Goal: Task Accomplishment & Management: Manage account settings

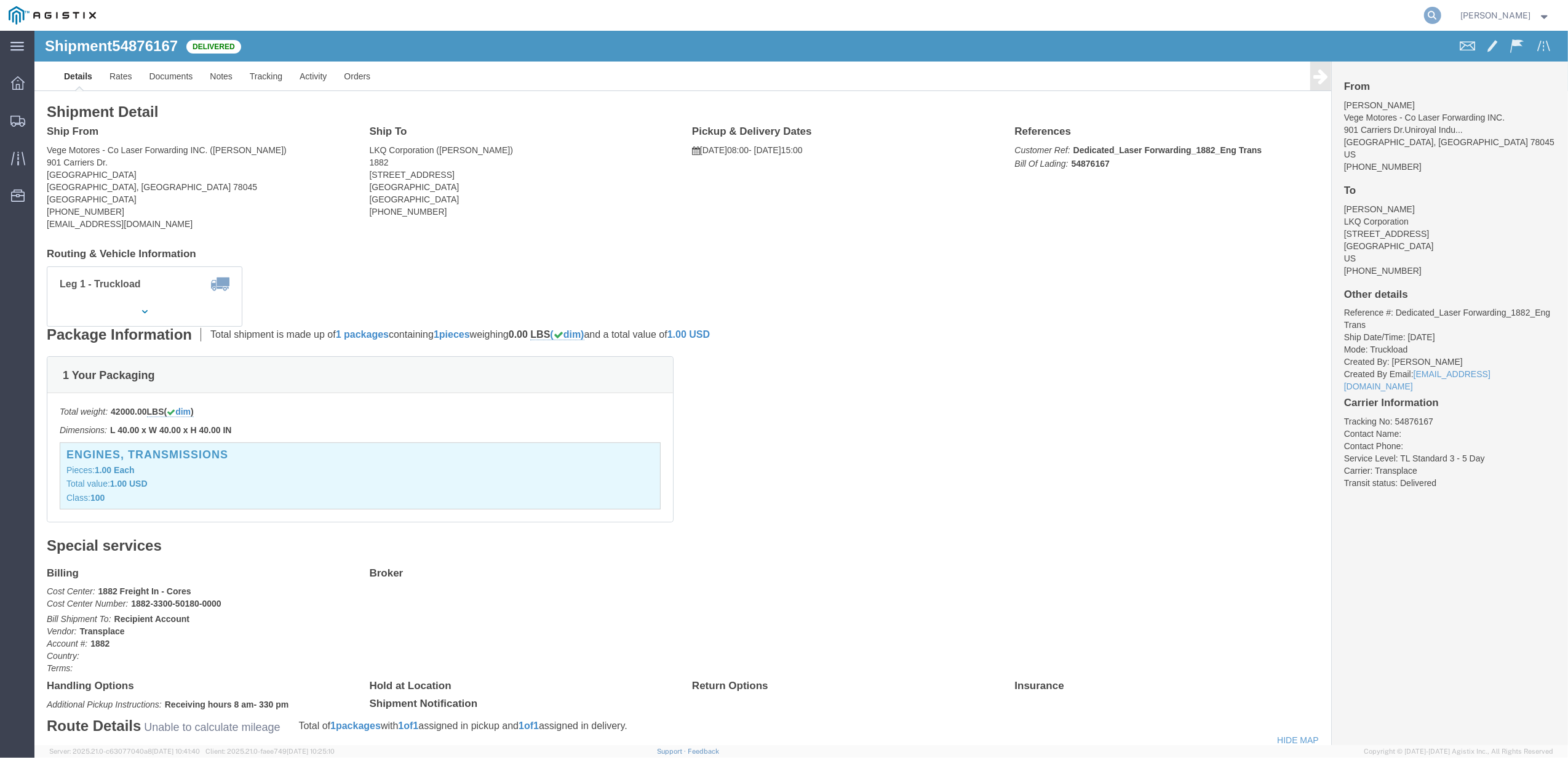
click at [1441, 15] on icon at bounding box center [1432, 15] width 17 height 17
paste input "" 56640926""
drag, startPoint x: 1086, startPoint y: 13, endPoint x: 906, endPoint y: 21, distance: 180.2
click at [907, 21] on div "" 56640926" at bounding box center [773, 15] width 1338 height 31
type input "56640926"
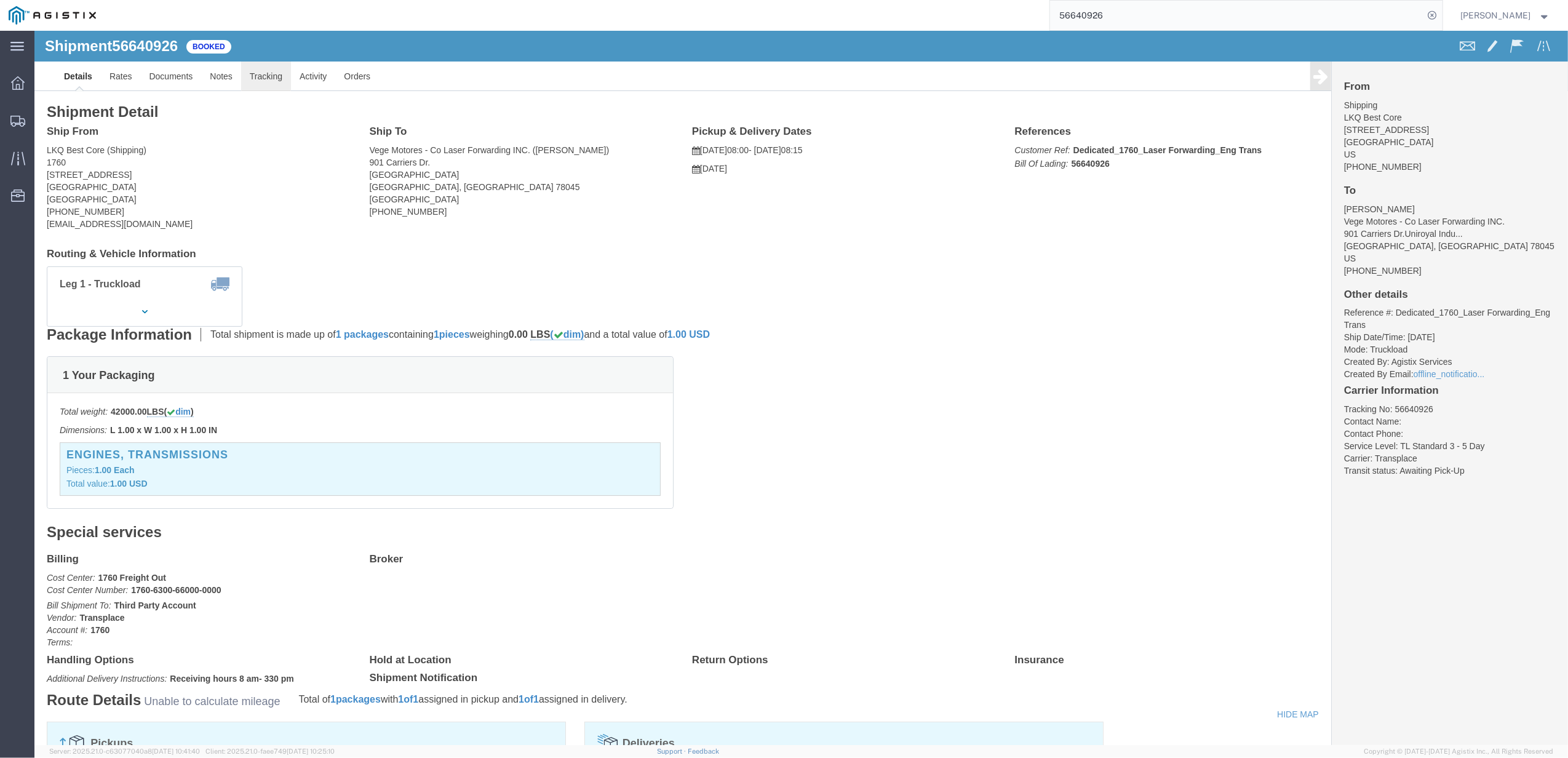
click link "Tracking"
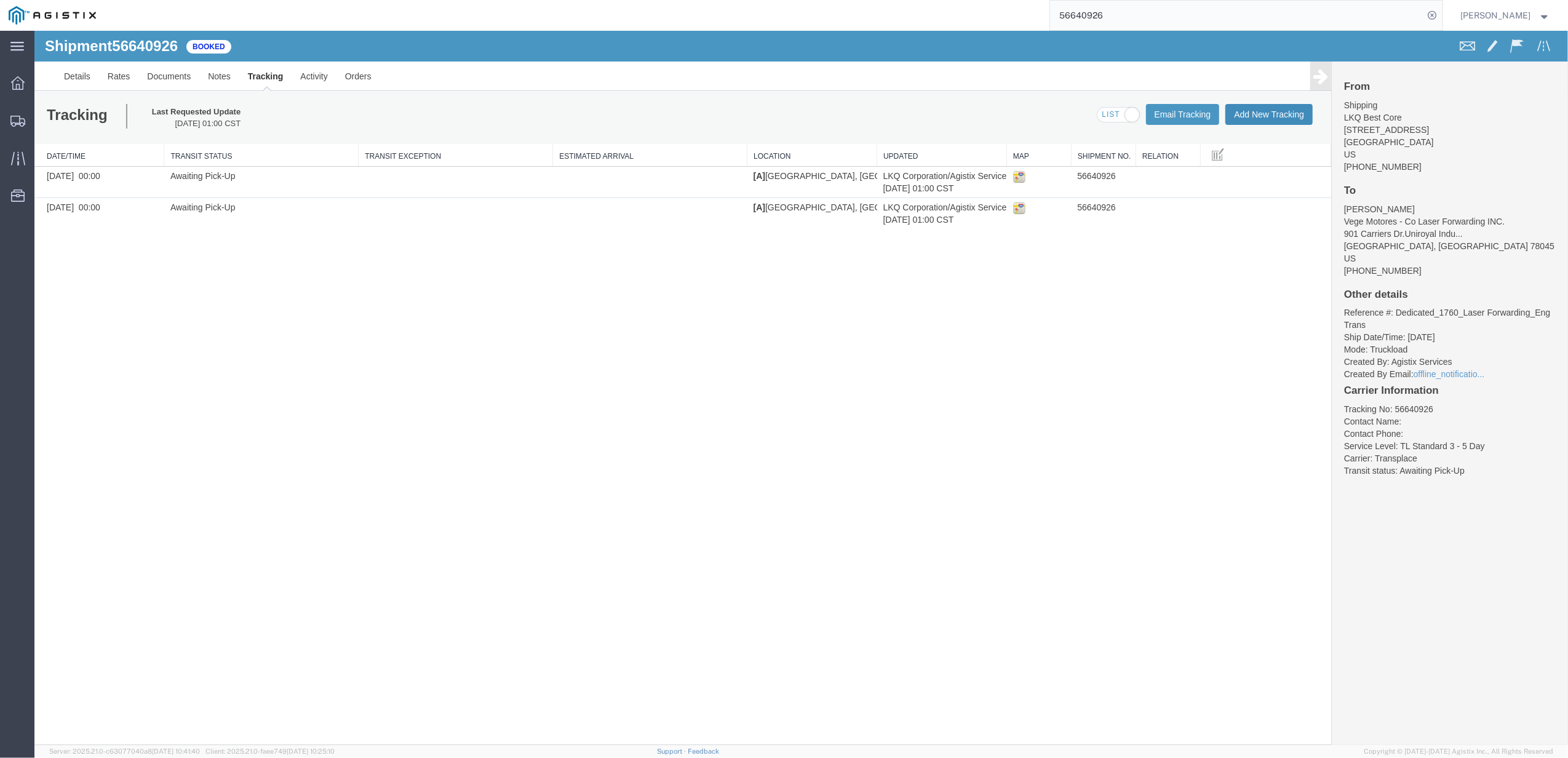
click at [1288, 122] on button "Add New Tracking" at bounding box center [1269, 114] width 87 height 21
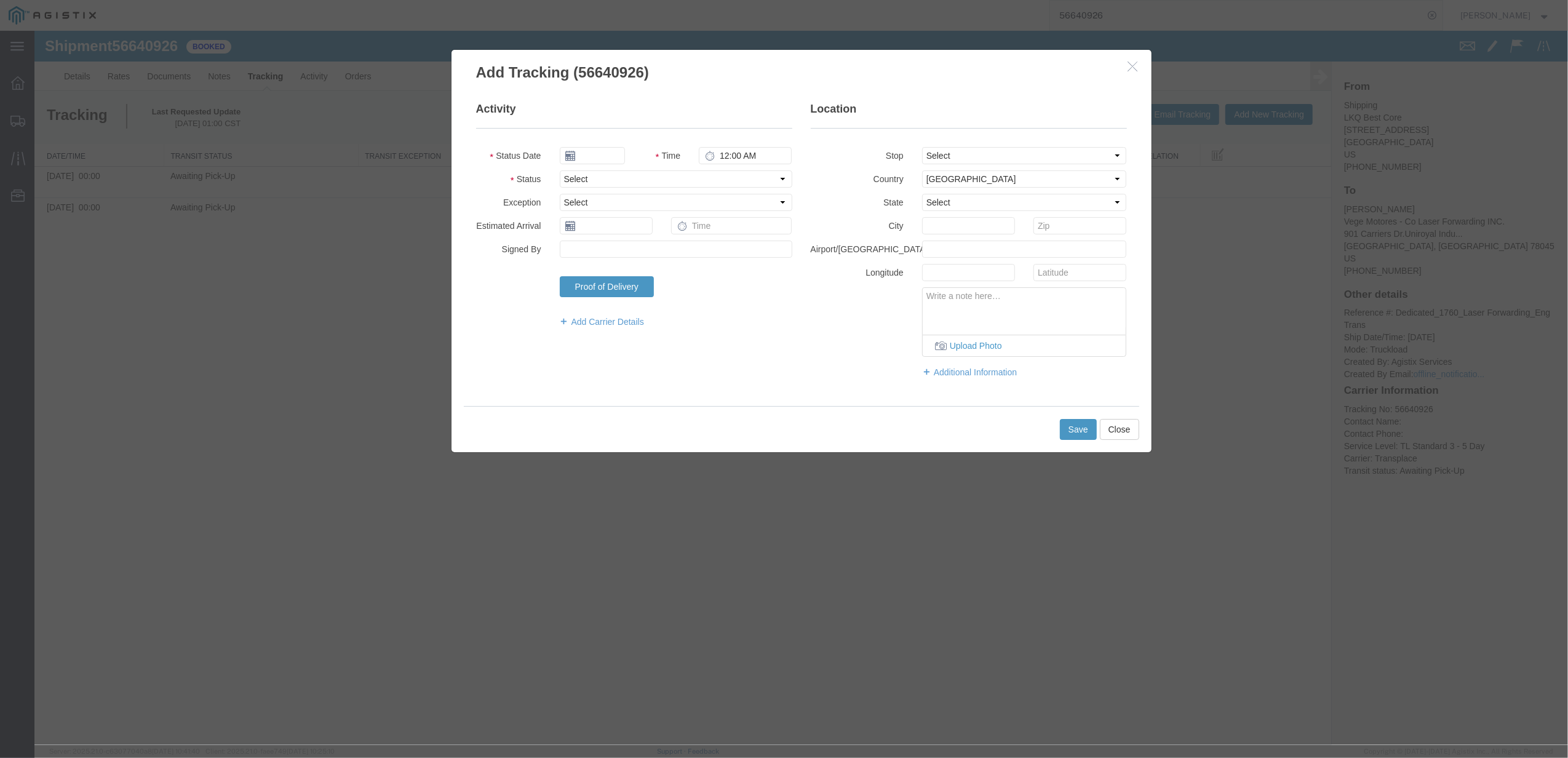
type input "[DATE]"
type input "6:00 PM"
click at [591, 180] on select "Select Arrival Notice Available Arrival Notice Imported Arrive at Delivery Loca…" at bounding box center [676, 179] width 232 height 17
select select "DELIVRED"
click at [560, 170] on select "Select Arrival Notice Available Arrival Notice Imported Arrive at Delivery Loca…" at bounding box center [676, 179] width 232 height 17
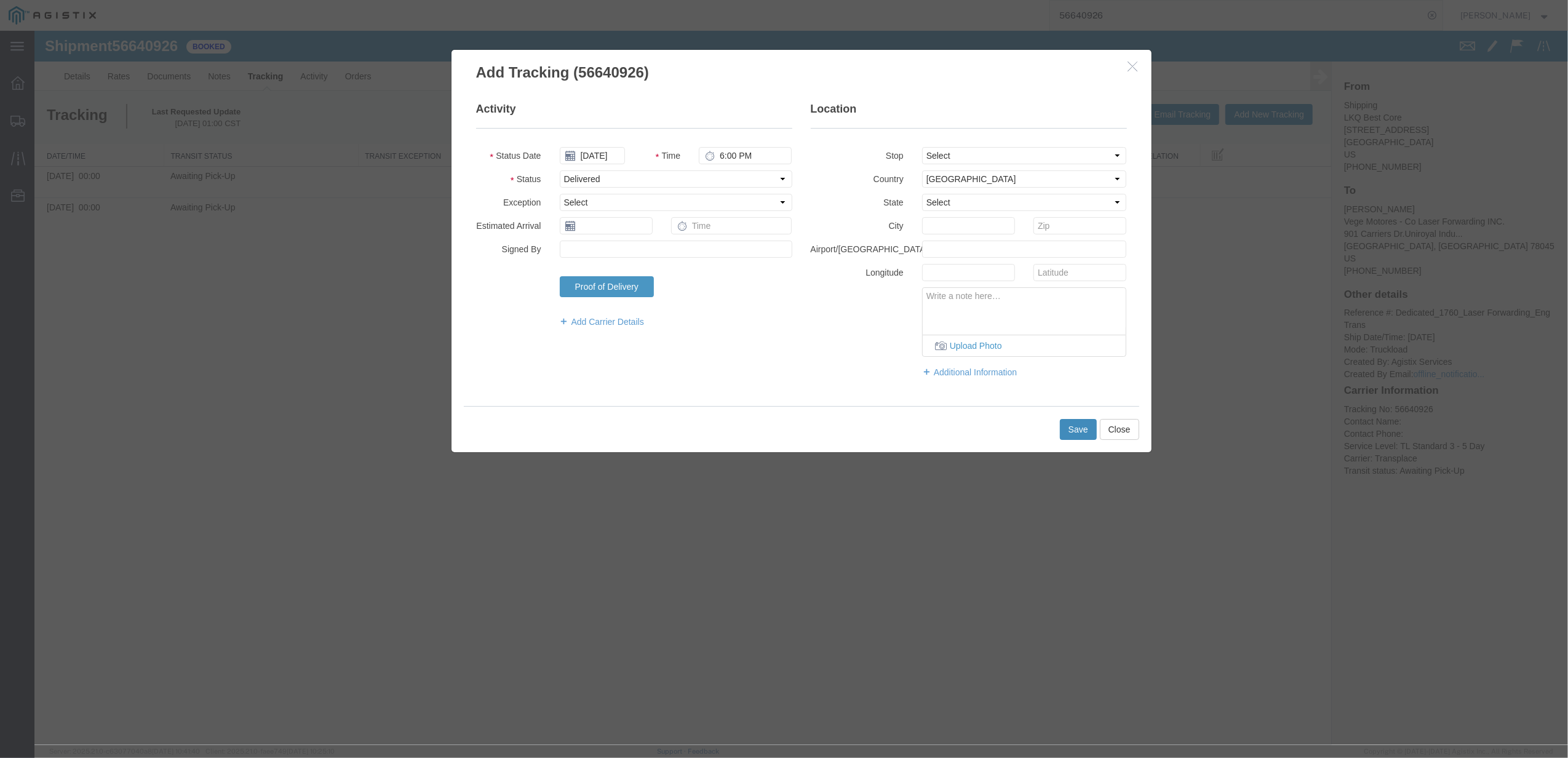
click at [1080, 428] on button "Save" at bounding box center [1078, 429] width 37 height 21
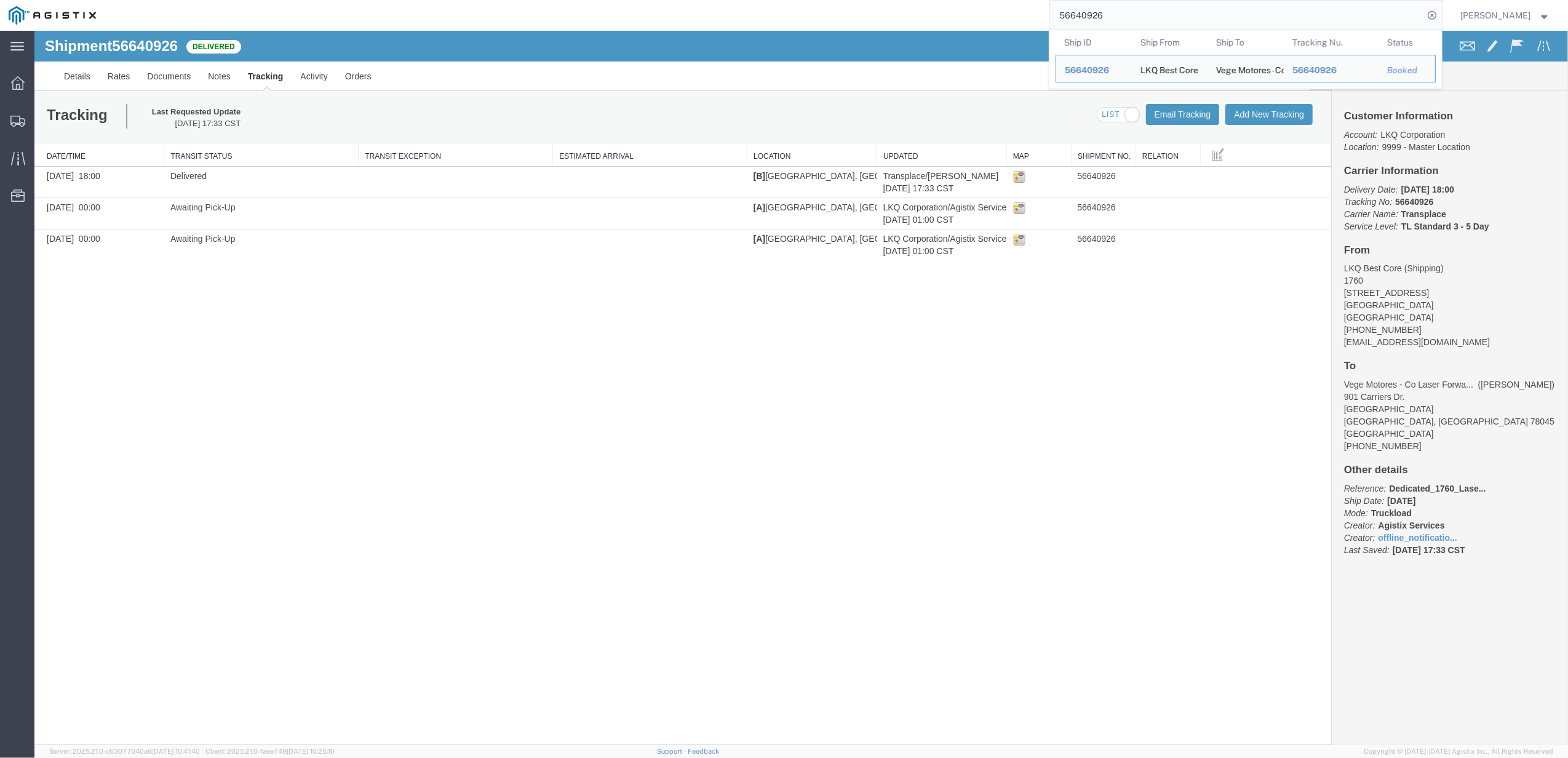
click at [1351, 21] on input "56640926" at bounding box center [1236, 15] width 374 height 29
paste input "" 56682211""
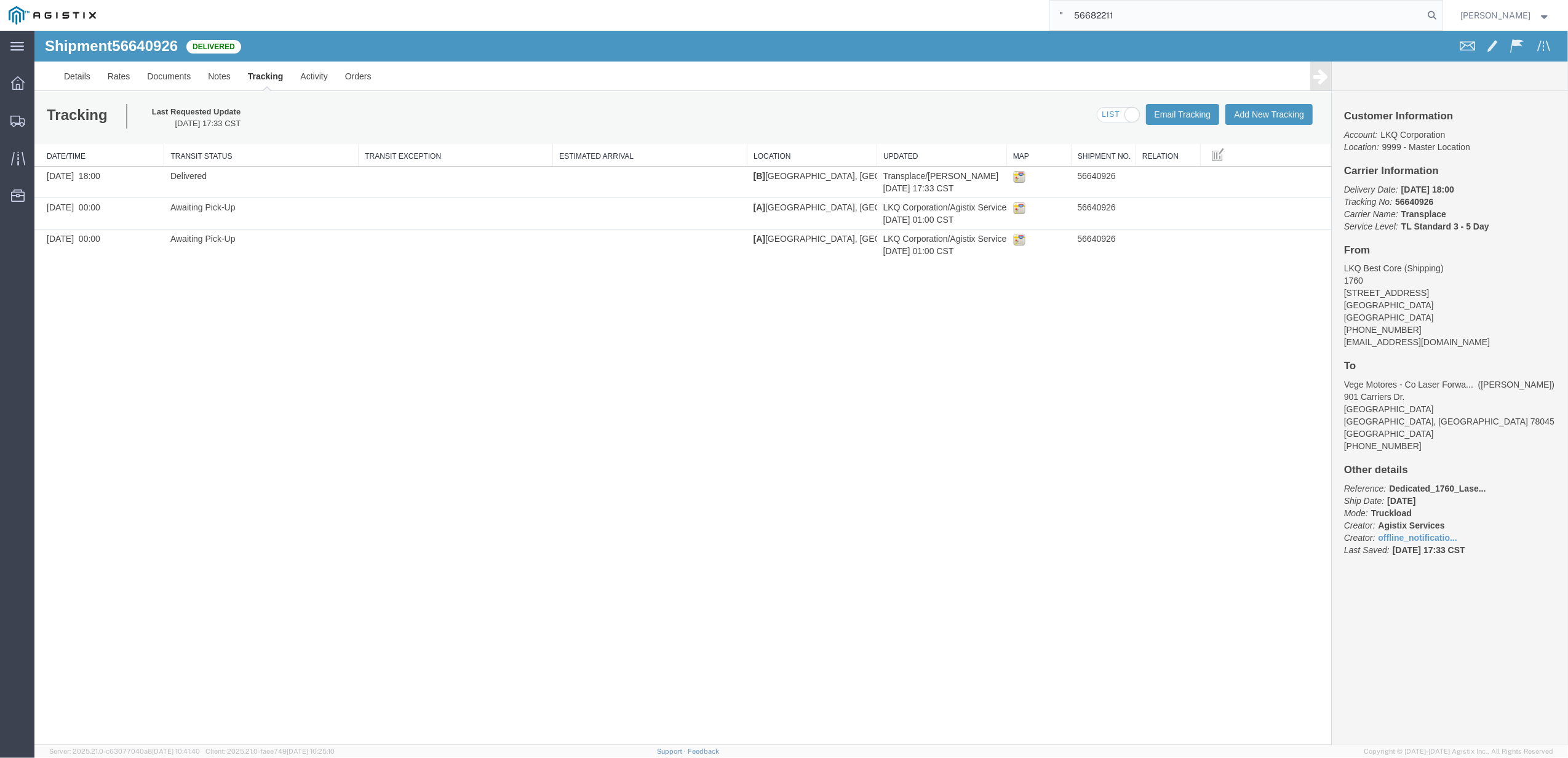
drag, startPoint x: 1122, startPoint y: 45, endPoint x: 1013, endPoint y: 35, distance: 109.5
type input "56682211"
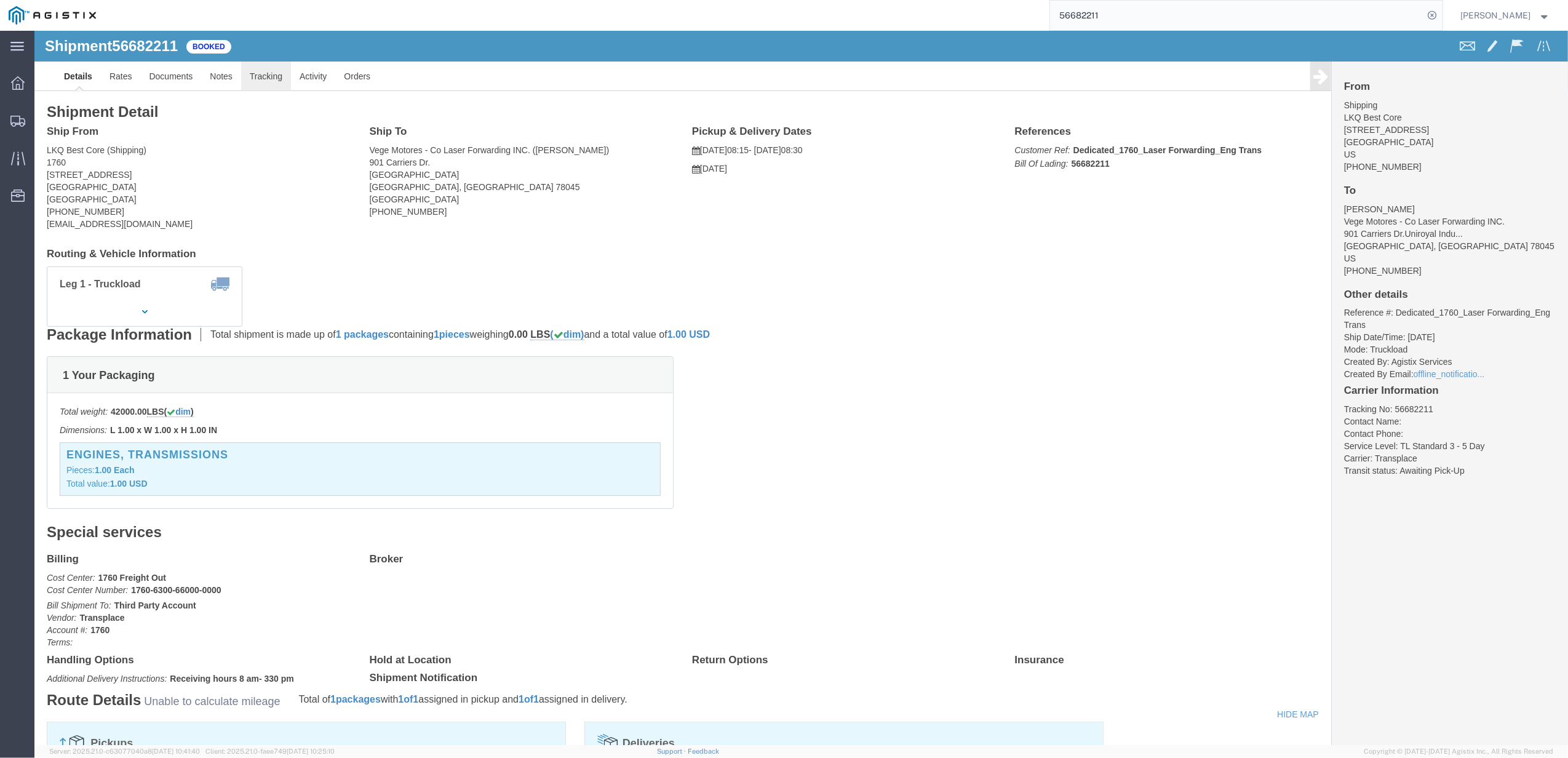
click link "Tracking"
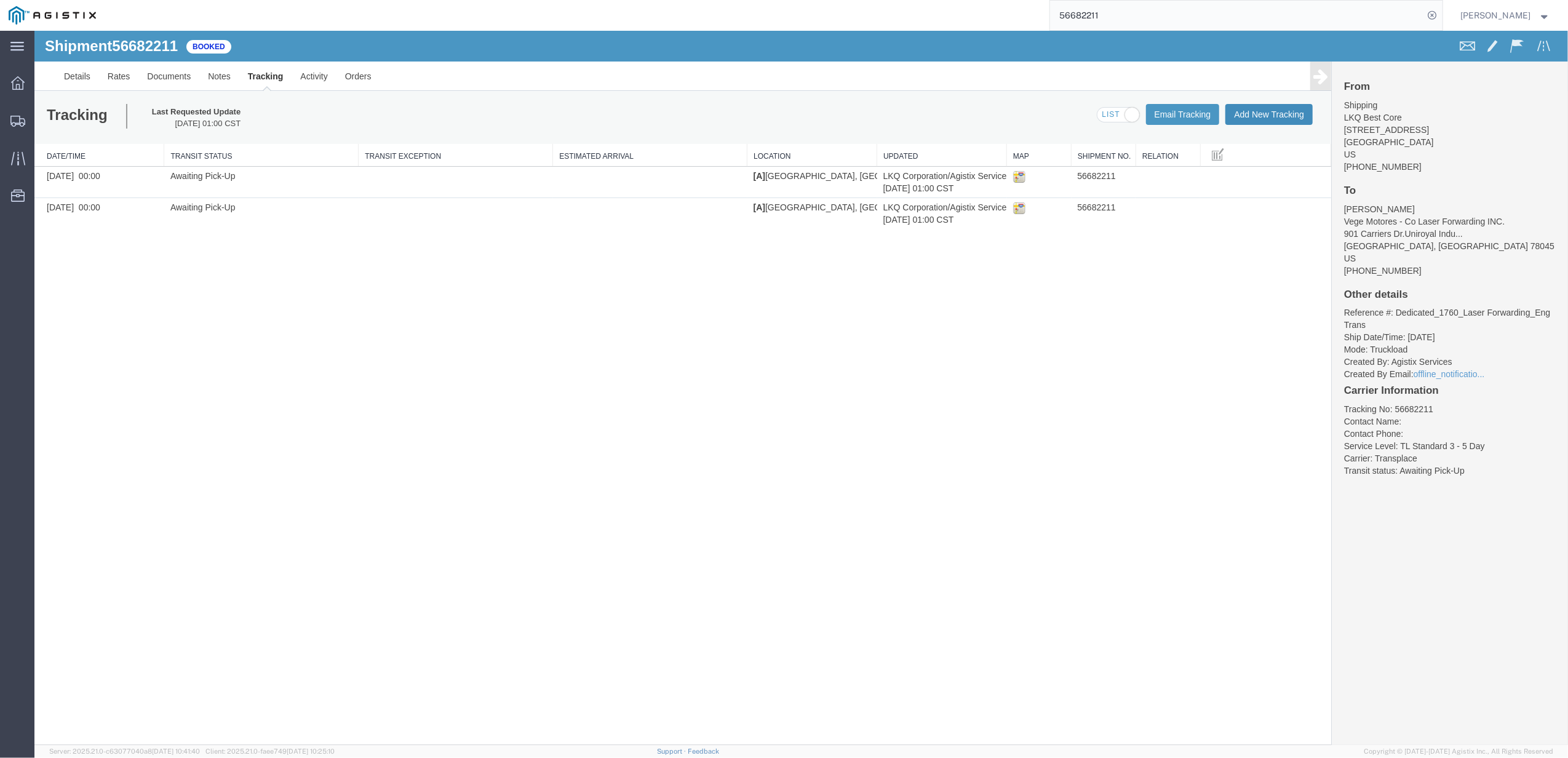
click at [1252, 119] on button "Add New Tracking" at bounding box center [1269, 114] width 87 height 21
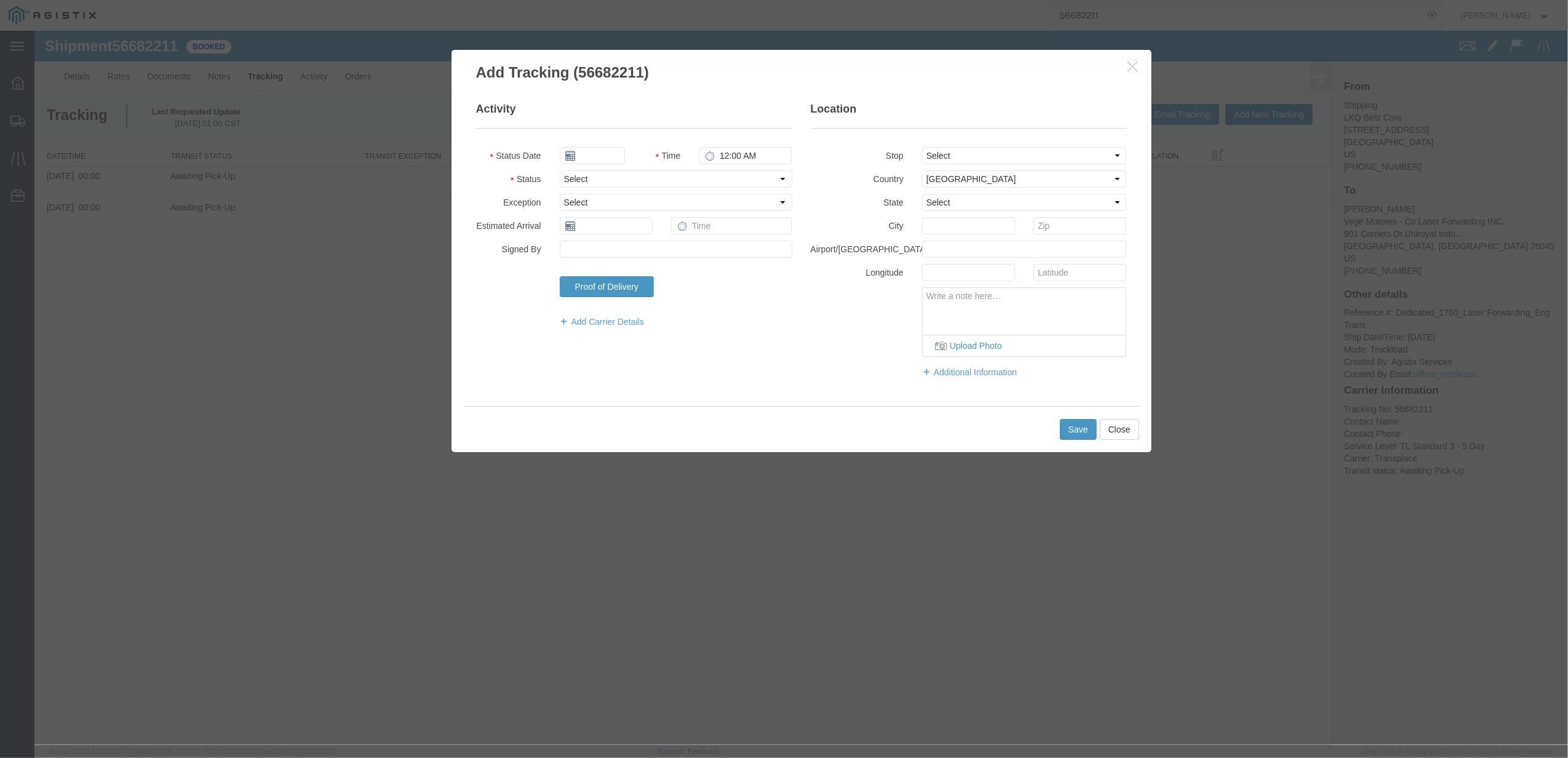
type input "[DATE]"
type input "6:00 PM"
click at [598, 188] on fieldset "Activity Status Date [DATE] Time 6:00 PM Status Select Arrival Notice Available…" at bounding box center [634, 220] width 316 height 239
click at [598, 185] on select "Select Arrival Notice Available Arrival Notice Imported Arrive at Delivery Loca…" at bounding box center [676, 179] width 232 height 17
select select "DELIVRED"
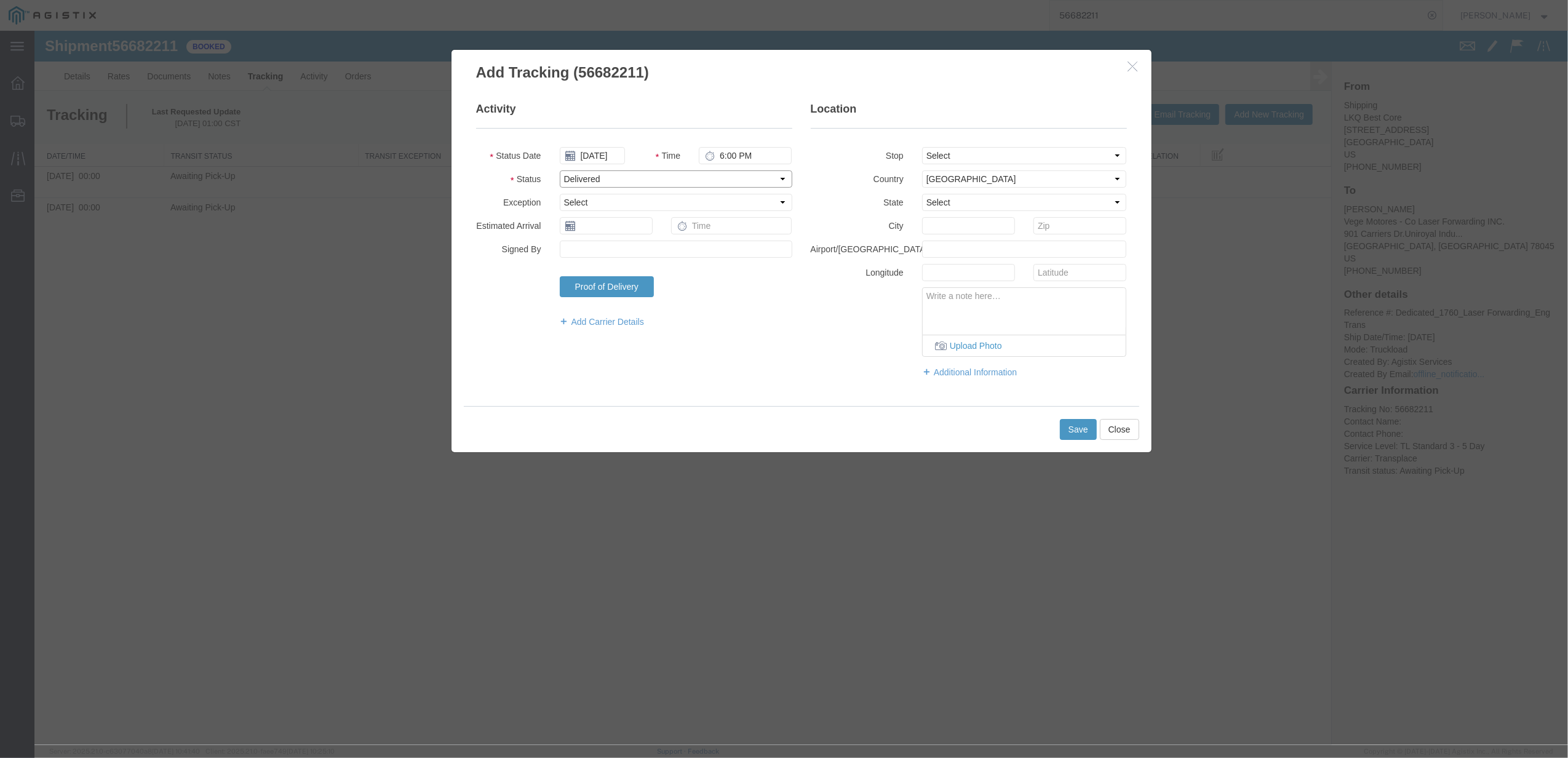
click at [560, 170] on select "Select Arrival Notice Available Arrival Notice Imported Arrive at Delivery Loca…" at bounding box center [676, 179] width 232 height 17
click at [601, 231] on input "text" at bounding box center [606, 226] width 93 height 17
click at [628, 308] on td "8" at bounding box center [624, 303] width 18 height 18
type input "[DATE]"
click at [740, 217] on fieldset "Activity Status Date [DATE] Time 6:00 PM Status Select Arrival Notice Available…" at bounding box center [634, 220] width 316 height 239
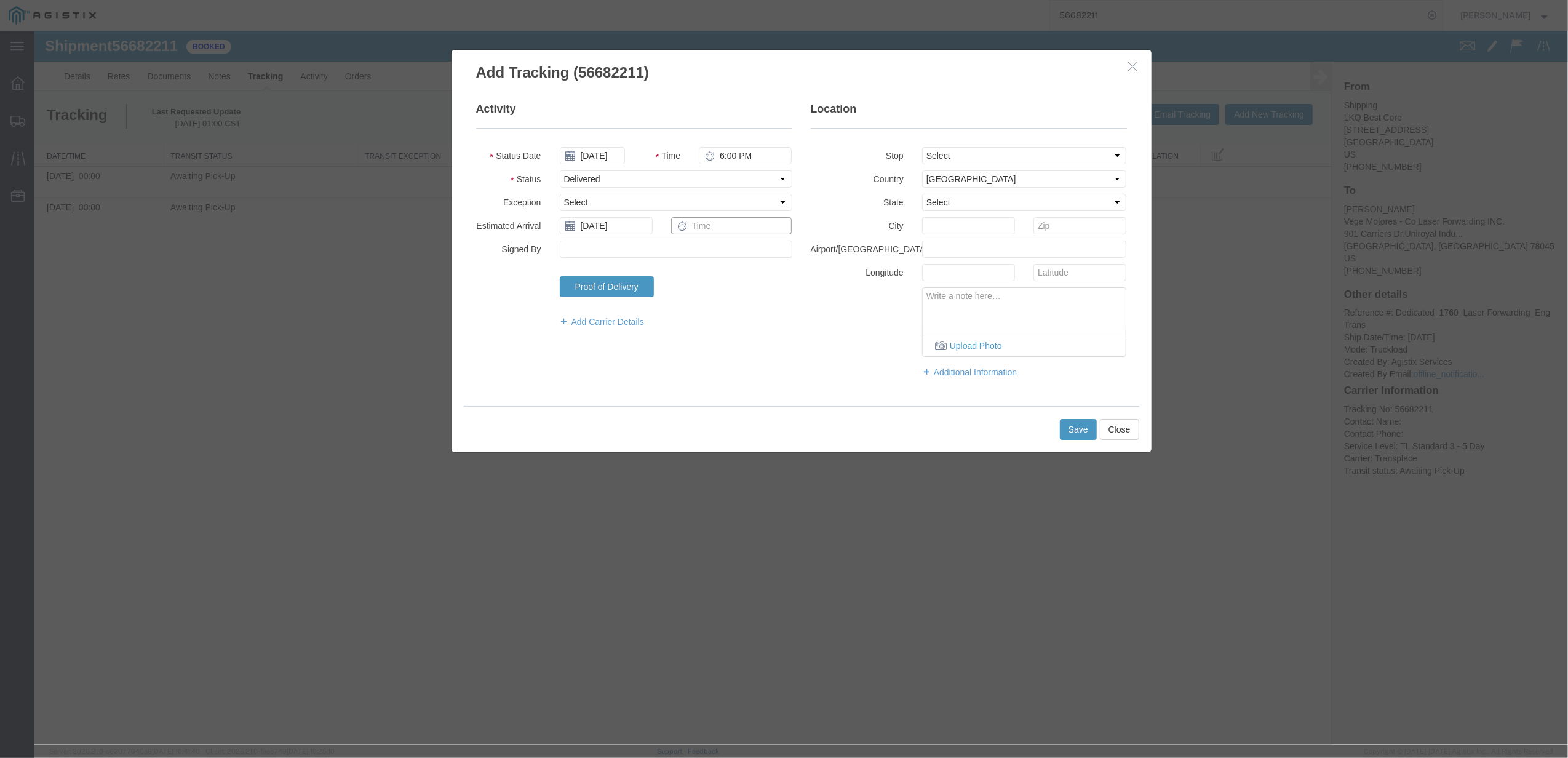
click at [740, 228] on input "text" at bounding box center [732, 226] width 121 height 17
type input "8:00 AM"
click at [1071, 427] on button "Save" at bounding box center [1078, 429] width 37 height 21
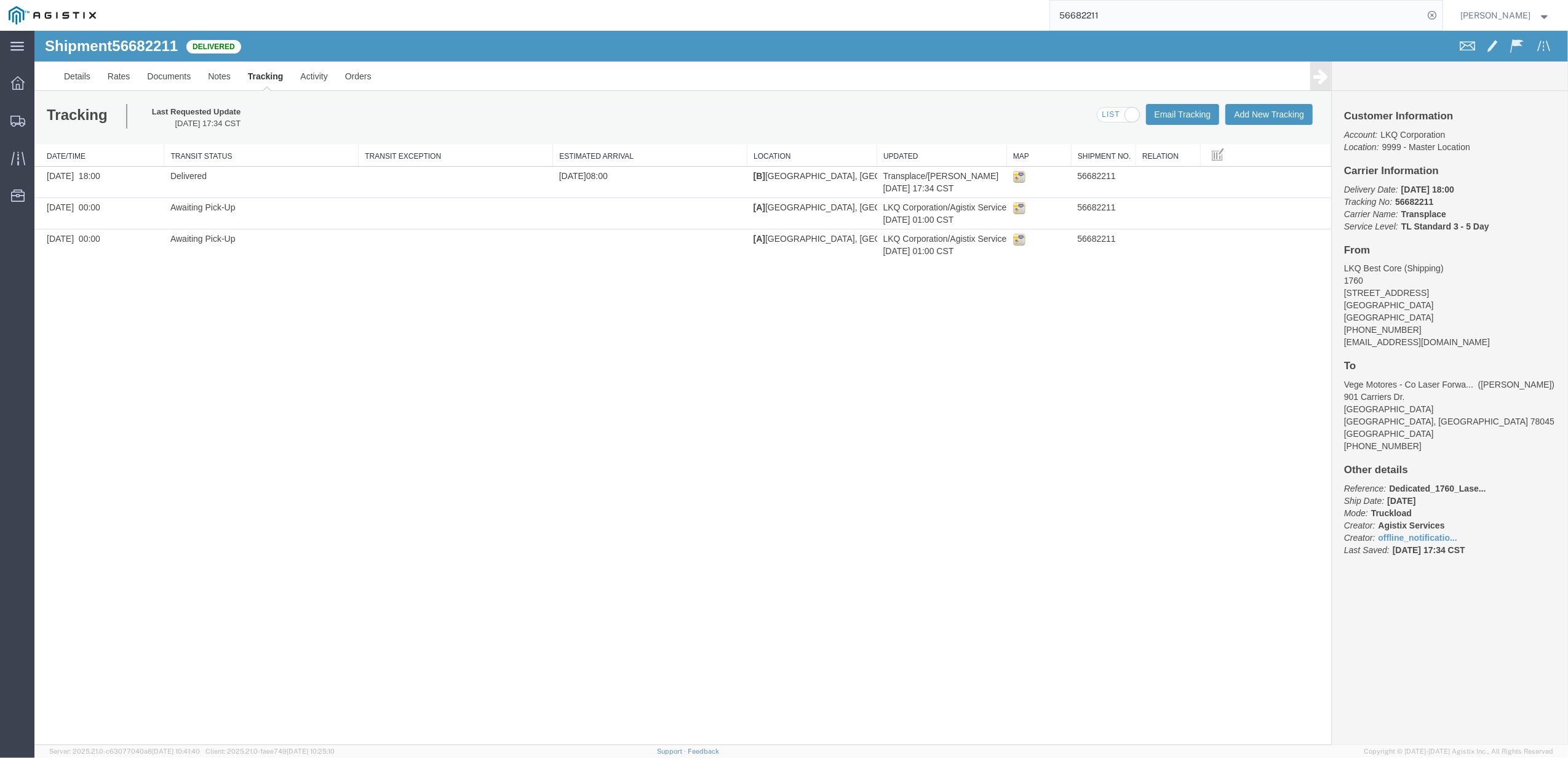
click at [1101, 13] on input "56682211" at bounding box center [1236, 15] width 374 height 29
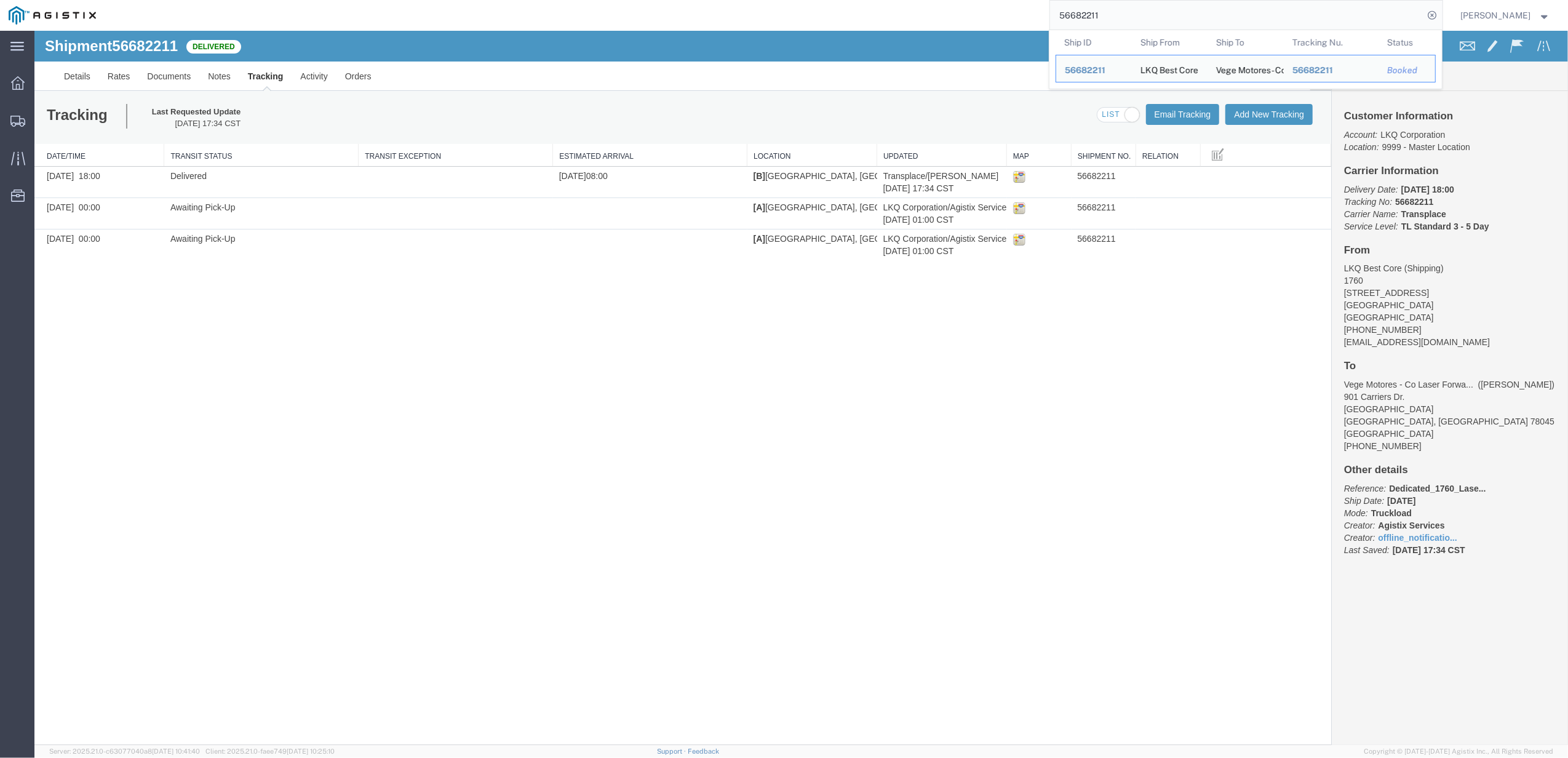
click at [1101, 13] on input "56682211" at bounding box center [1236, 15] width 374 height 29
paste input "98924"
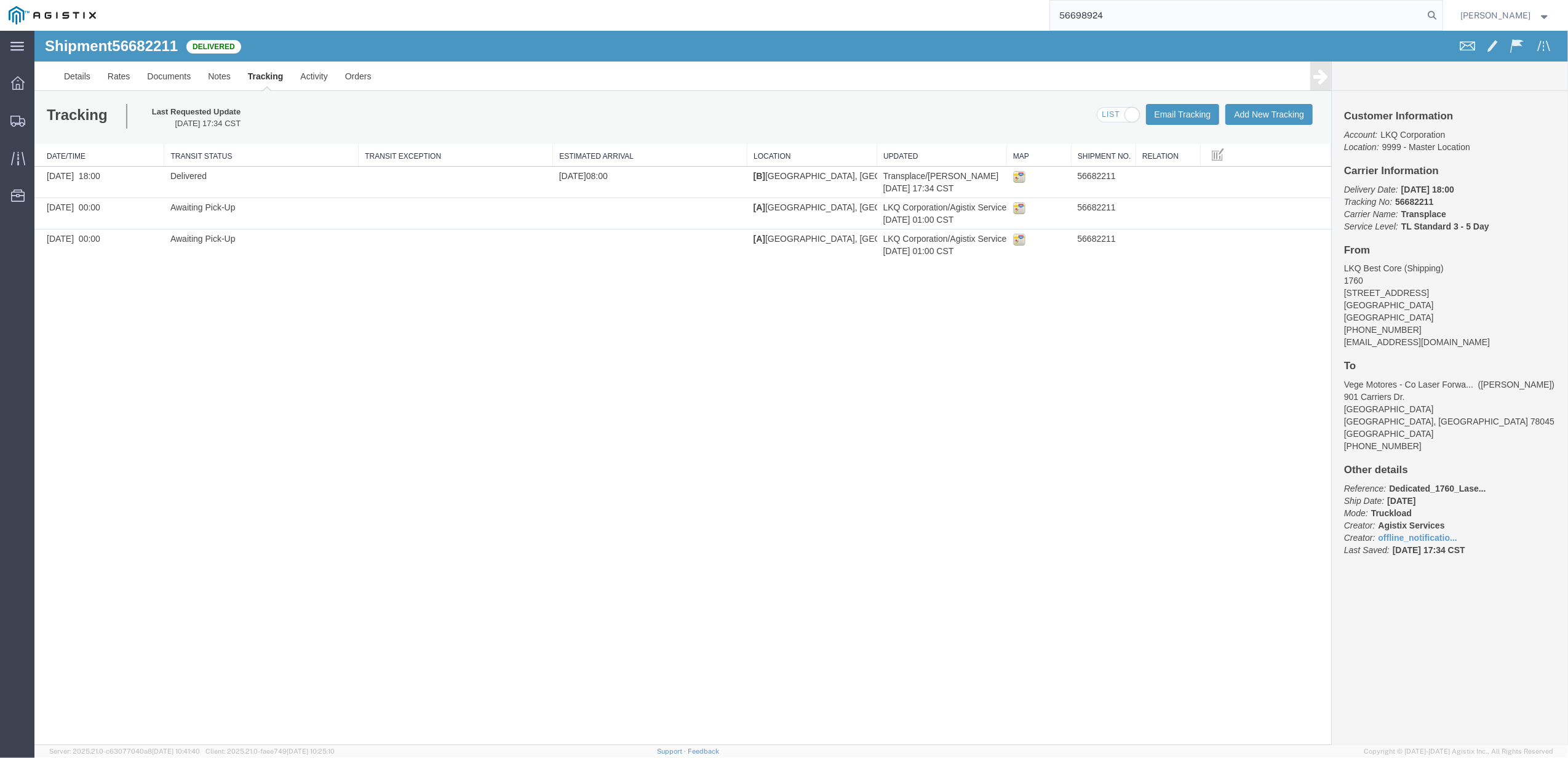
type input "56698924"
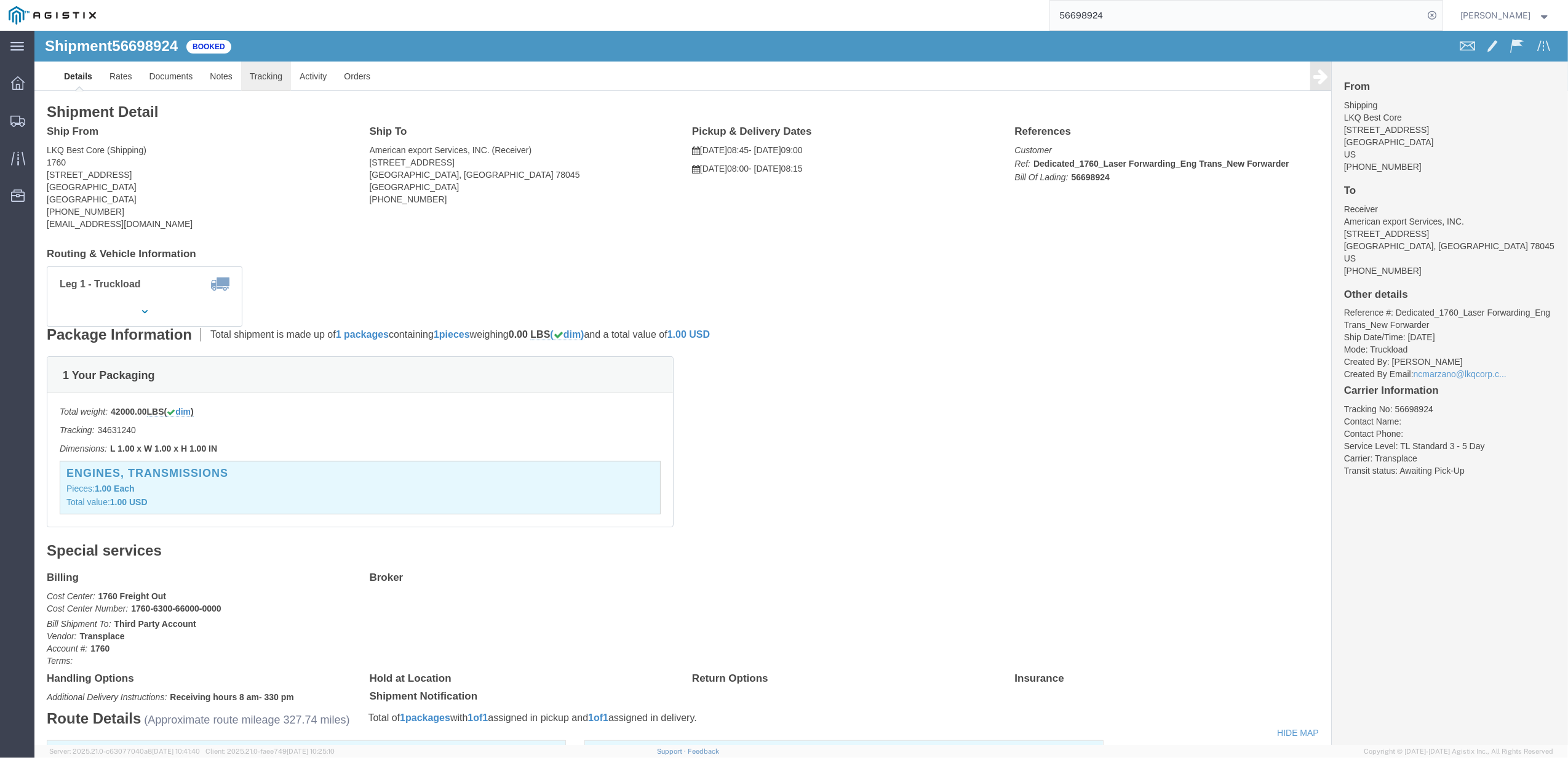
click link "Tracking"
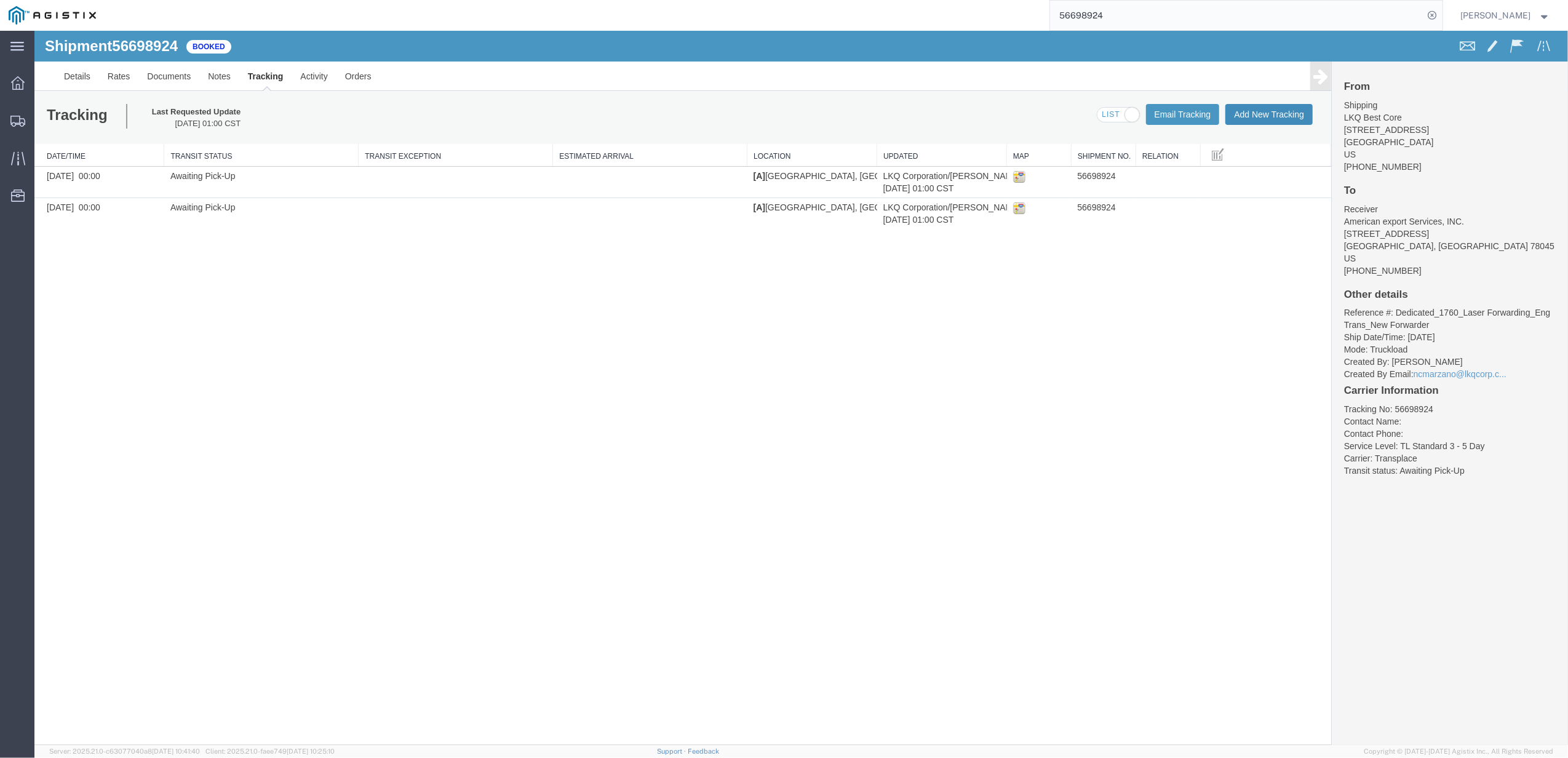
click at [1245, 114] on button "Add New Tracking" at bounding box center [1269, 114] width 87 height 21
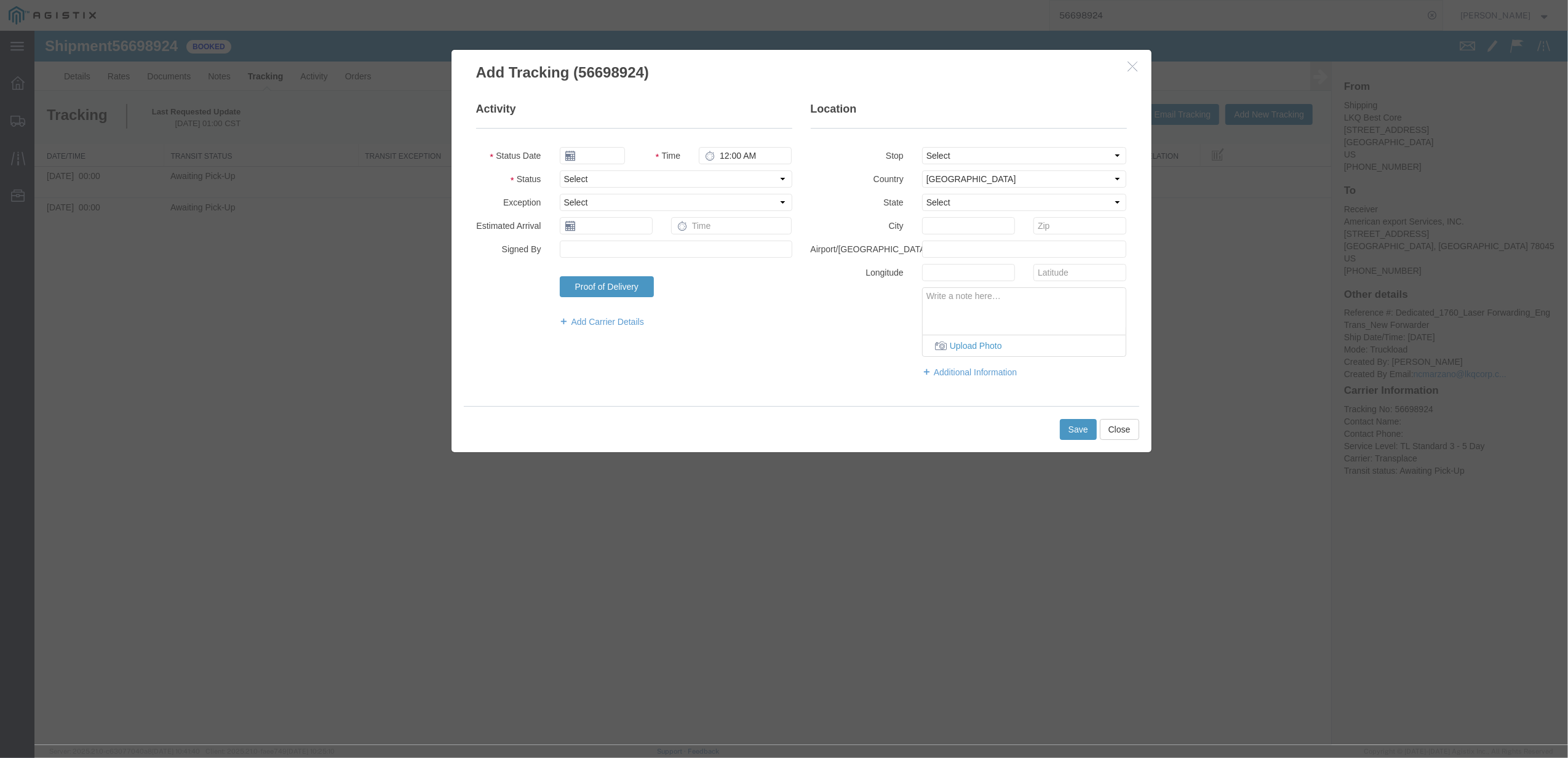
type input "[DATE]"
type input "6:00 PM"
click at [608, 187] on select "Select Arrival Notice Available Arrival Notice Imported Arrive at Delivery Loca…" at bounding box center [676, 179] width 232 height 17
select select "DELIVRED"
click at [560, 170] on select "Select Arrival Notice Available Arrival Notice Imported Arrive at Delivery Loca…" at bounding box center [676, 179] width 232 height 17
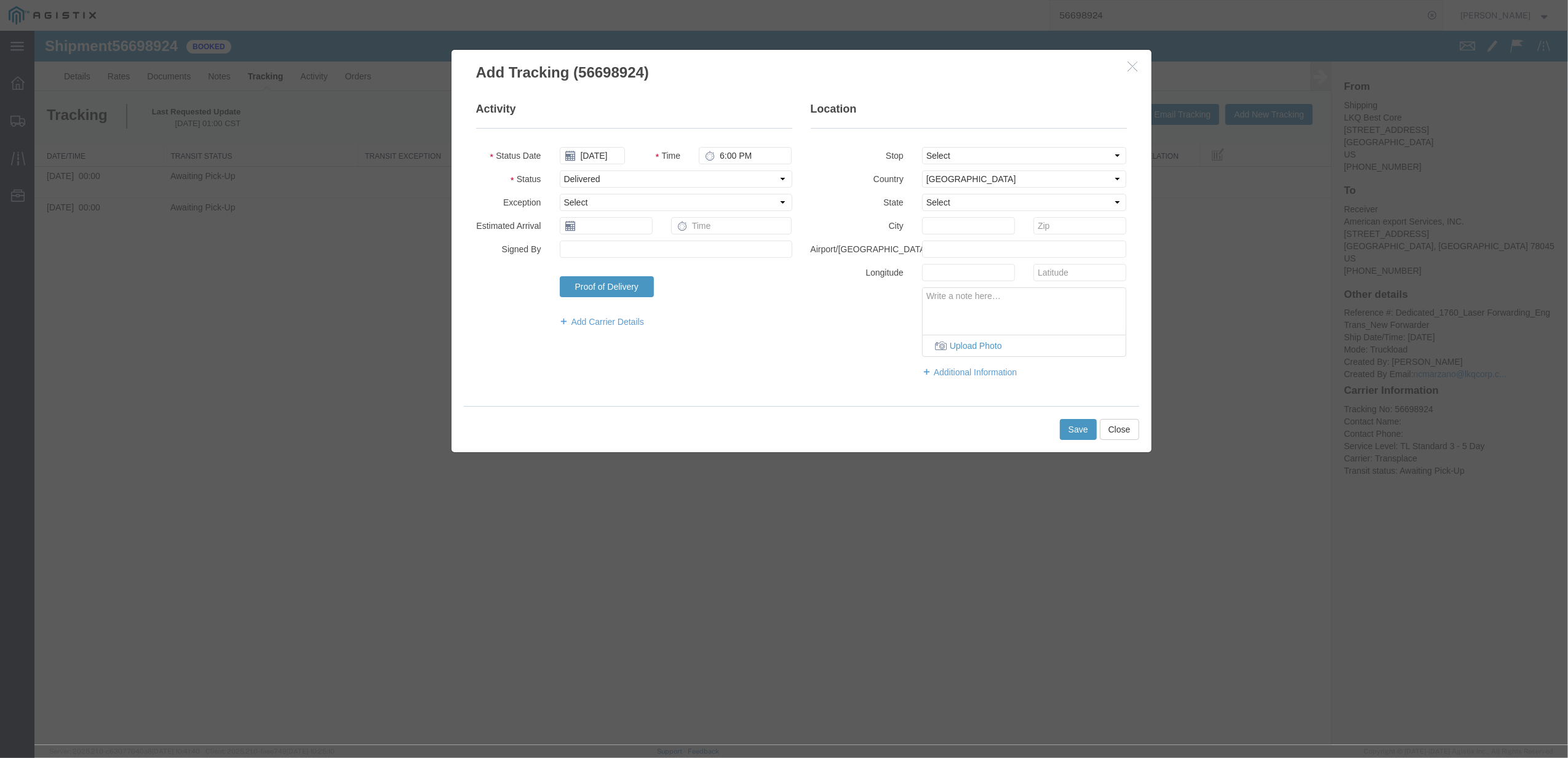
click at [680, 222] on icon at bounding box center [682, 226] width 10 height 10
click at [714, 234] on input "text" at bounding box center [732, 226] width 121 height 17
click at [615, 232] on input "text" at bounding box center [606, 226] width 93 height 17
type input "[DATE]"
type input "8:00 AM"
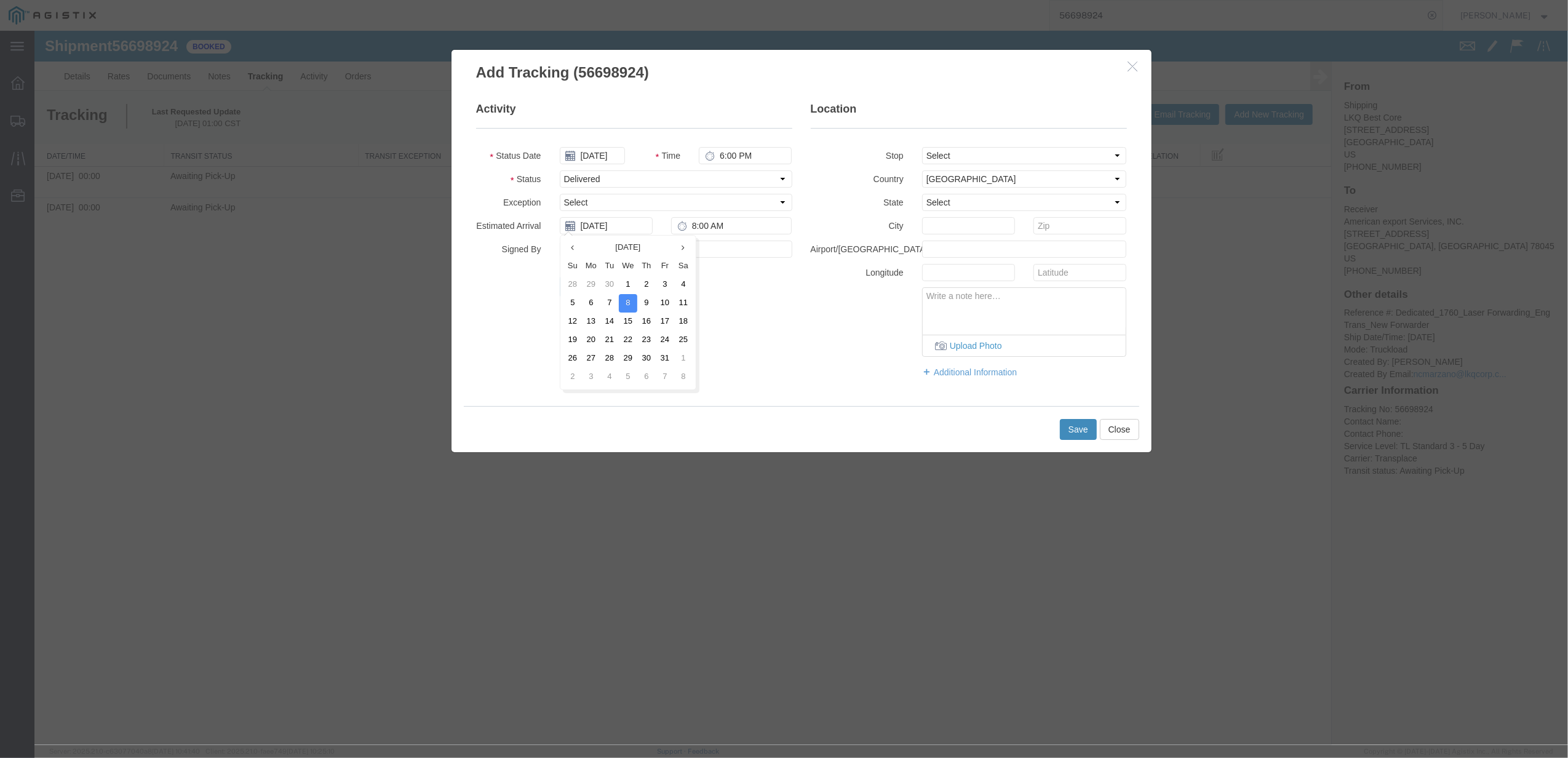
click at [1078, 429] on button "Save" at bounding box center [1078, 429] width 37 height 21
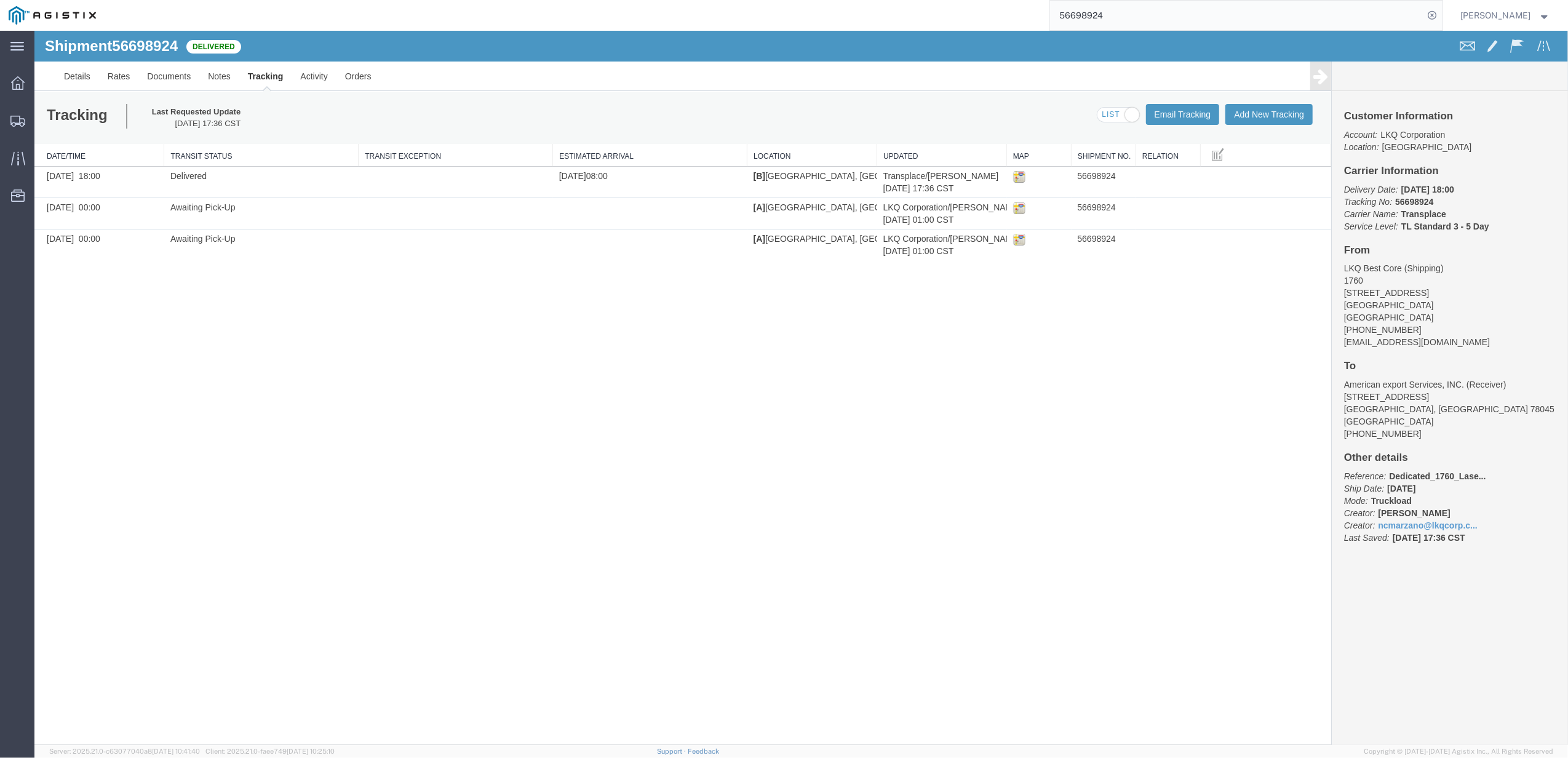
click at [1118, 12] on input "56698924" at bounding box center [1236, 15] width 374 height 29
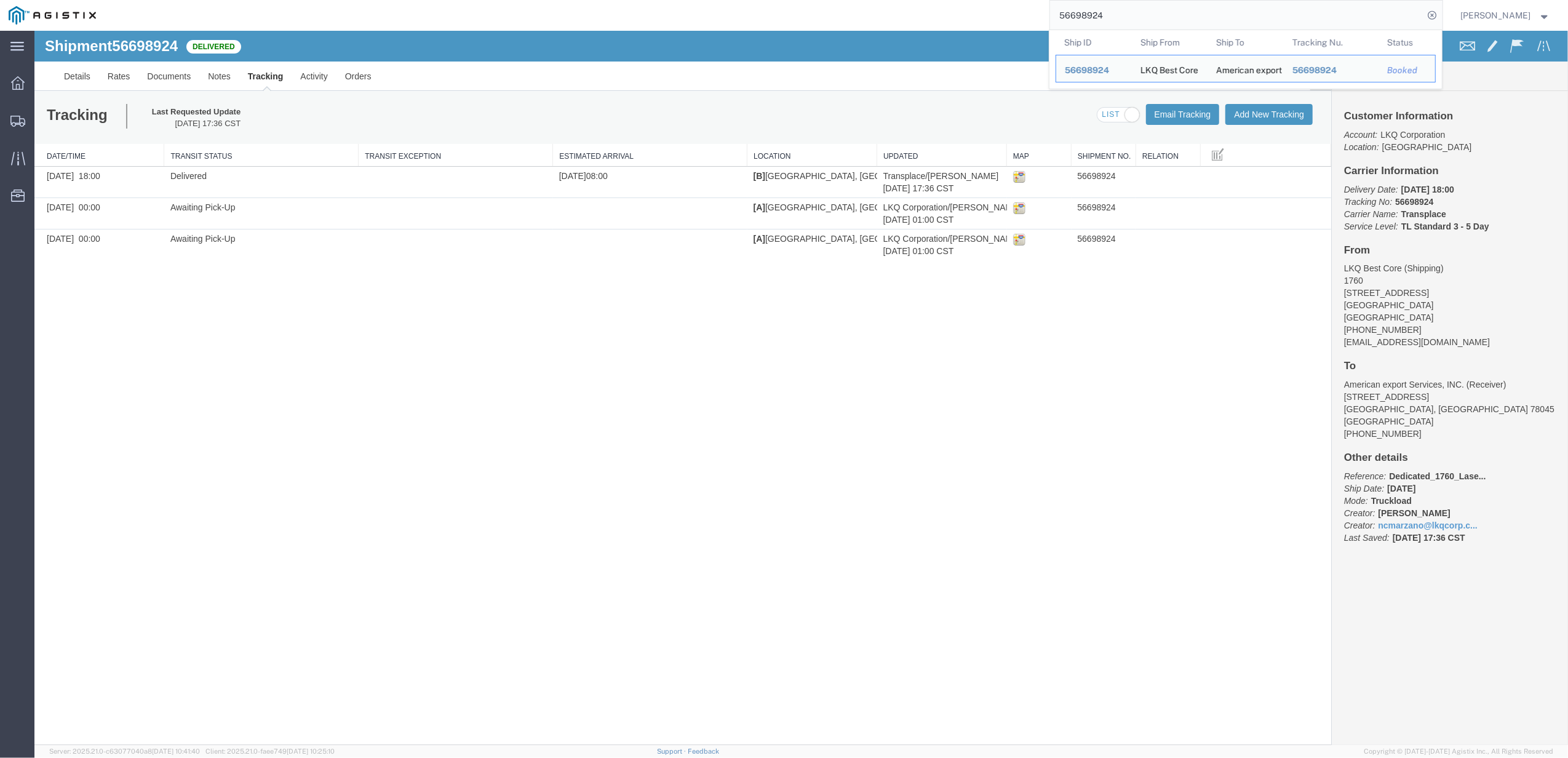
click at [1118, 12] on input "56698924" at bounding box center [1236, 15] width 374 height 29
paste input "search"
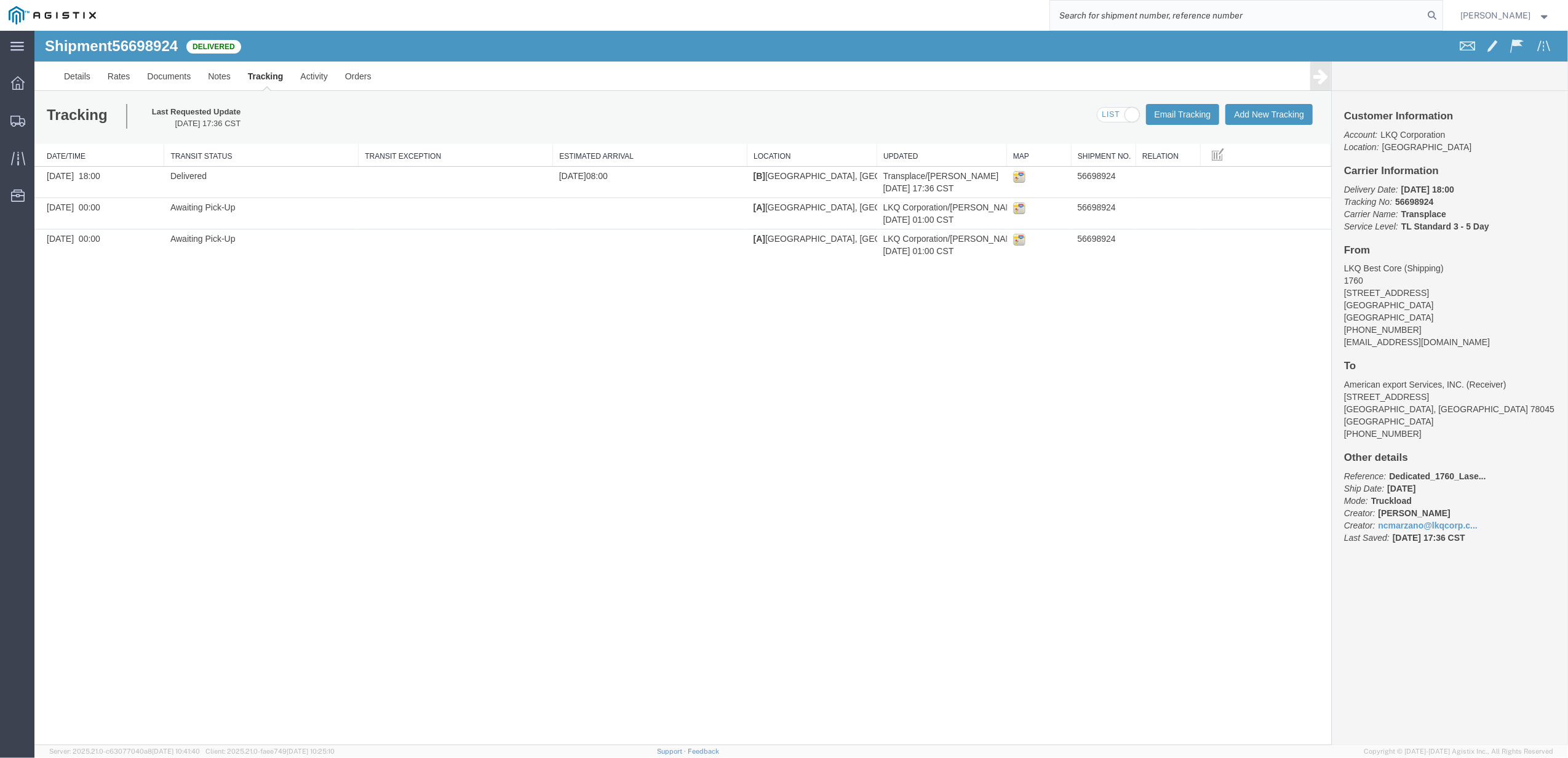
paste input "" 56743496""
drag, startPoint x: 1089, startPoint y: 17, endPoint x: 970, endPoint y: 22, distance: 119.1
click at [970, 22] on div "" 56743496" at bounding box center [773, 15] width 1338 height 31
type input "56743496"
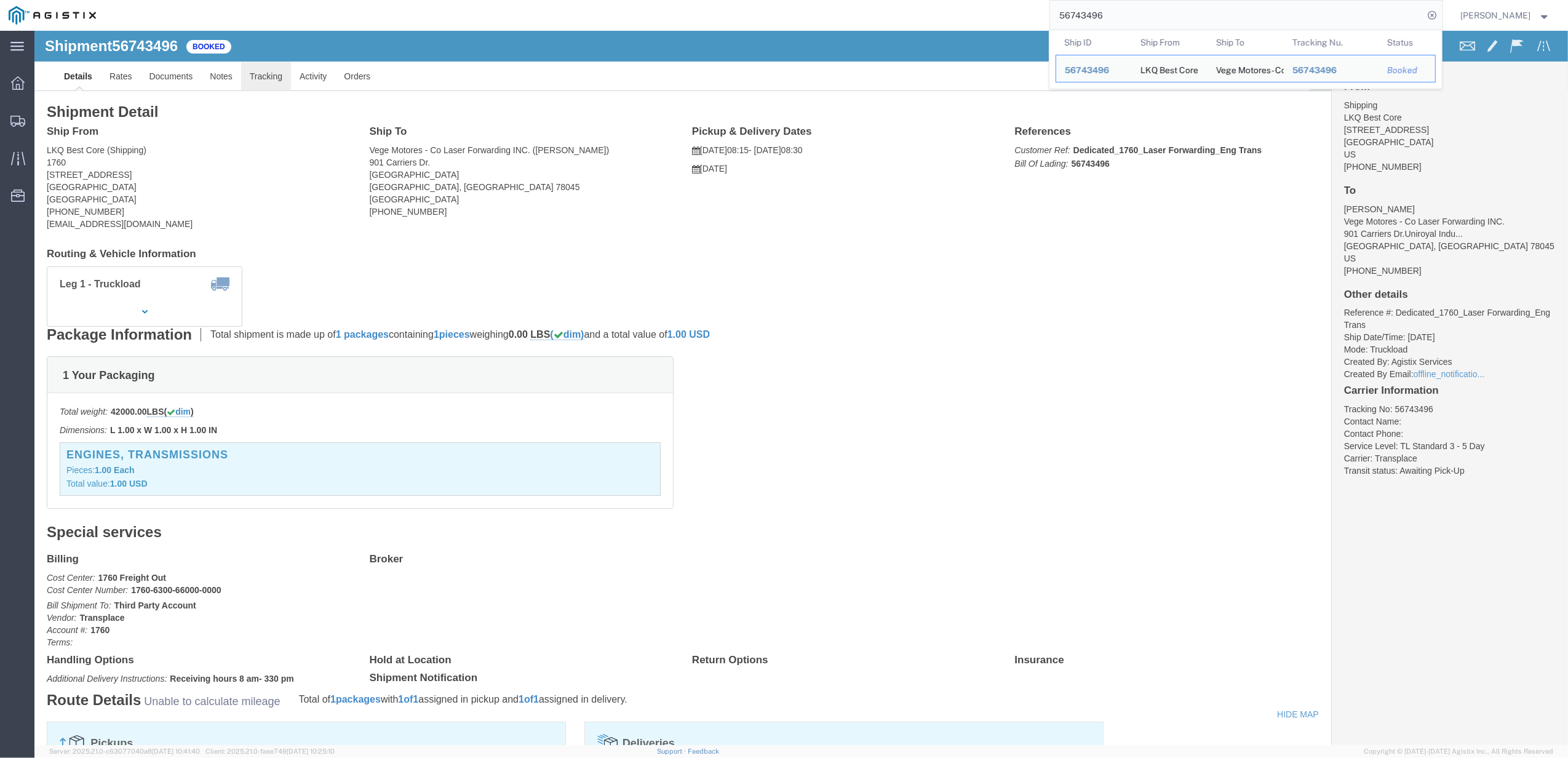
click link "Tracking"
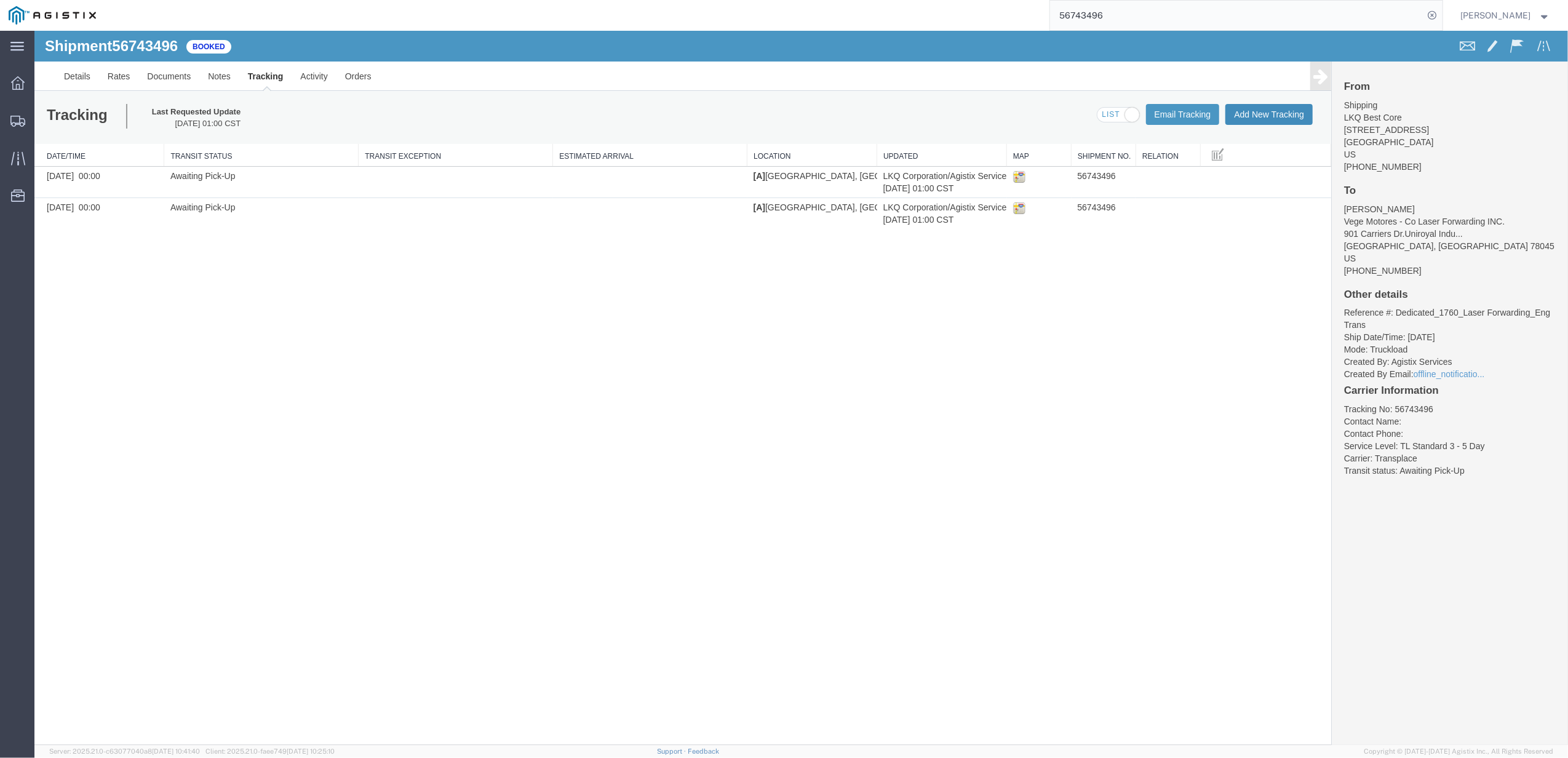
click at [1272, 123] on button "Add New Tracking" at bounding box center [1269, 114] width 87 height 21
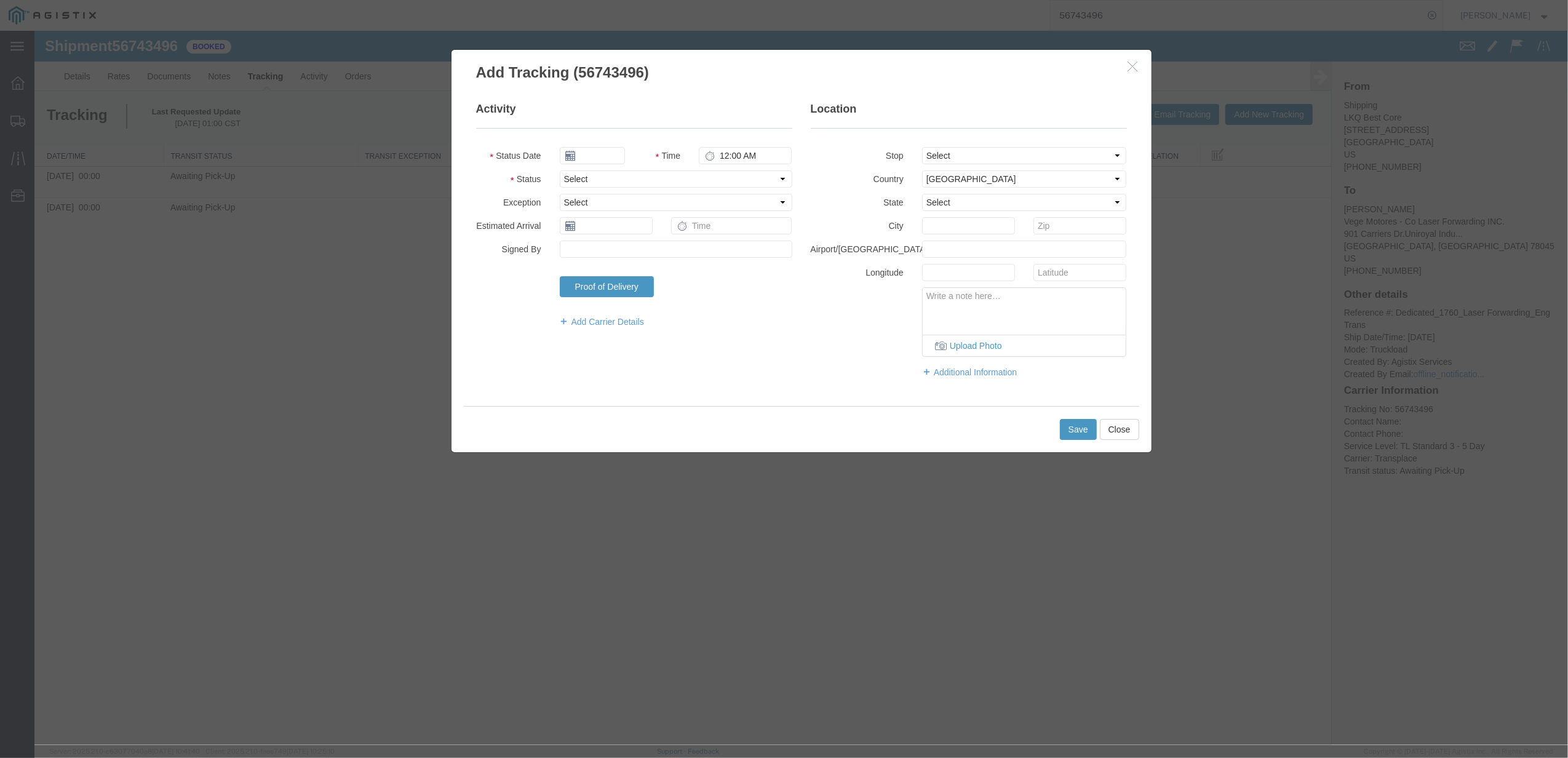
type input "[DATE]"
type input "6:00 PM"
click at [591, 183] on select "Select Arrival Notice Available Arrival Notice Imported Arrive at Delivery Loca…" at bounding box center [676, 179] width 232 height 17
select select "DELIVRED"
click at [560, 170] on select "Select Arrival Notice Available Arrival Notice Imported Arrive at Delivery Loca…" at bounding box center [676, 179] width 232 height 17
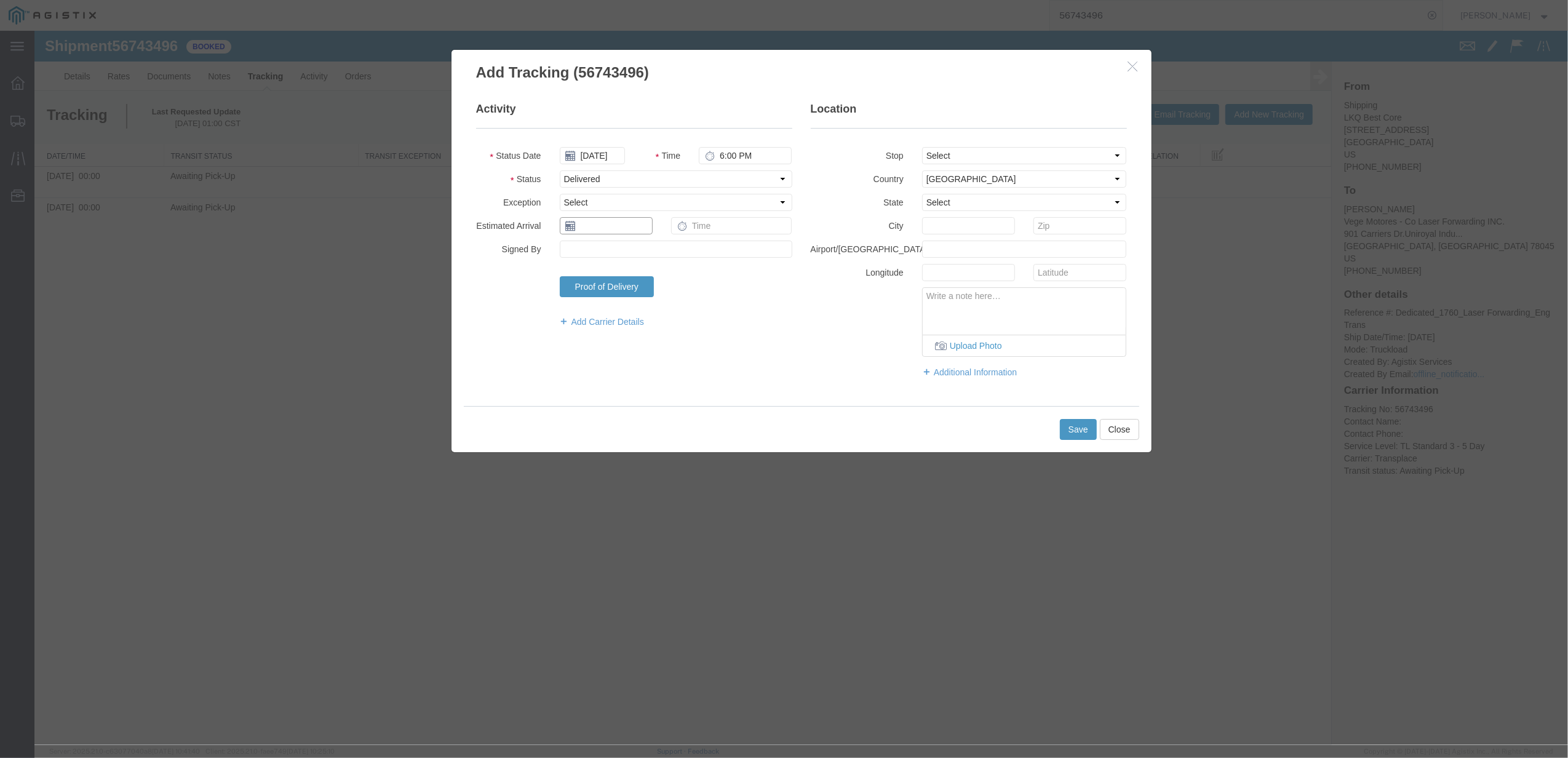
click at [626, 226] on input "text" at bounding box center [606, 226] width 93 height 17
click at [603, 321] on td "14" at bounding box center [606, 321] width 18 height 18
type input "[DATE]"
click at [721, 225] on input "text" at bounding box center [732, 226] width 121 height 17
type input "8:00 AM"
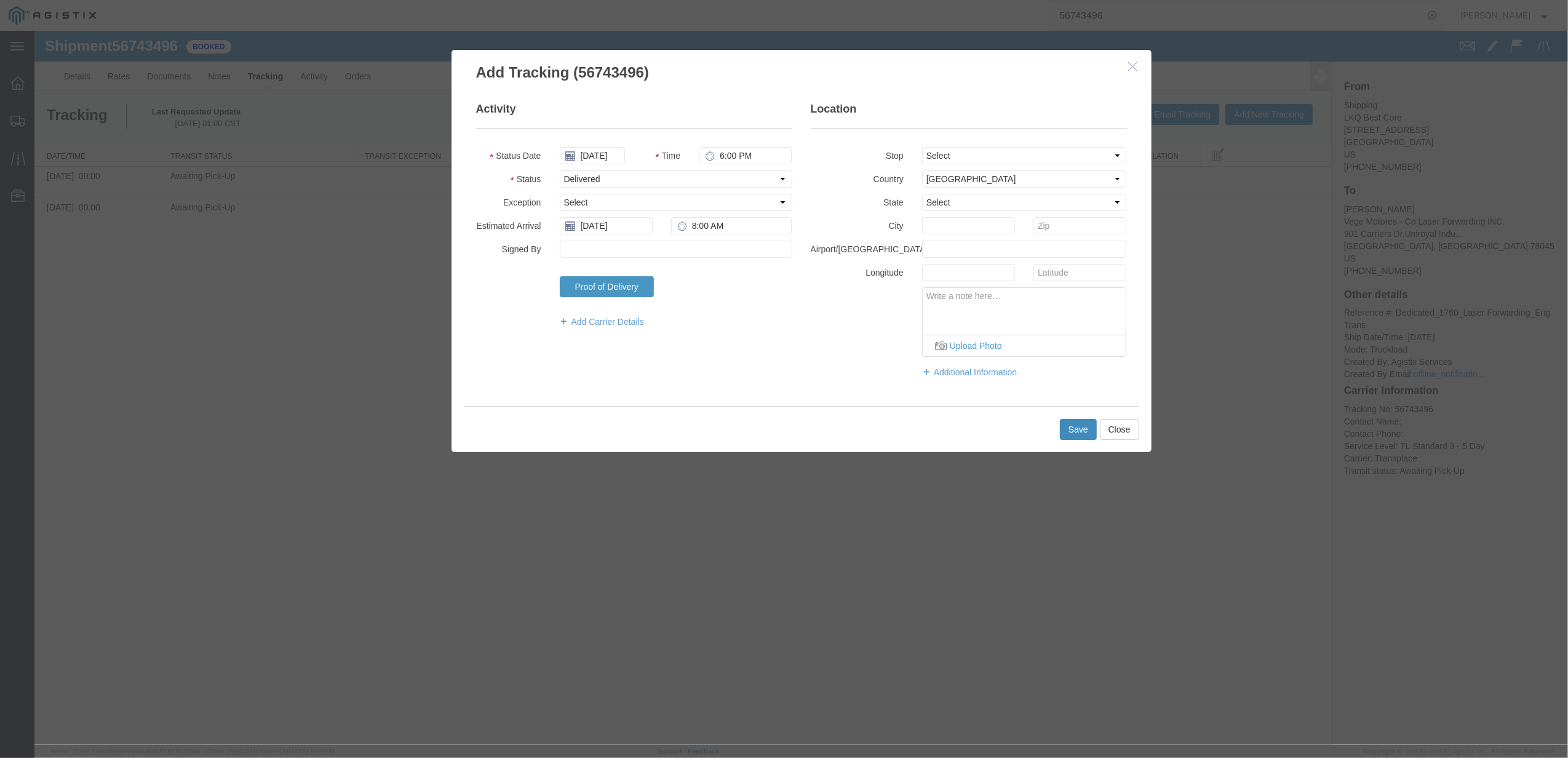
click at [1089, 427] on button "Save" at bounding box center [1078, 429] width 37 height 21
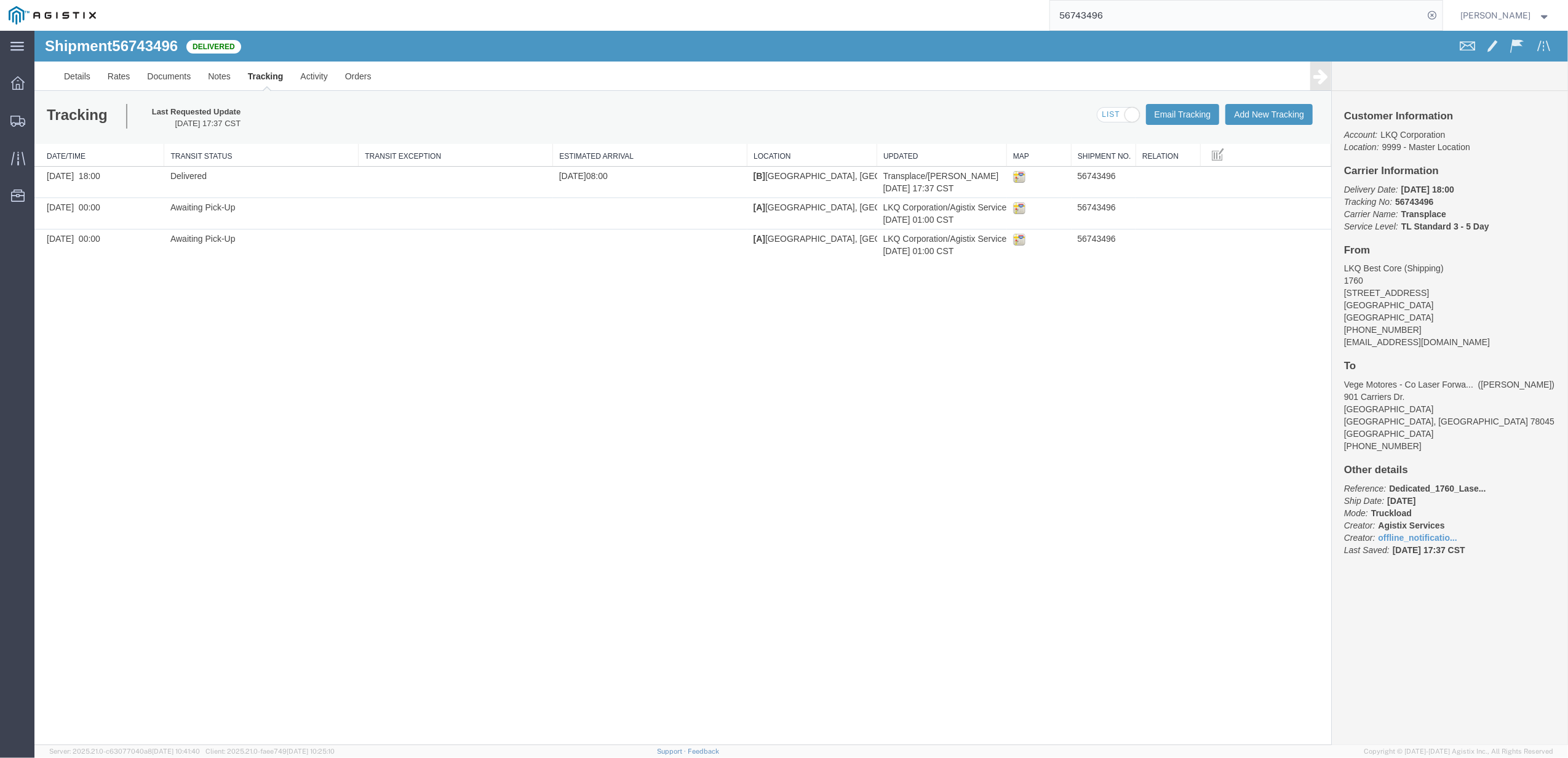
click at [1102, 20] on input "56743496" at bounding box center [1236, 15] width 374 height 29
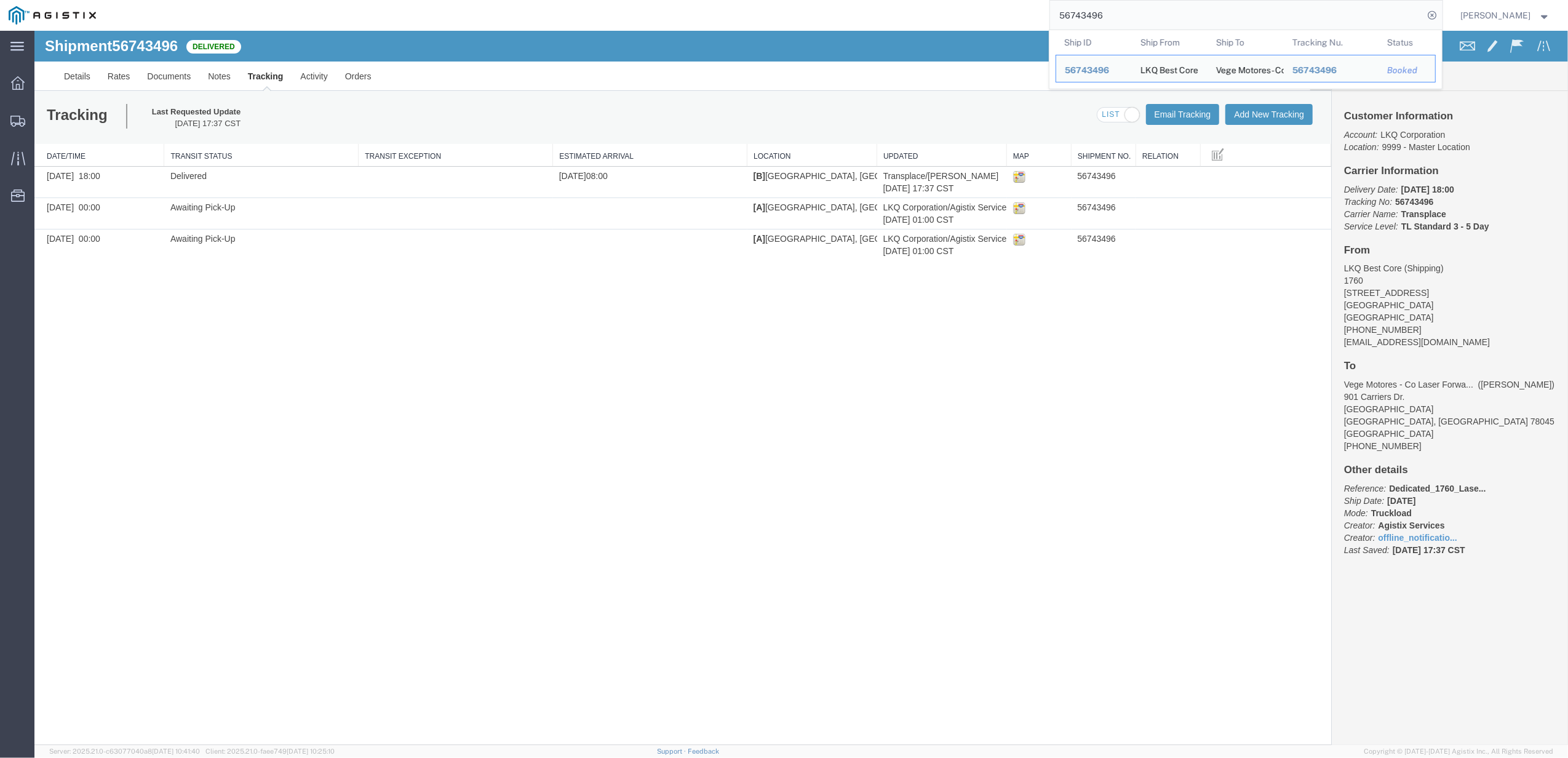
click at [1102, 20] on input "56743496" at bounding box center [1236, 15] width 374 height 29
paste input "12788"
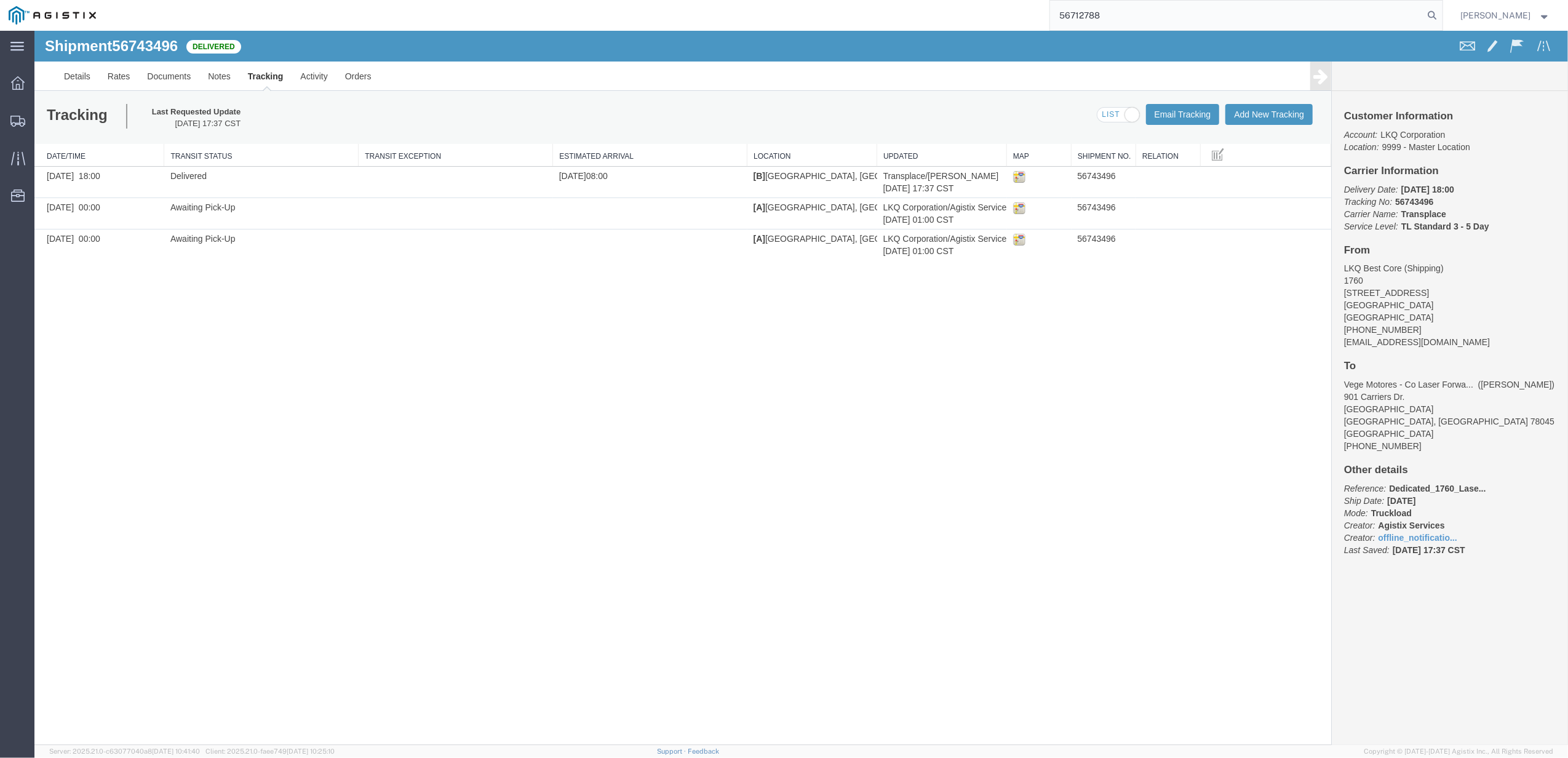
type input "56712788"
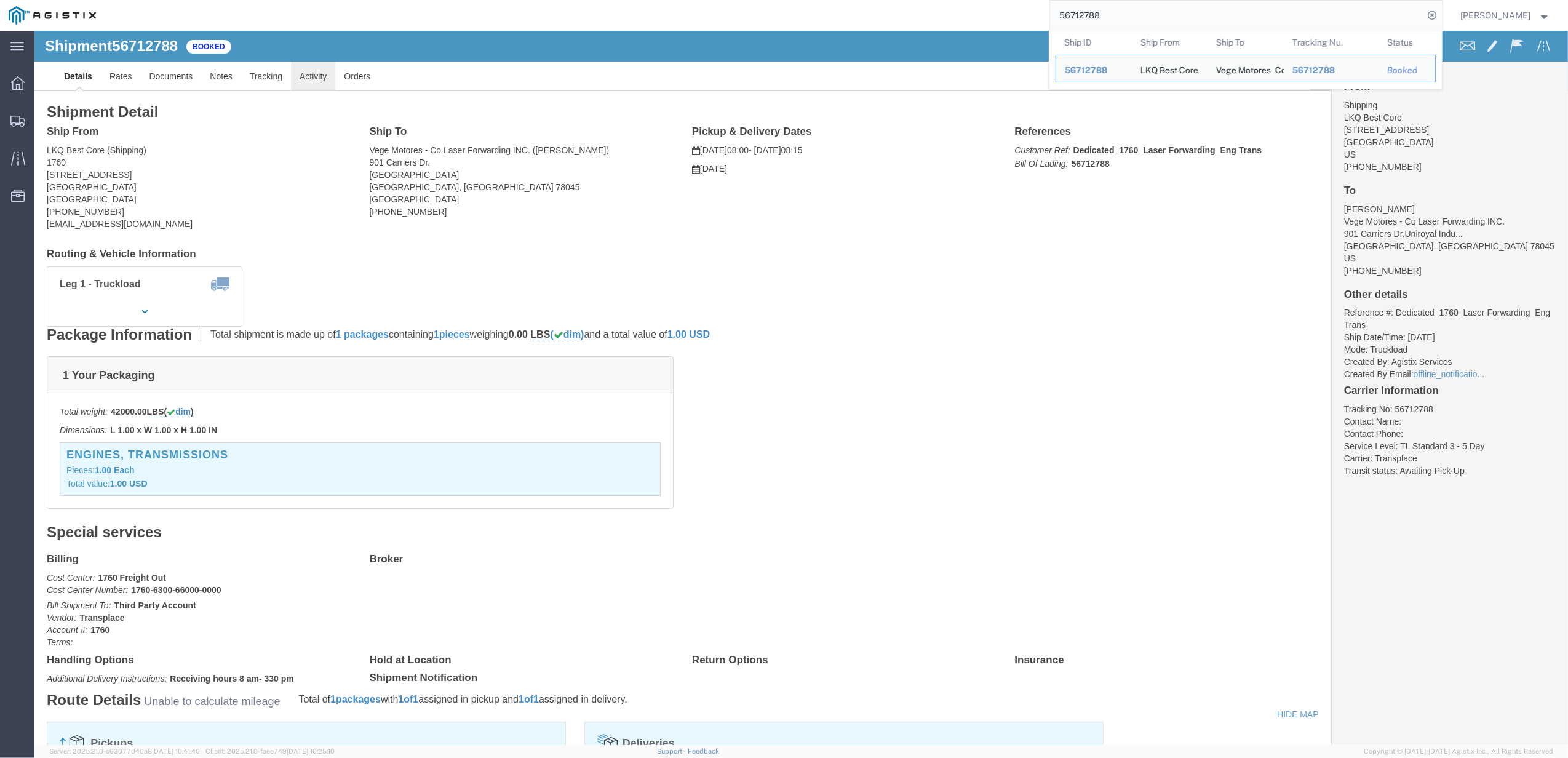
click link "Activity"
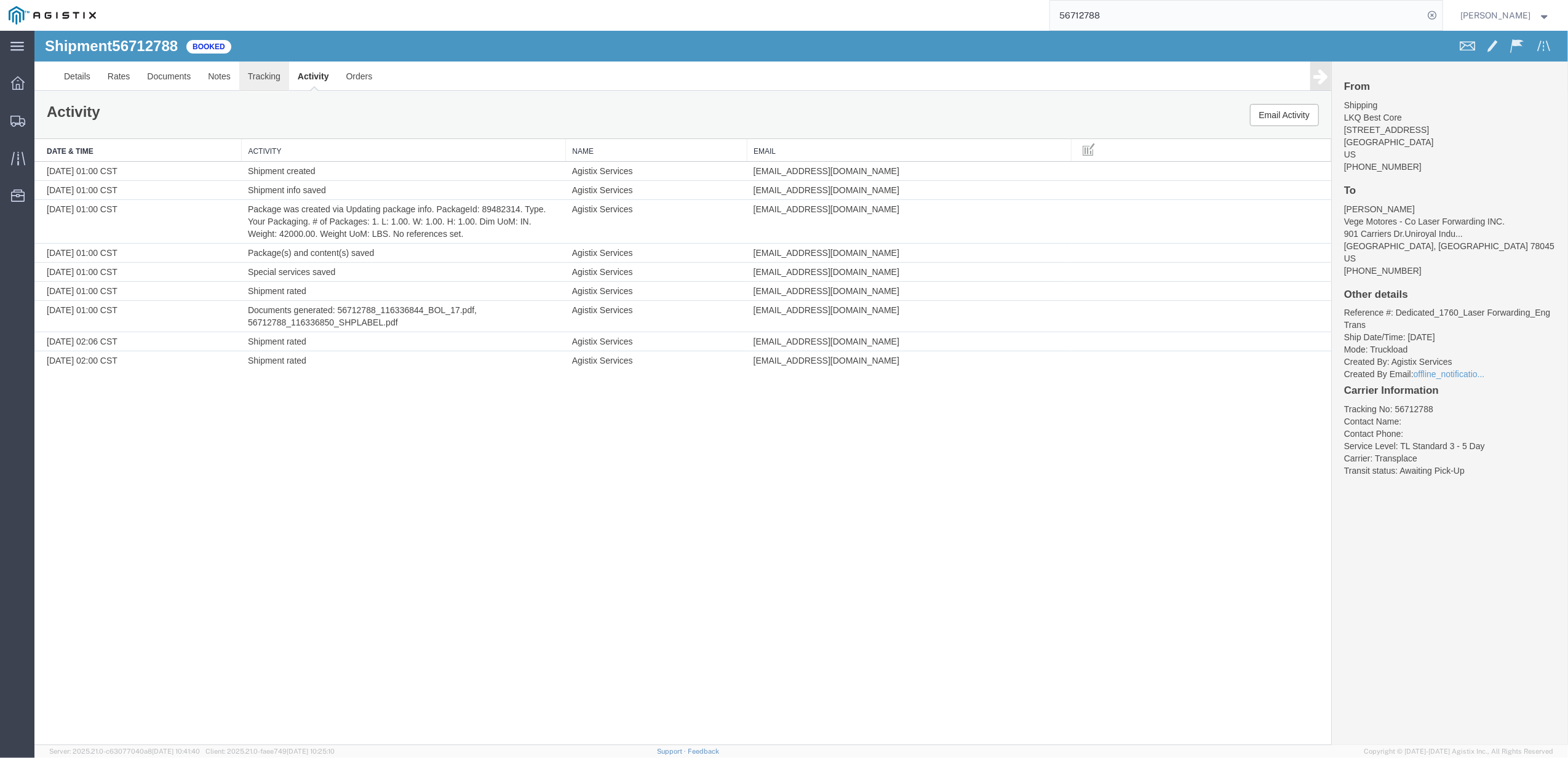
click at [264, 82] on link "Tracking" at bounding box center [264, 76] width 50 height 29
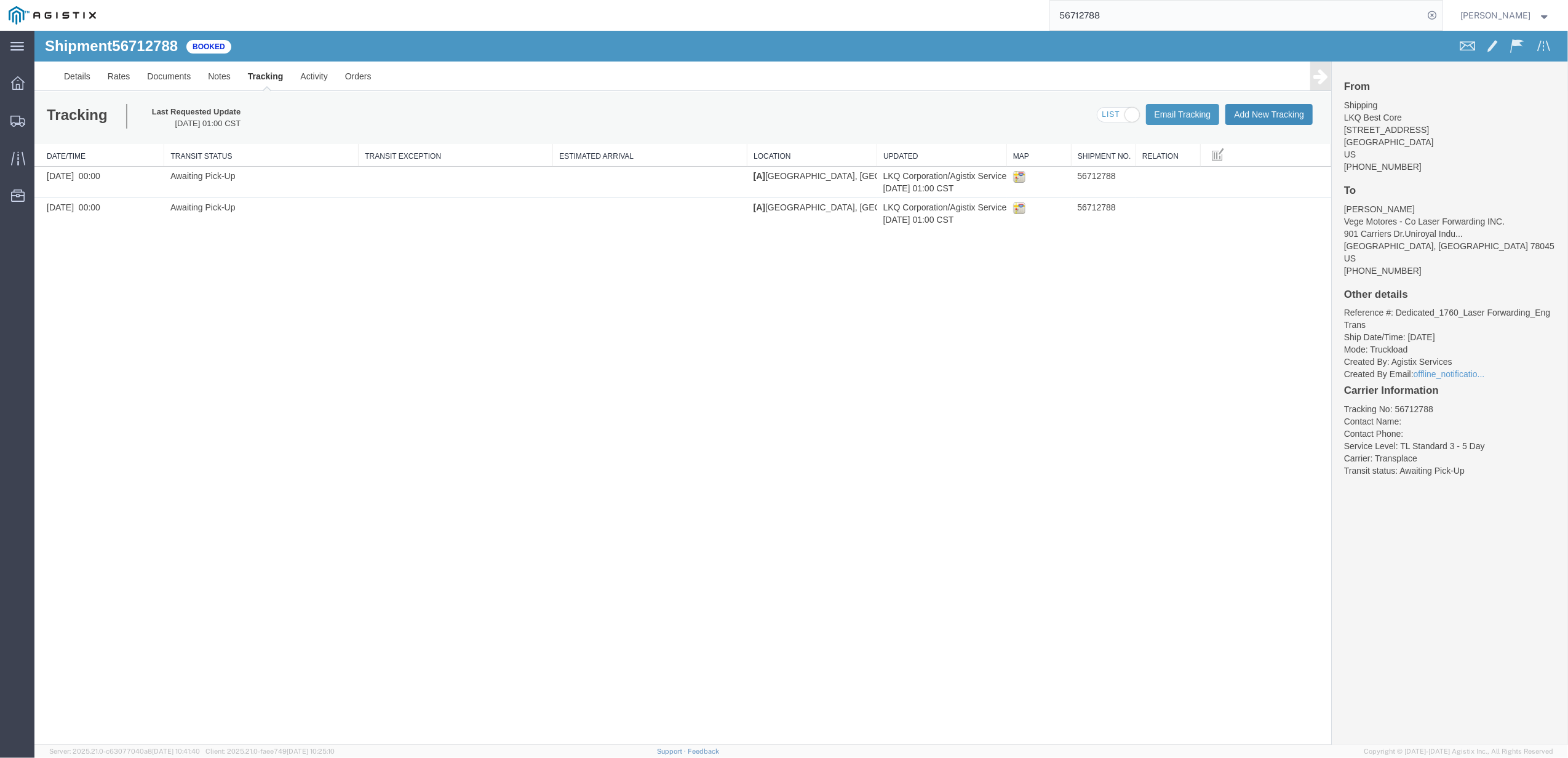
click at [1268, 110] on button "Add New Tracking" at bounding box center [1269, 114] width 87 height 21
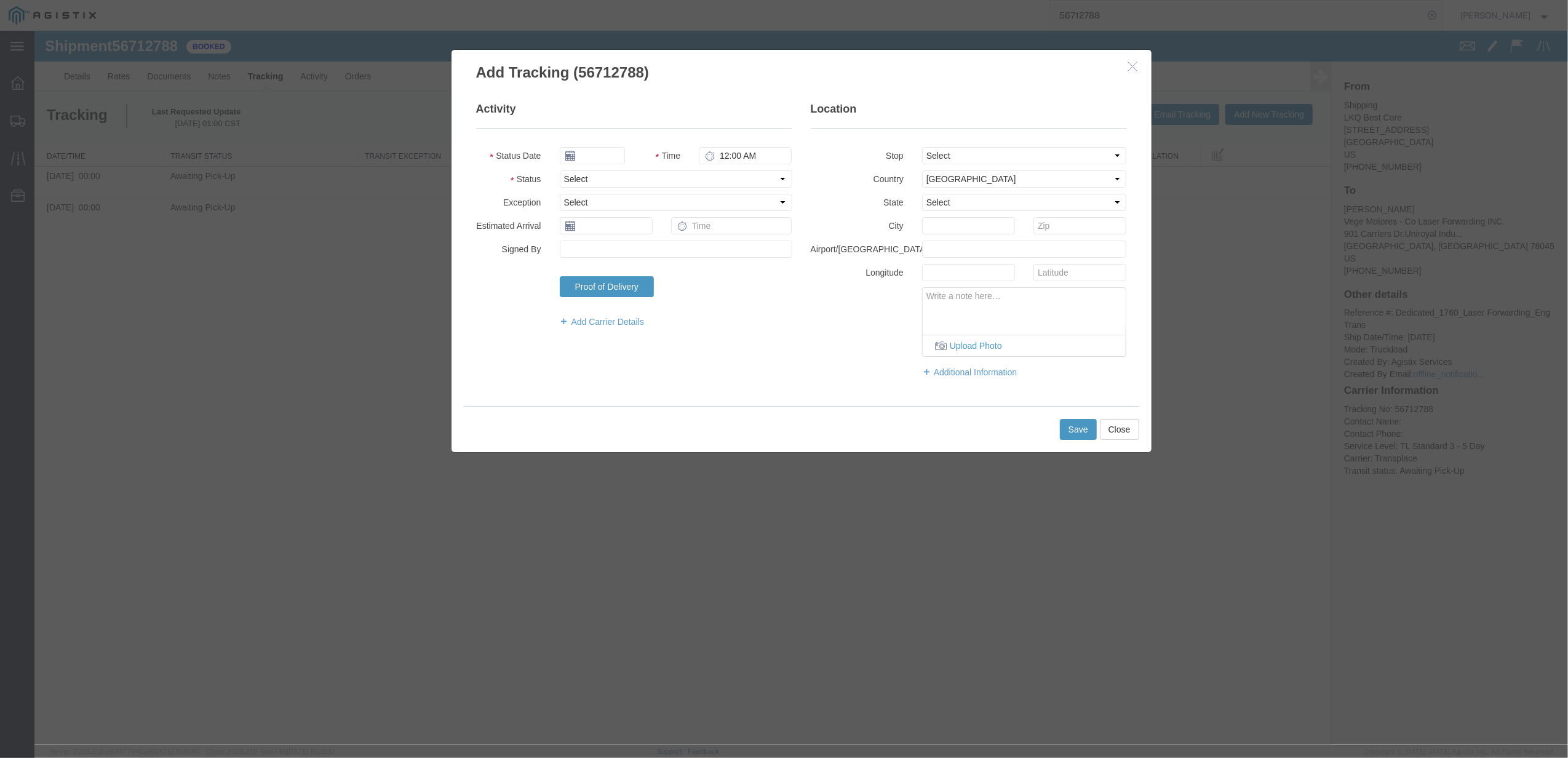
type input "[DATE]"
type input "6:00 PM"
click at [591, 225] on input "text" at bounding box center [606, 226] width 93 height 17
click at [832, 252] on label "Airport/[GEOGRAPHIC_DATA]" at bounding box center [857, 247] width 111 height 15
click at [628, 220] on input "text" at bounding box center [606, 226] width 93 height 17
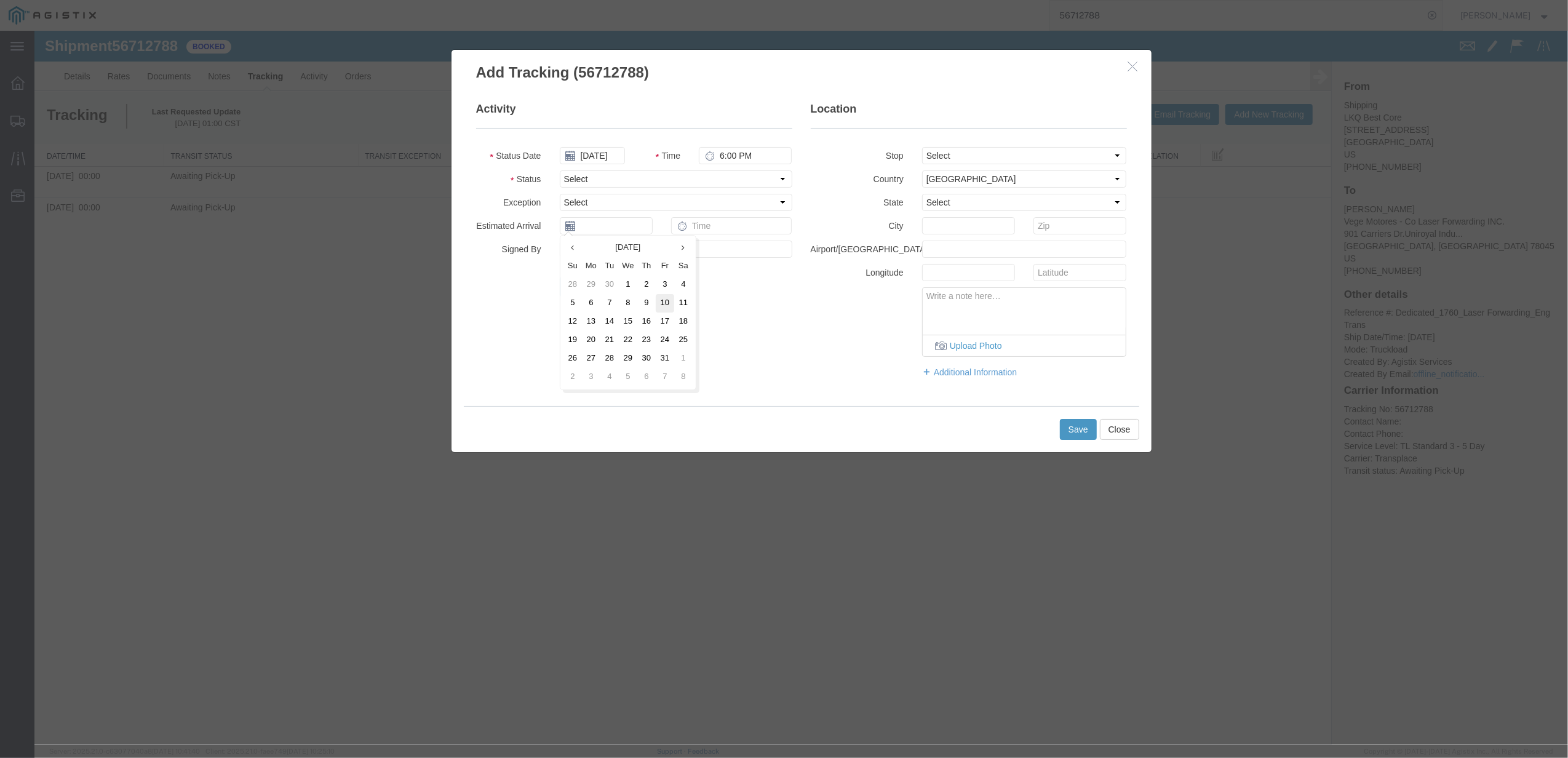
click at [667, 305] on td "10" at bounding box center [665, 303] width 18 height 18
type input "[DATE]"
click at [709, 226] on input "text" at bounding box center [732, 226] width 121 height 17
type input "8:00 AM"
click at [1073, 430] on button "Save" at bounding box center [1078, 429] width 37 height 21
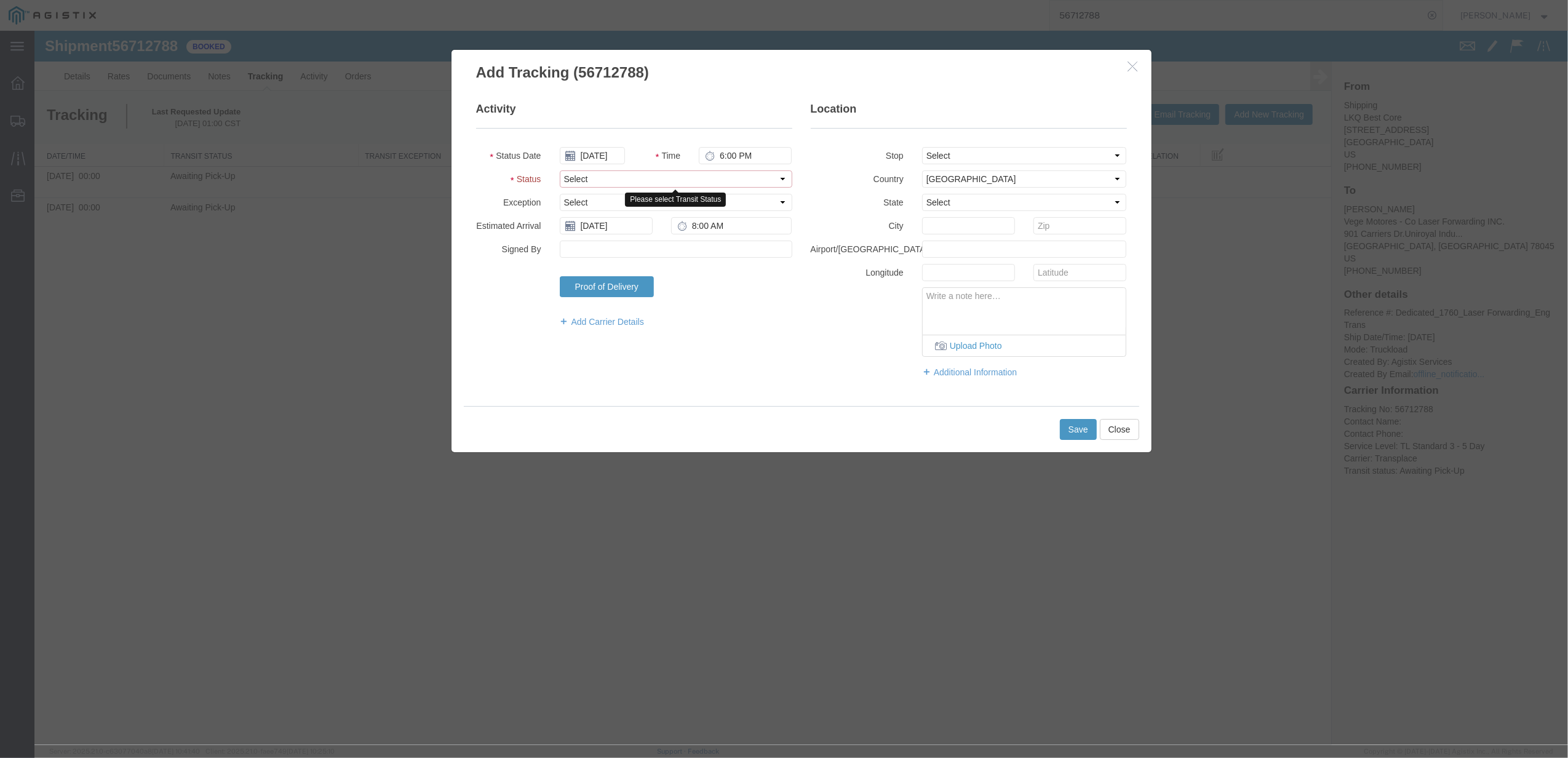
click at [583, 178] on select "Select Arrival Notice Available Arrival Notice Imported Arrive at Delivery Loca…" at bounding box center [676, 179] width 232 height 17
select select "DELIVRED"
click at [560, 170] on select "Select Arrival Notice Available Arrival Notice Imported Arrive at Delivery Loca…" at bounding box center [676, 179] width 232 height 17
click at [1072, 430] on button "Save" at bounding box center [1078, 429] width 37 height 21
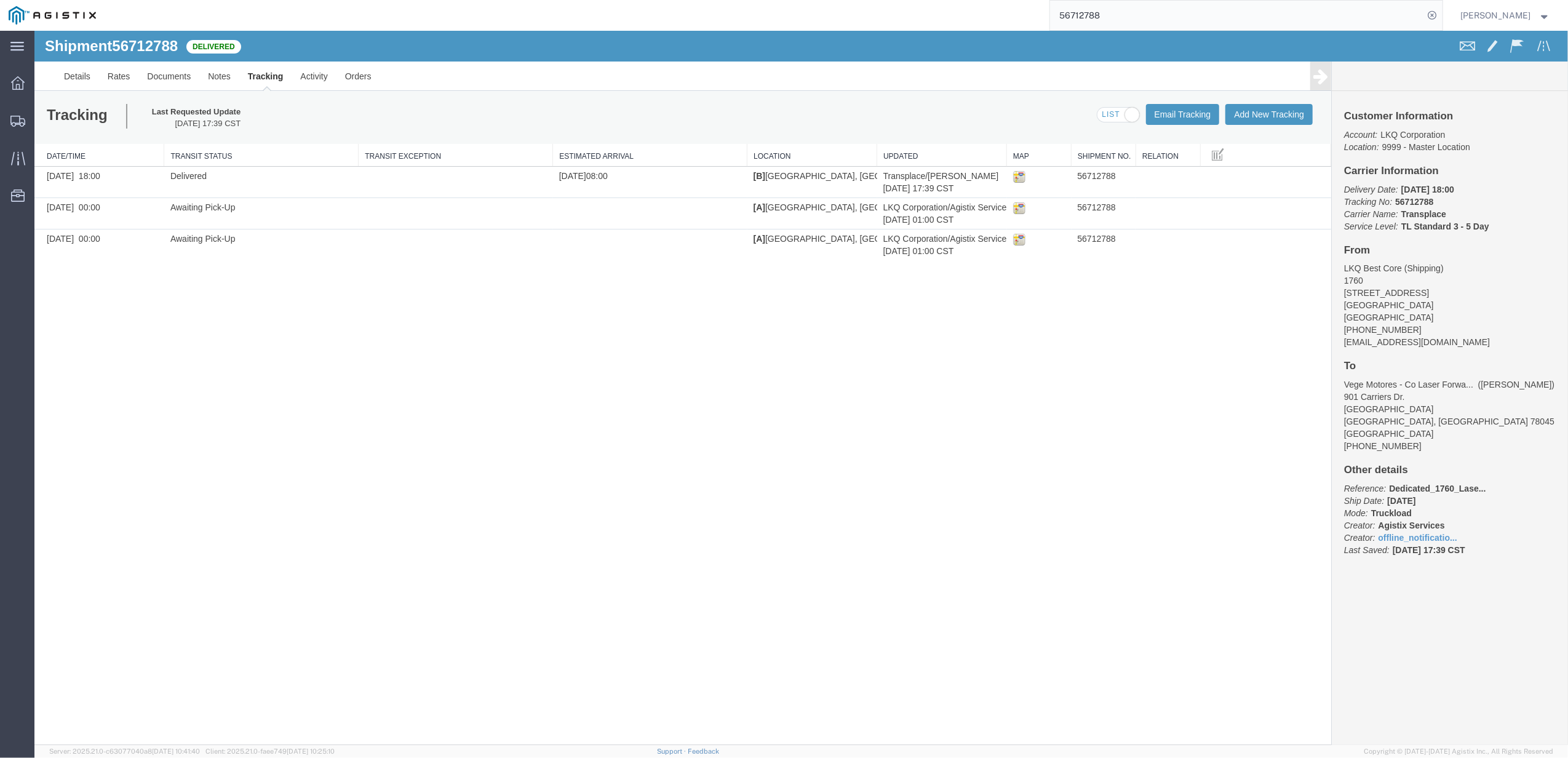
click at [1103, 23] on input "56712788" at bounding box center [1236, 15] width 374 height 29
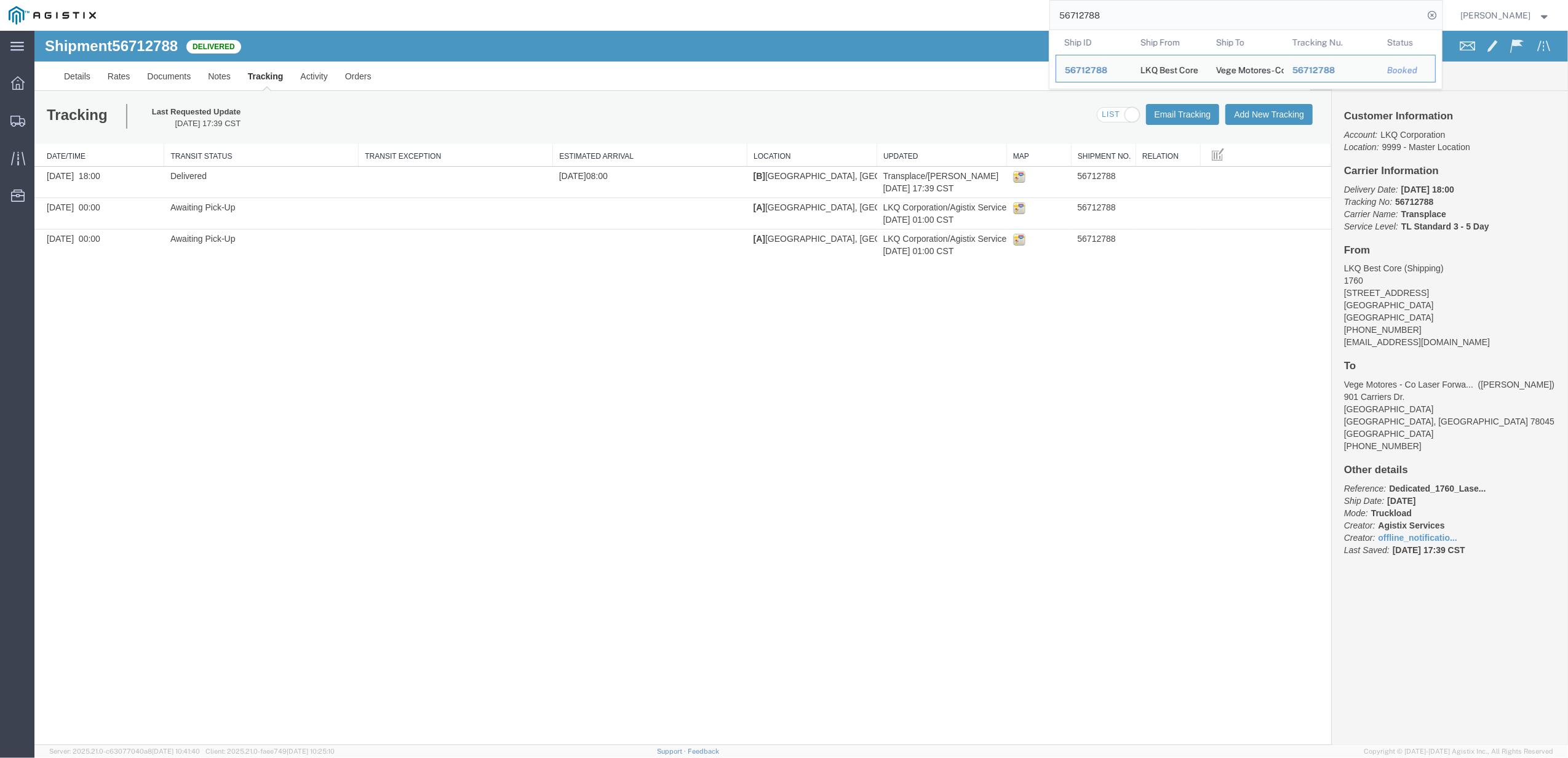
click at [1103, 23] on input "56712788" at bounding box center [1236, 15] width 374 height 29
paste input "" 56681440""
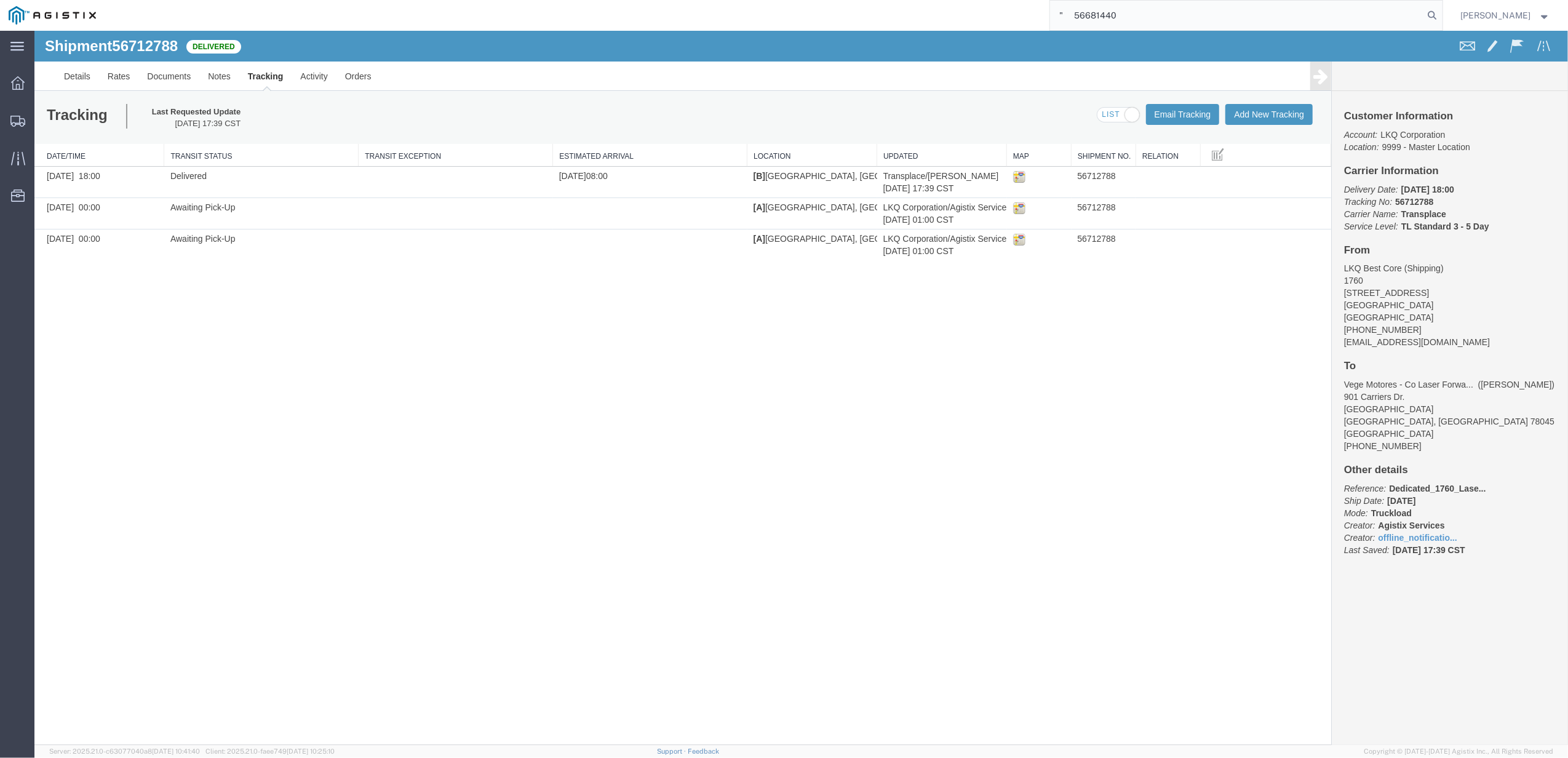
drag, startPoint x: 1087, startPoint y: 13, endPoint x: 960, endPoint y: 23, distance: 127.4
click at [967, 23] on div "" 56681440" at bounding box center [773, 15] width 1338 height 31
type input "56681440"
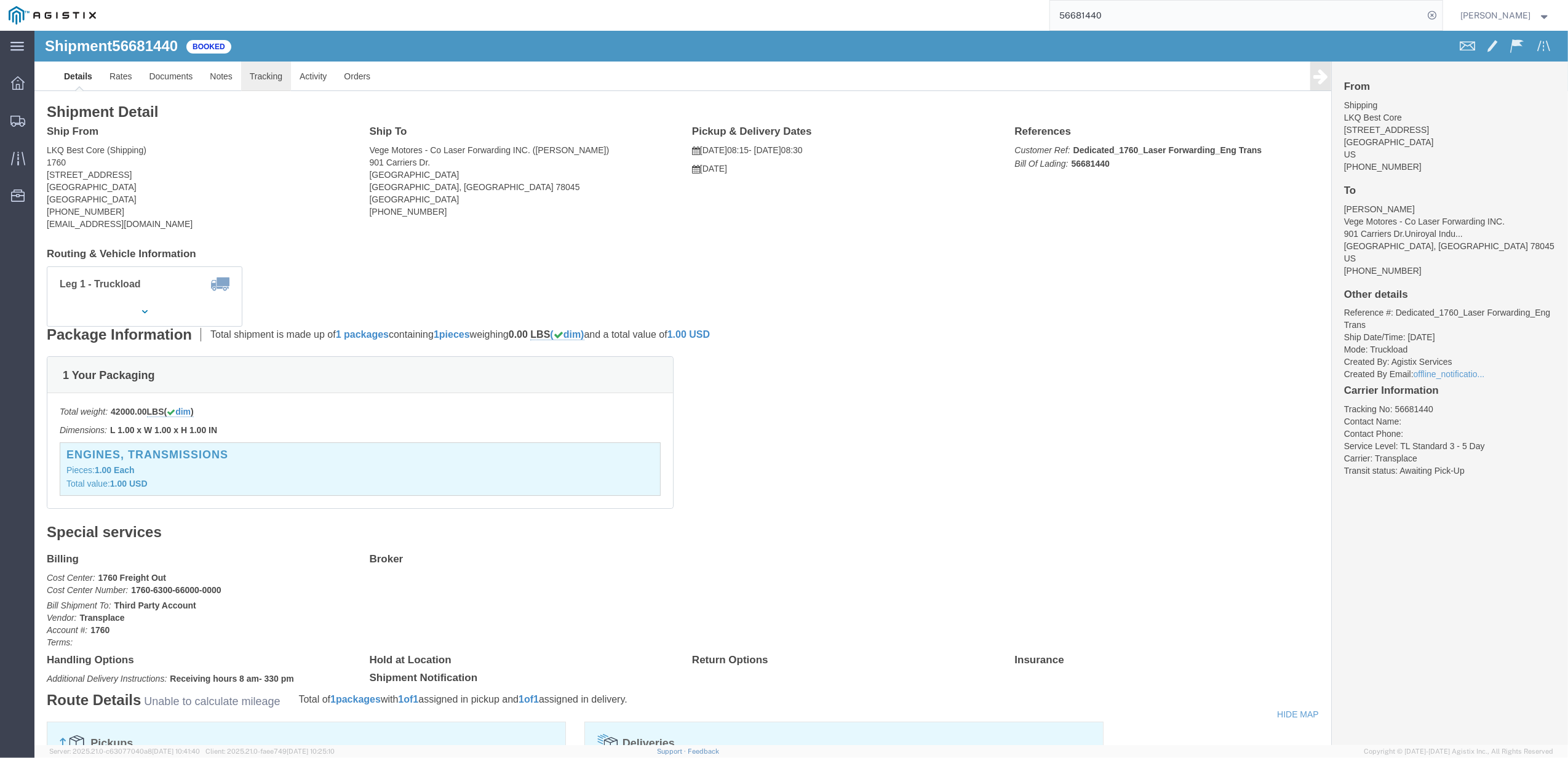
click link "Tracking"
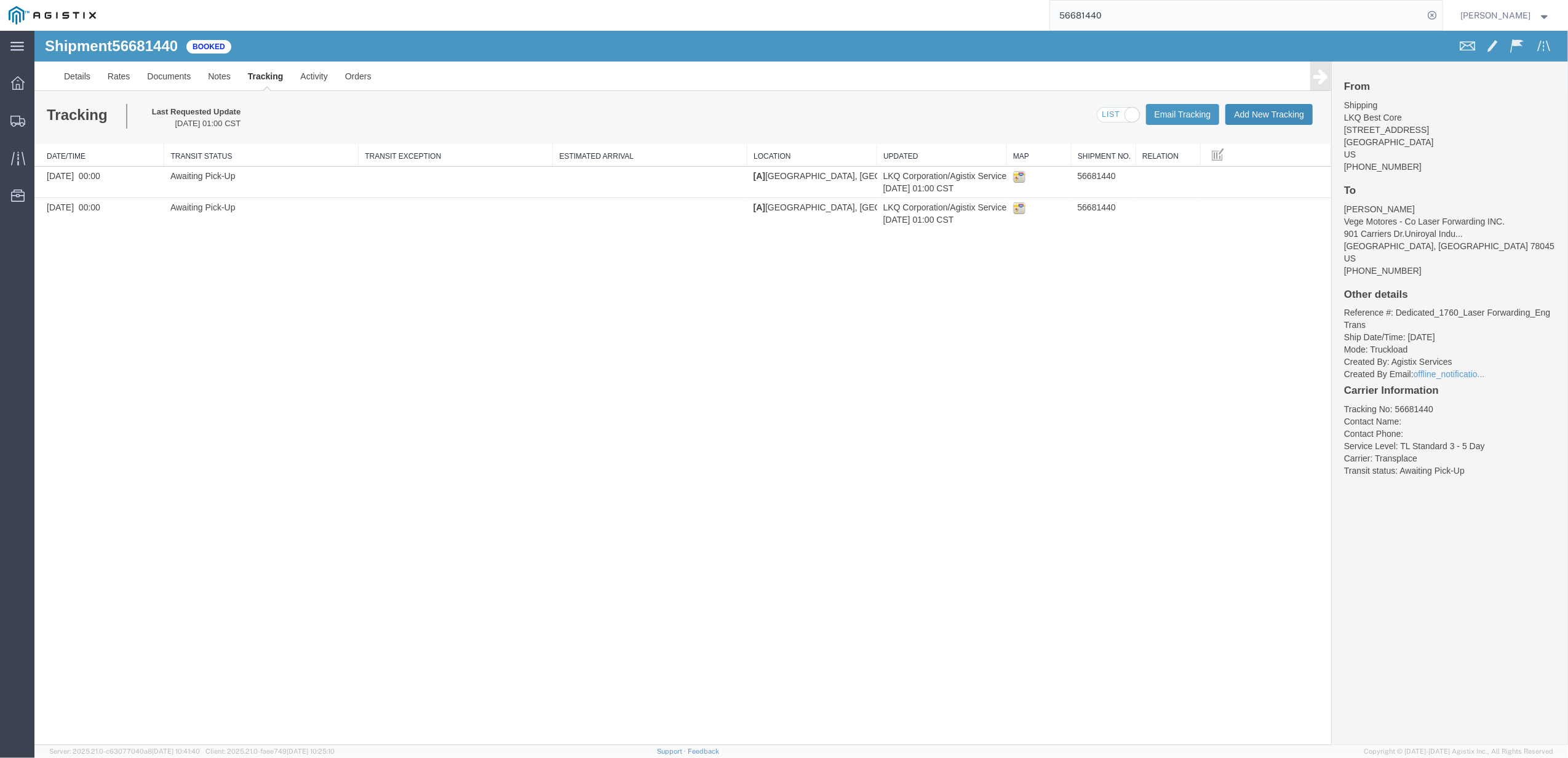
click at [1260, 120] on button "Add New Tracking" at bounding box center [1269, 114] width 87 height 21
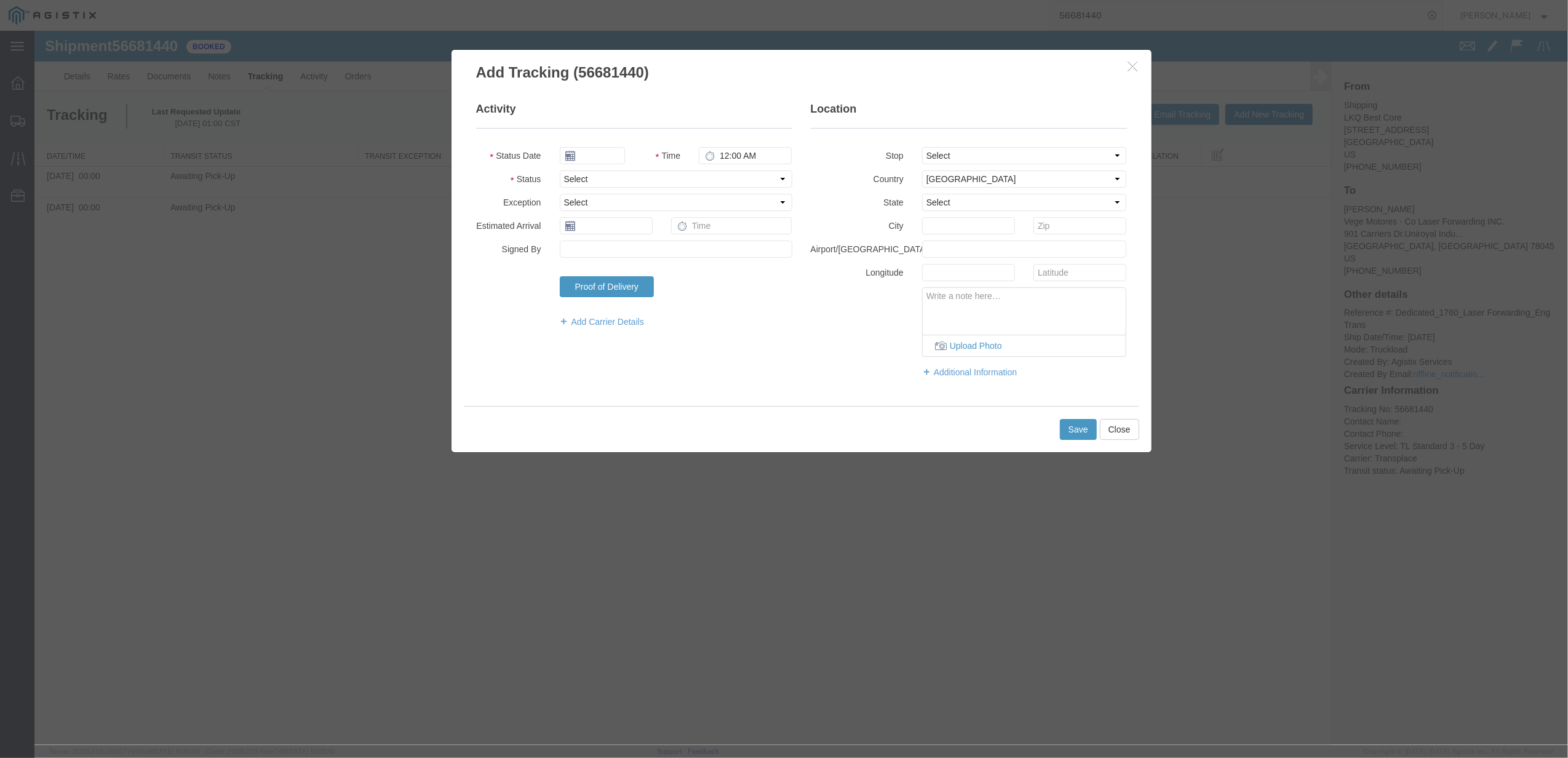
type input "[DATE]"
type input "6:00 PM"
click at [634, 190] on fieldset "Activity Status Date [DATE] Time 6:00 PM Status Select Arrival Notice Available…" at bounding box center [634, 220] width 316 height 239
click at [618, 183] on select "Select Arrival Notice Available Arrival Notice Imported Arrive at Delivery Loca…" at bounding box center [676, 179] width 232 height 17
select select "DELIVRED"
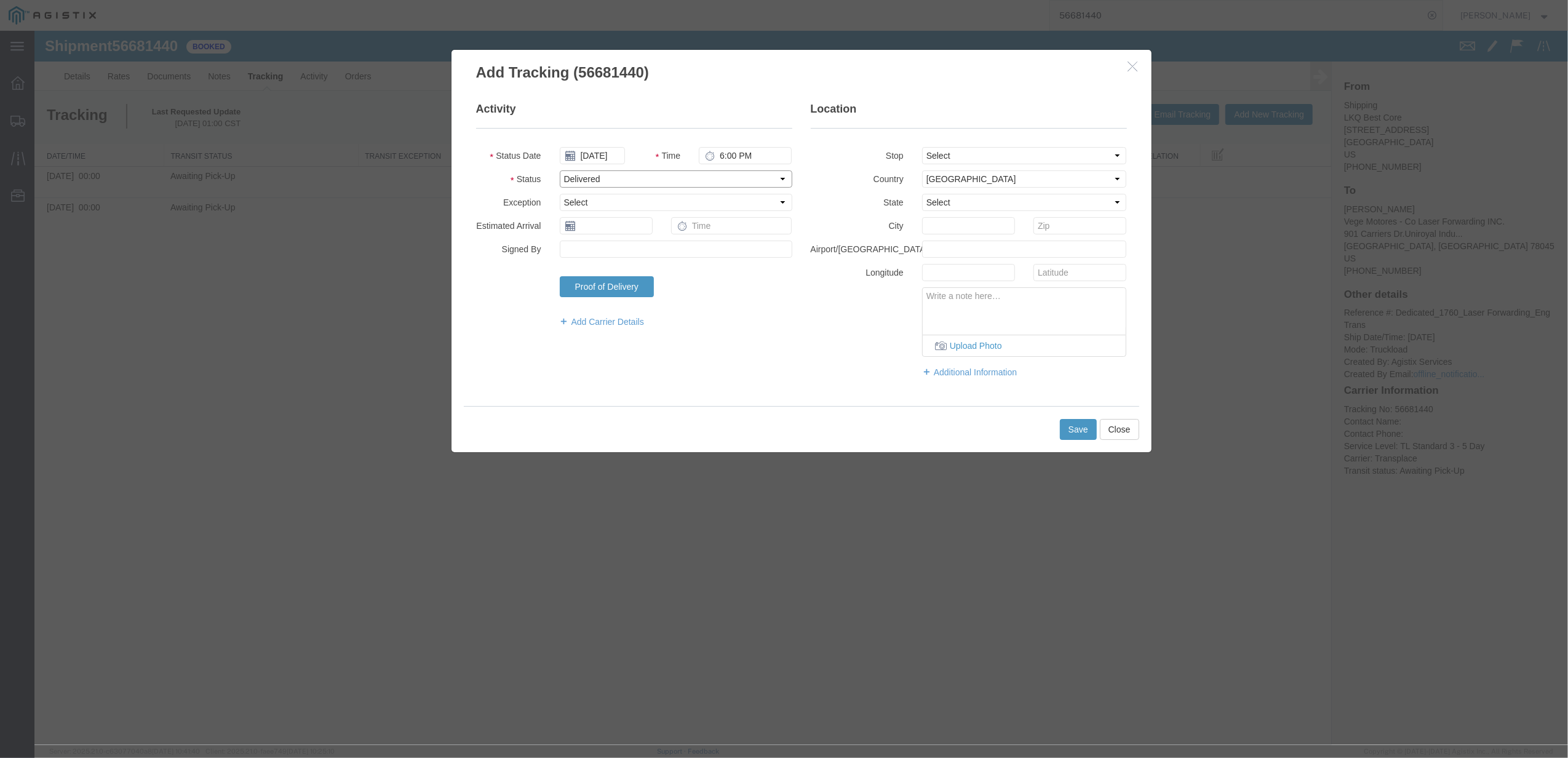
click at [560, 170] on select "Select Arrival Notice Available Arrival Notice Imported Arrive at Delivery Loca…" at bounding box center [676, 179] width 232 height 17
click at [574, 218] on input "text" at bounding box center [606, 226] width 93 height 17
click at [608, 305] on td "7" at bounding box center [606, 303] width 18 height 18
type input "[DATE]"
click at [709, 229] on input "text" at bounding box center [732, 226] width 121 height 17
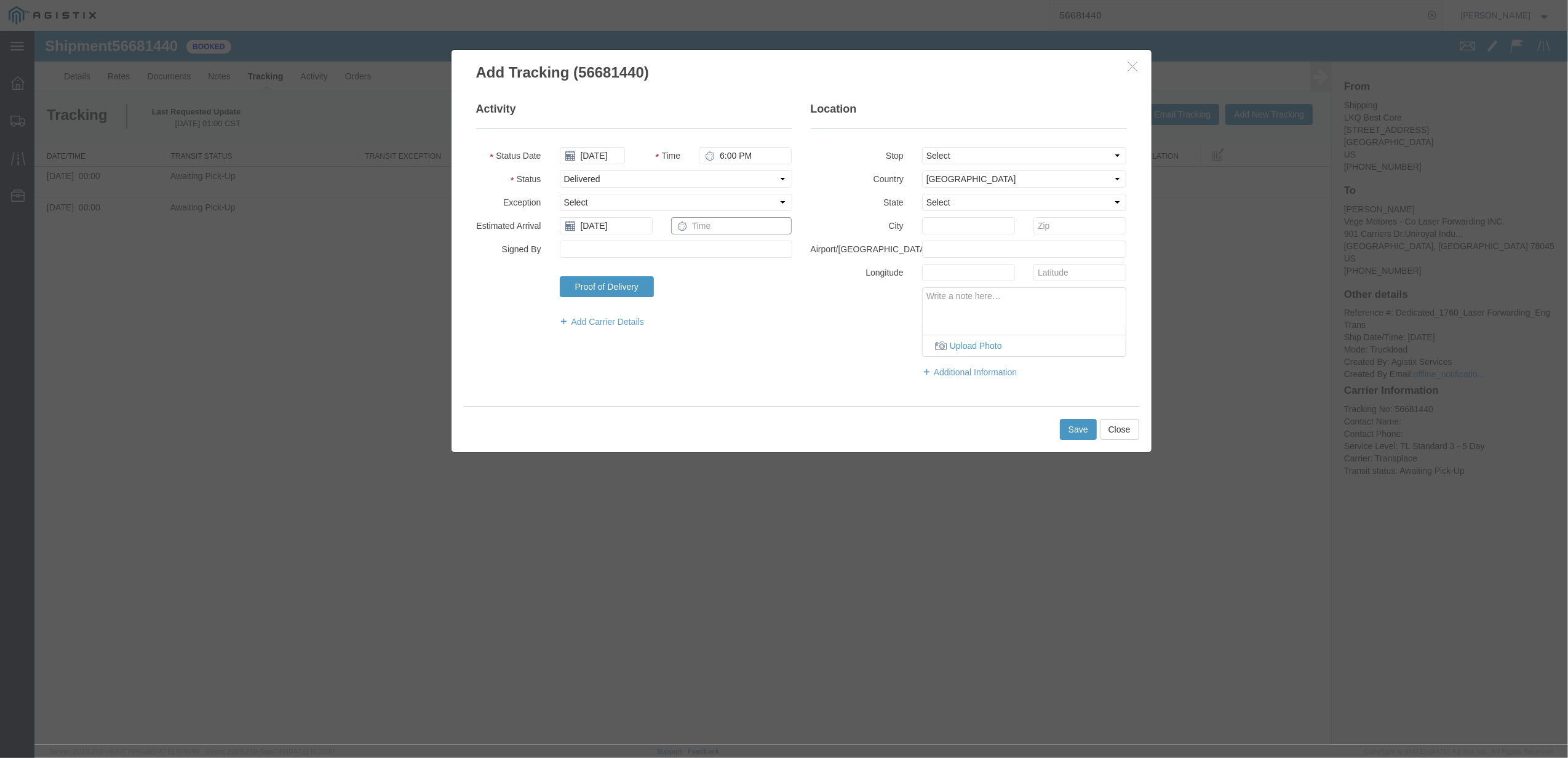
type input "8:00 AM"
click at [1069, 434] on button "Save" at bounding box center [1078, 429] width 37 height 21
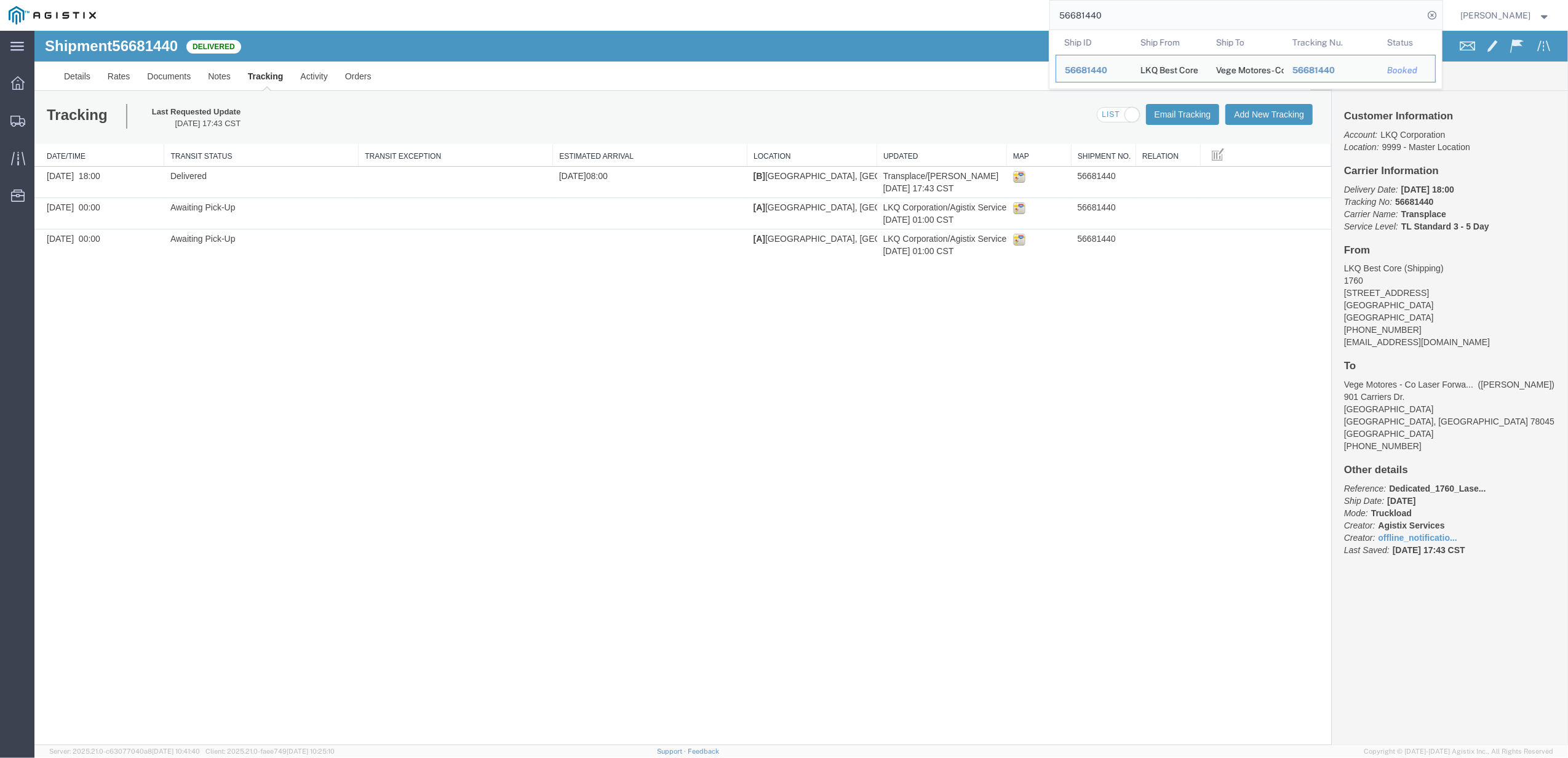
click at [1093, 15] on input "56681440" at bounding box center [1236, 15] width 374 height 29
paste input "21363"
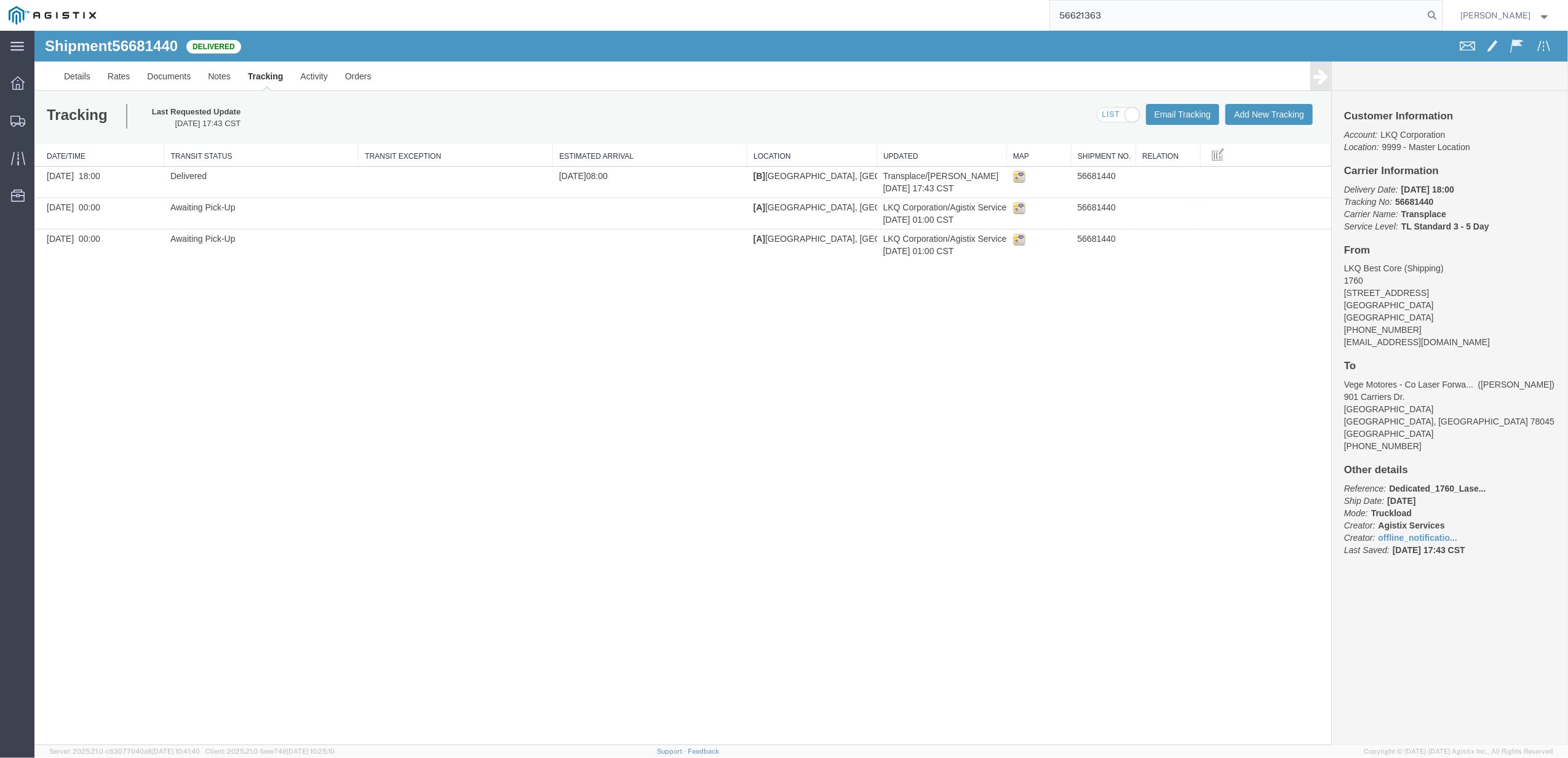
type input "56621363"
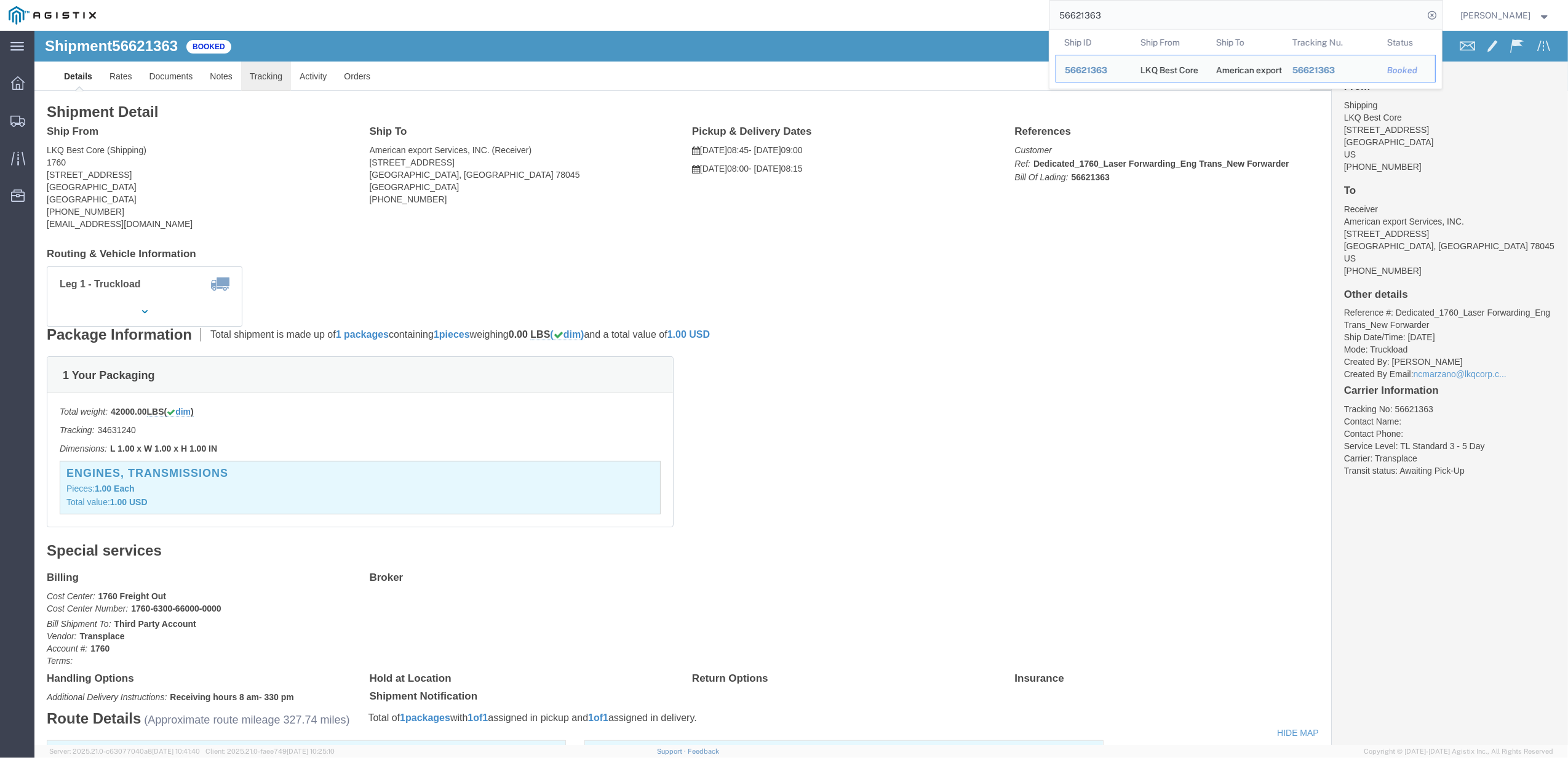
click link "Tracking"
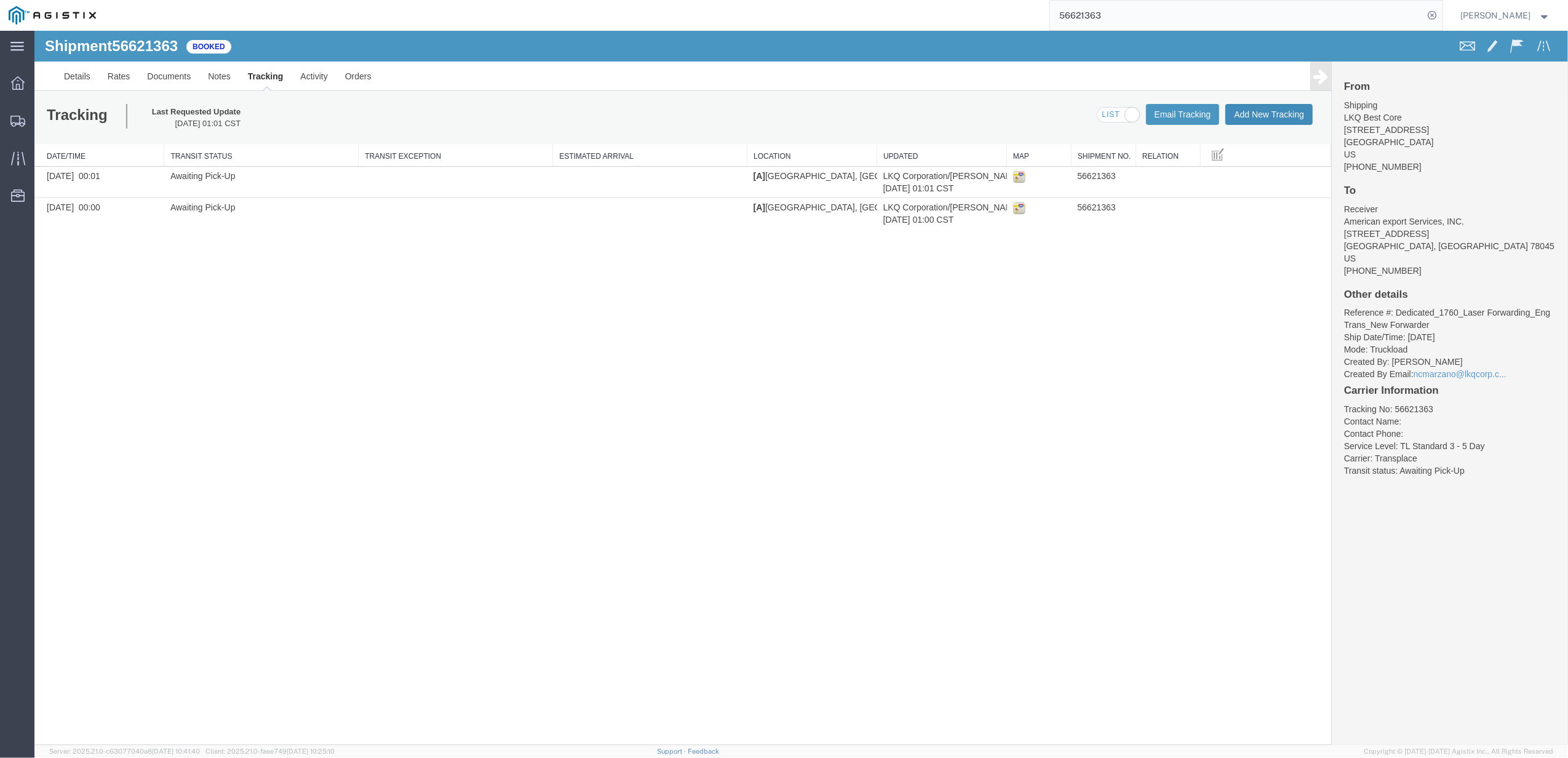
click at [1273, 110] on button "Add New Tracking" at bounding box center [1269, 114] width 87 height 21
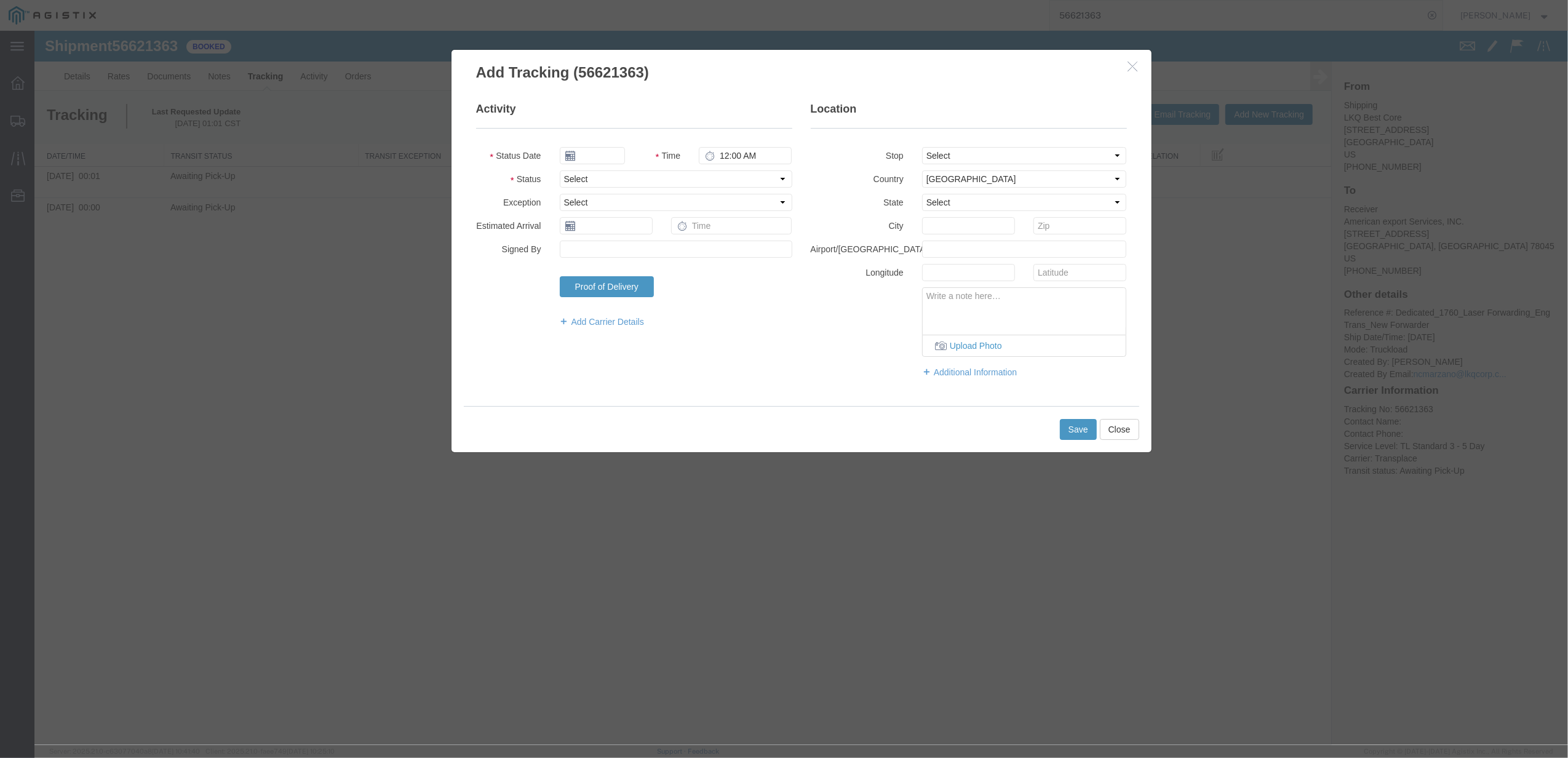
type input "[DATE]"
type input "6:00 PM"
click at [608, 187] on select "Select Arrival Notice Available Arrival Notice Imported Arrive at Delivery Loca…" at bounding box center [676, 179] width 232 height 17
select select "DELIVRED"
click at [560, 170] on select "Select Arrival Notice Available Arrival Notice Imported Arrive at Delivery Loca…" at bounding box center [676, 179] width 232 height 17
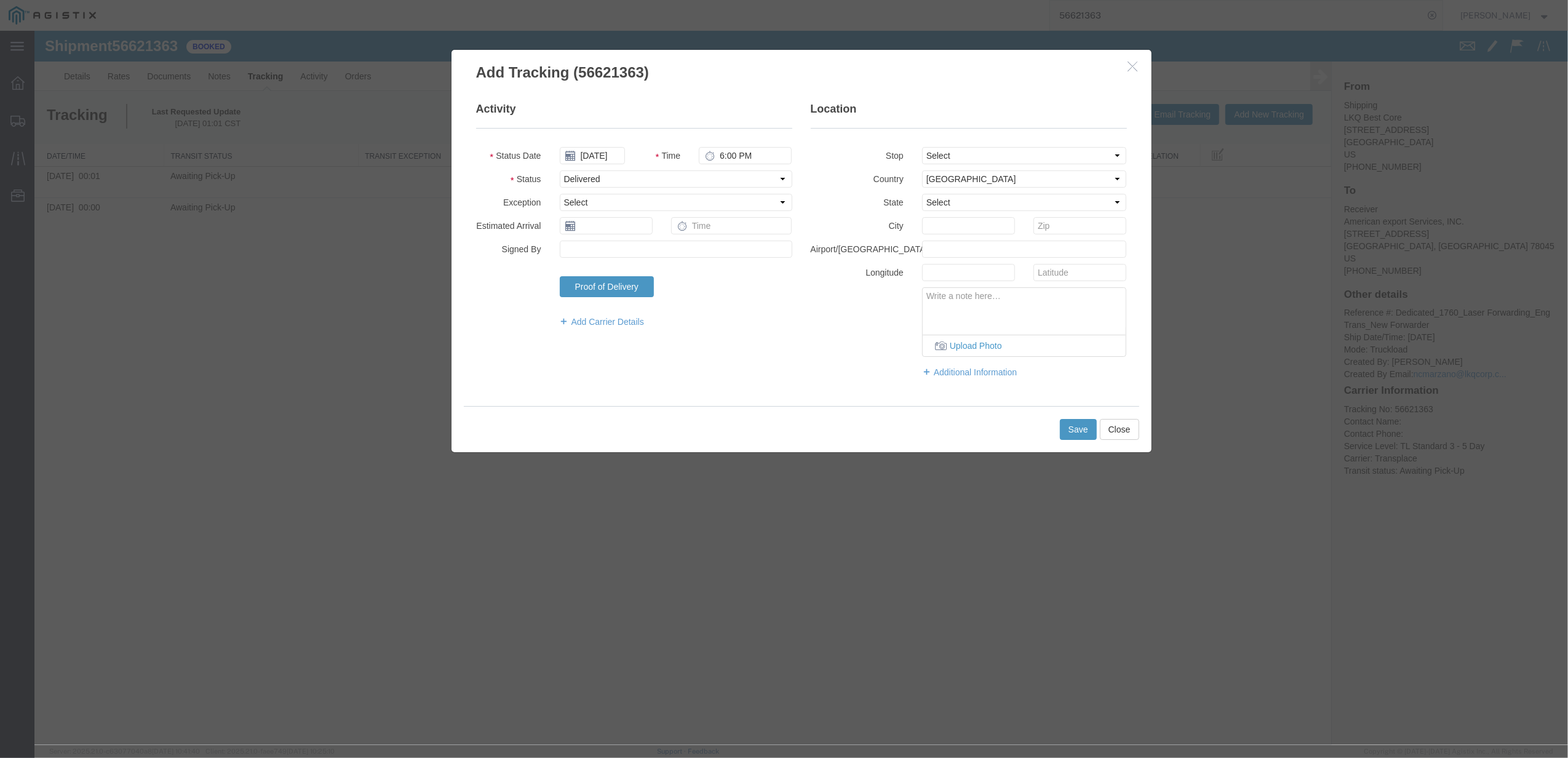
click at [603, 216] on fieldset "Activity Status Date [DATE] Time 6:00 PM Status Select Arrival Notice Available…" at bounding box center [634, 220] width 316 height 239
click at [611, 222] on input "text" at bounding box center [606, 226] width 93 height 17
click at [647, 286] on td "2" at bounding box center [643, 285] width 18 height 18
type input "[DATE]"
click at [736, 222] on input "text" at bounding box center [732, 226] width 121 height 17
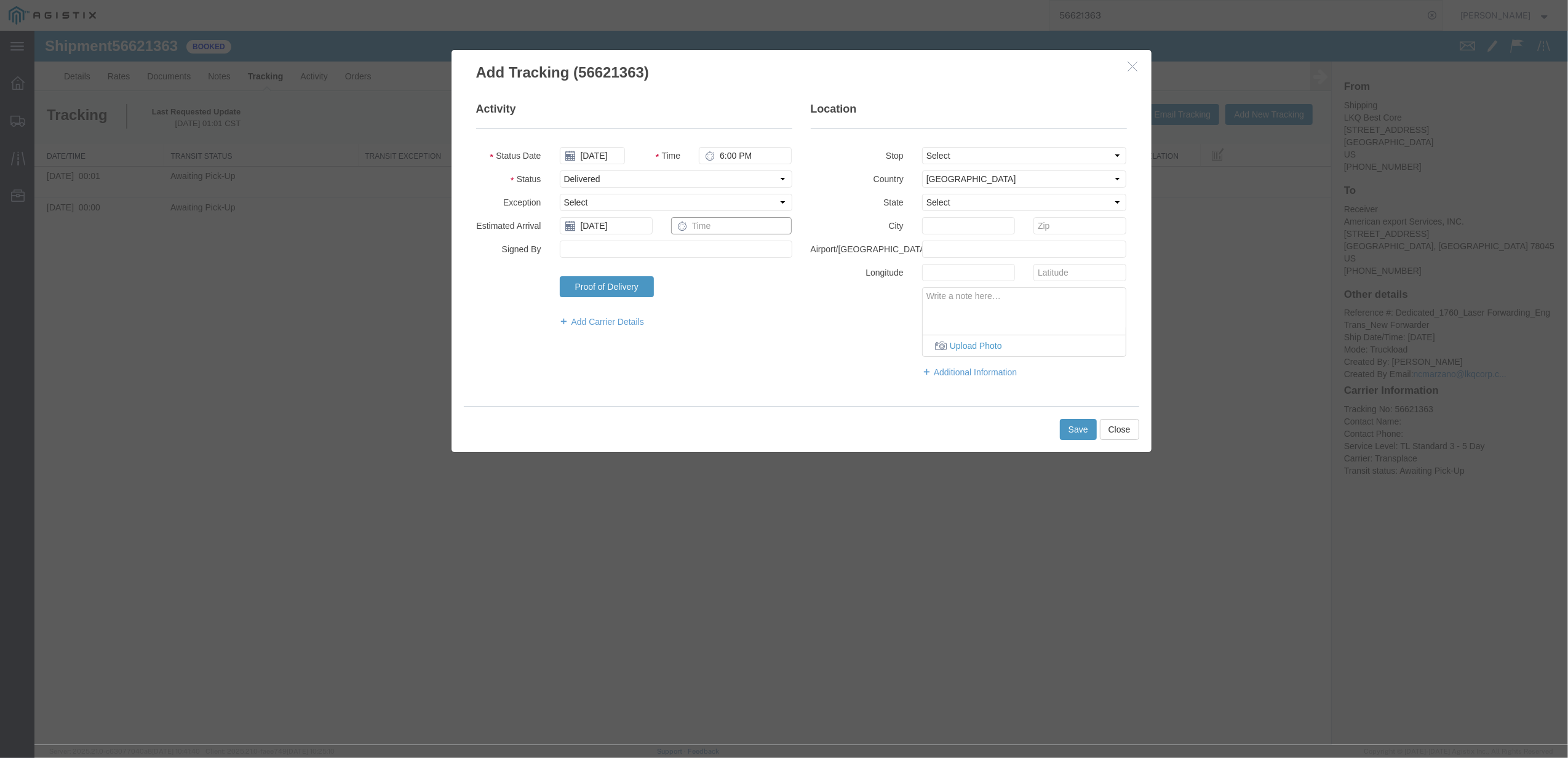
type input "8:00 AM"
click at [1078, 433] on button "Save" at bounding box center [1078, 429] width 37 height 21
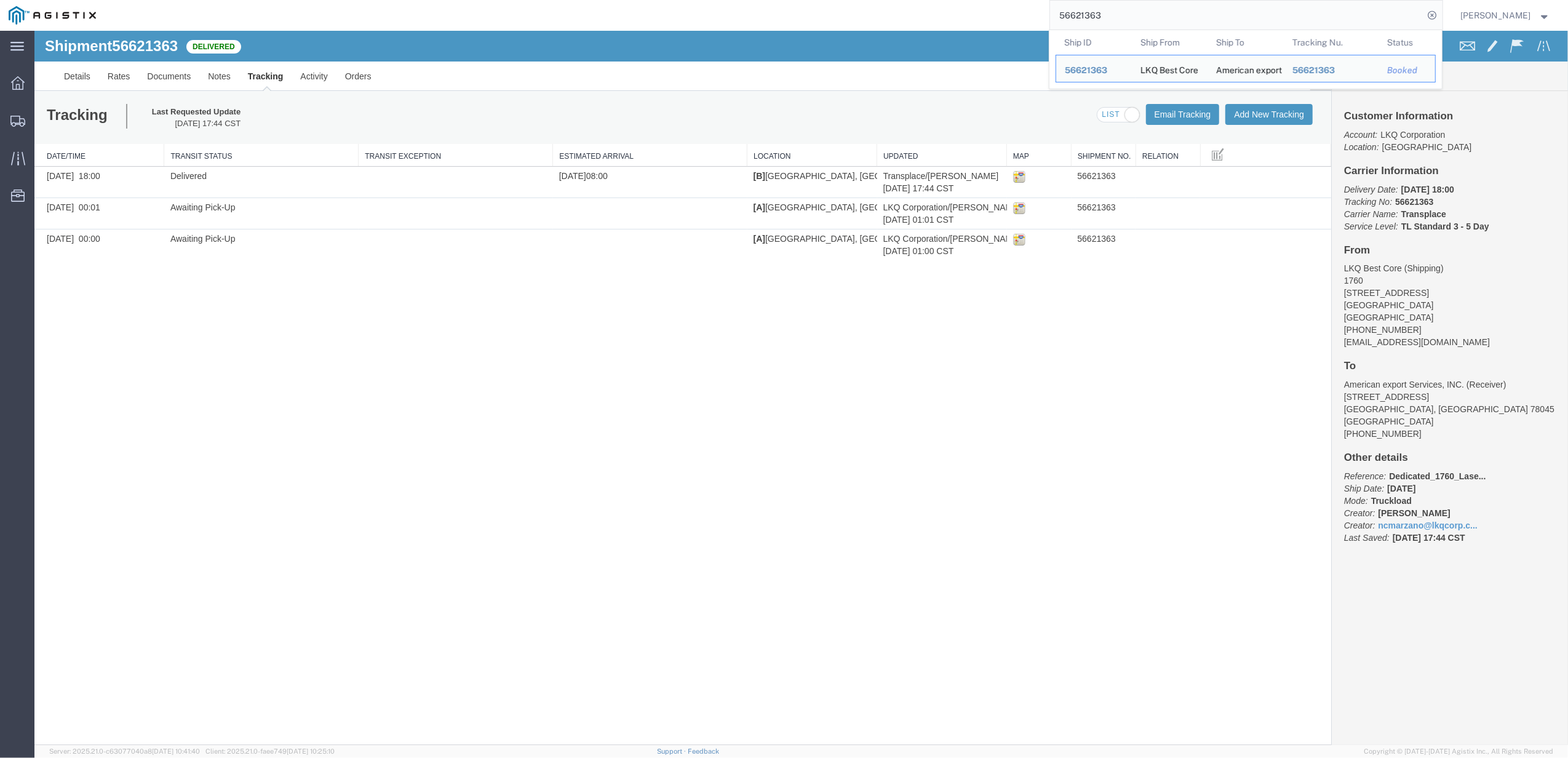
click at [1093, 27] on input "56621363" at bounding box center [1236, 15] width 374 height 29
paste input "81438"
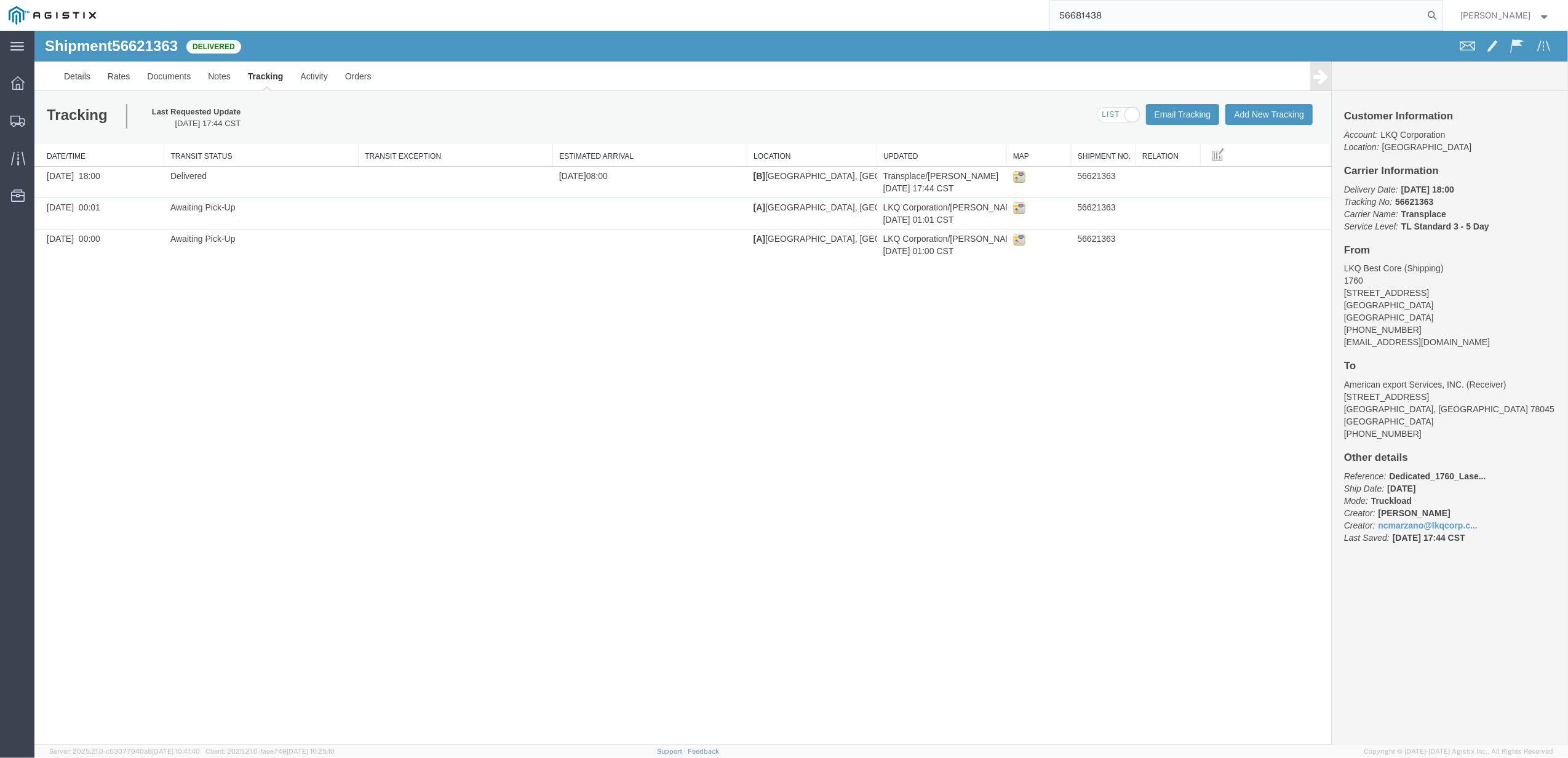
type input "56681438"
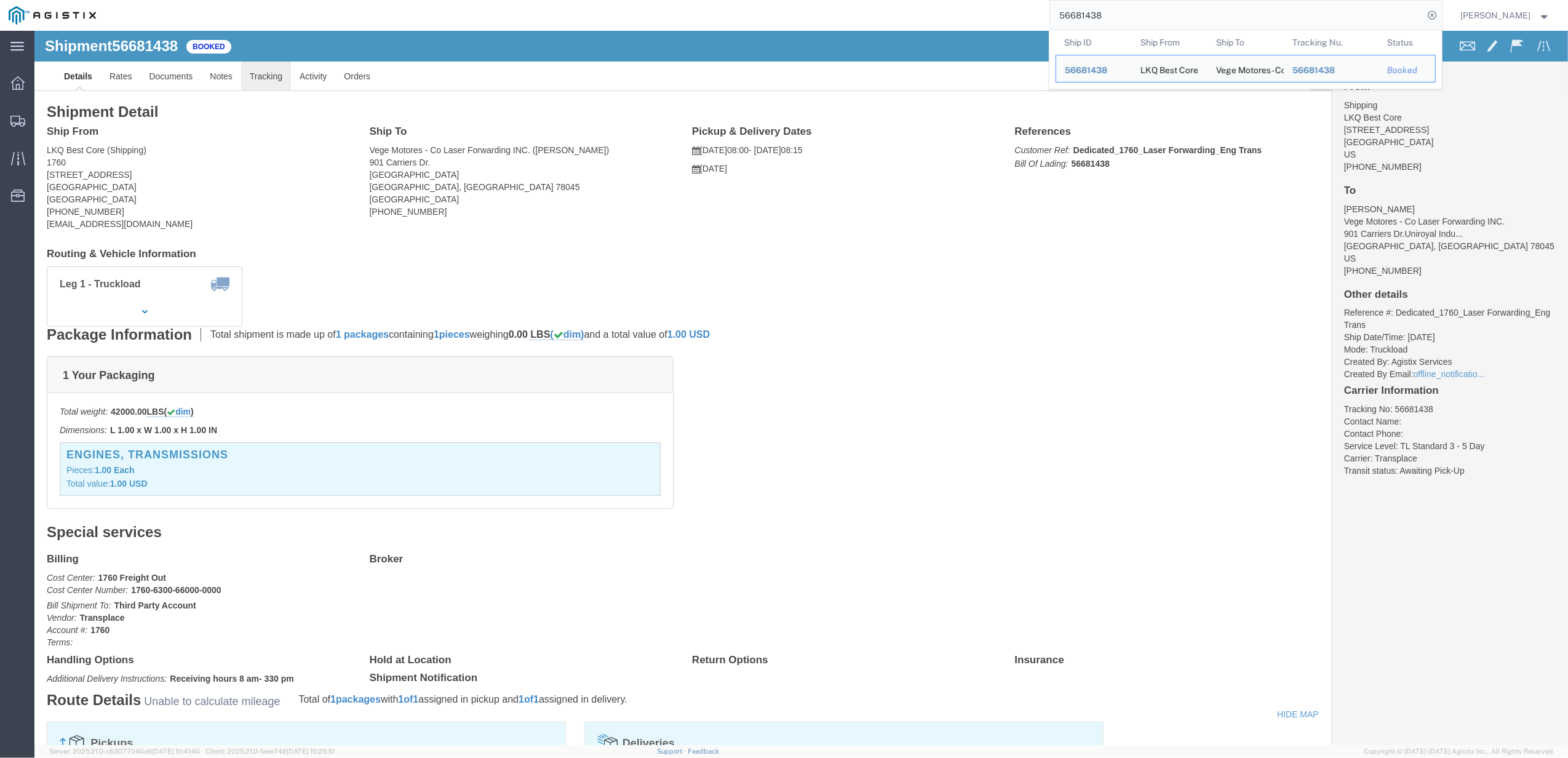
click link "Tracking"
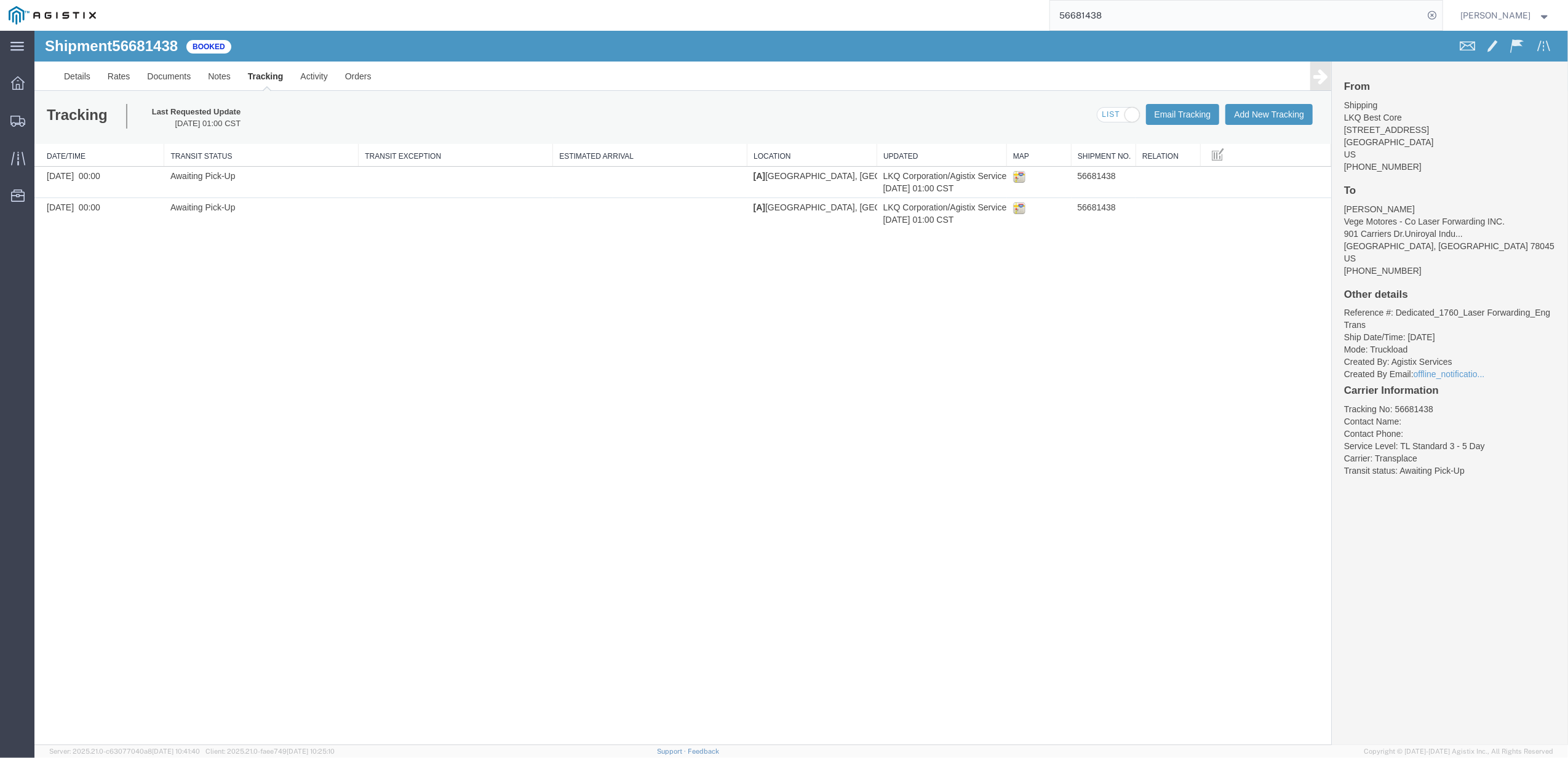
click at [1252, 126] on div "Tracking Last Requested Update [DATE] 01:00 CST Email Tracking Add New Tracking…" at bounding box center [683, 117] width 1296 height 52
click at [1260, 107] on button "Add New Tracking" at bounding box center [1269, 114] width 87 height 21
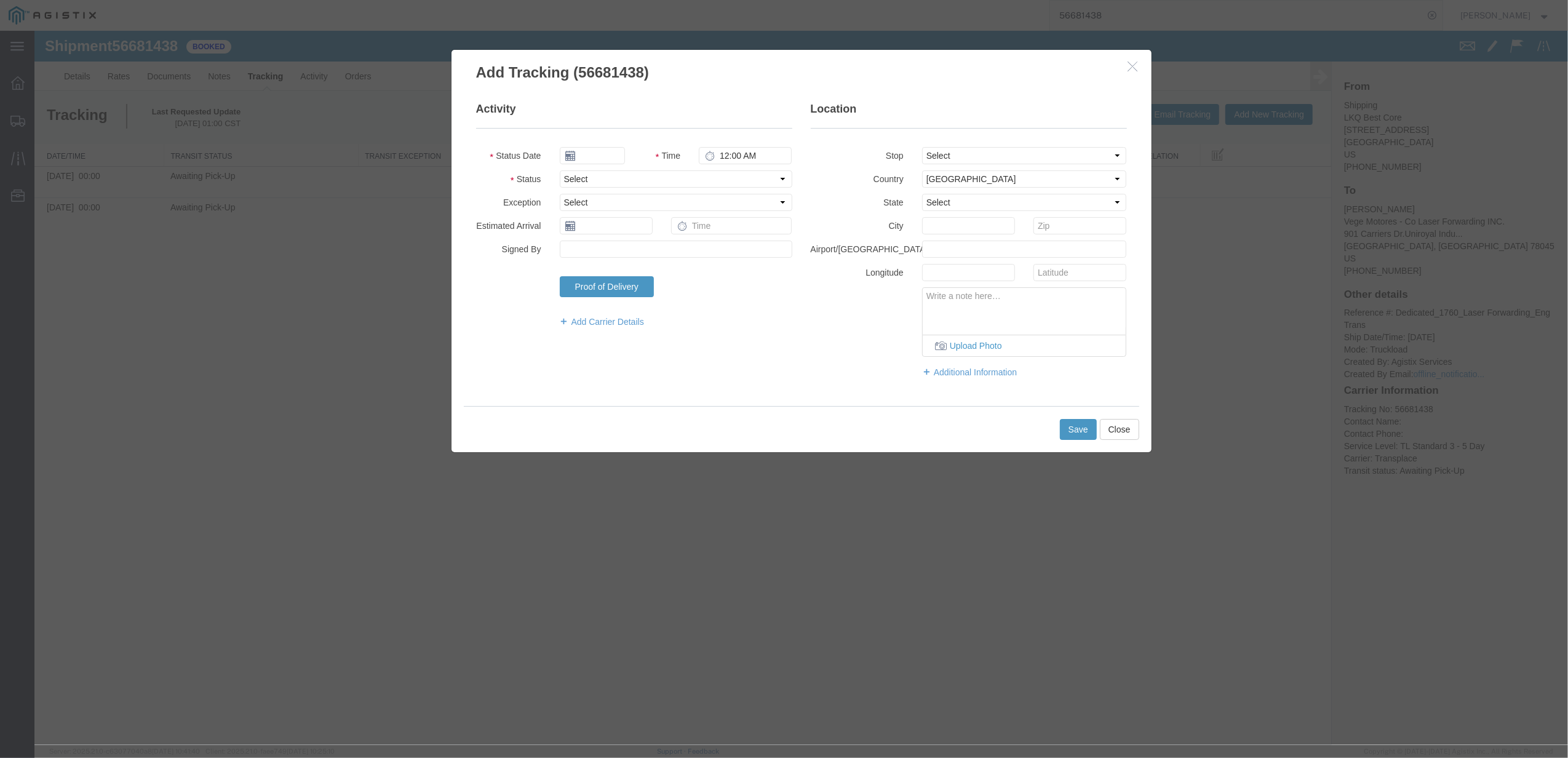
type input "[DATE]"
type input "6:00 PM"
drag, startPoint x: 593, startPoint y: 175, endPoint x: 600, endPoint y: 182, distance: 9.9
click at [593, 175] on select "Select Arrival Notice Available Arrival Notice Imported Arrive at Delivery Loca…" at bounding box center [676, 179] width 232 height 17
select select "DELIVRED"
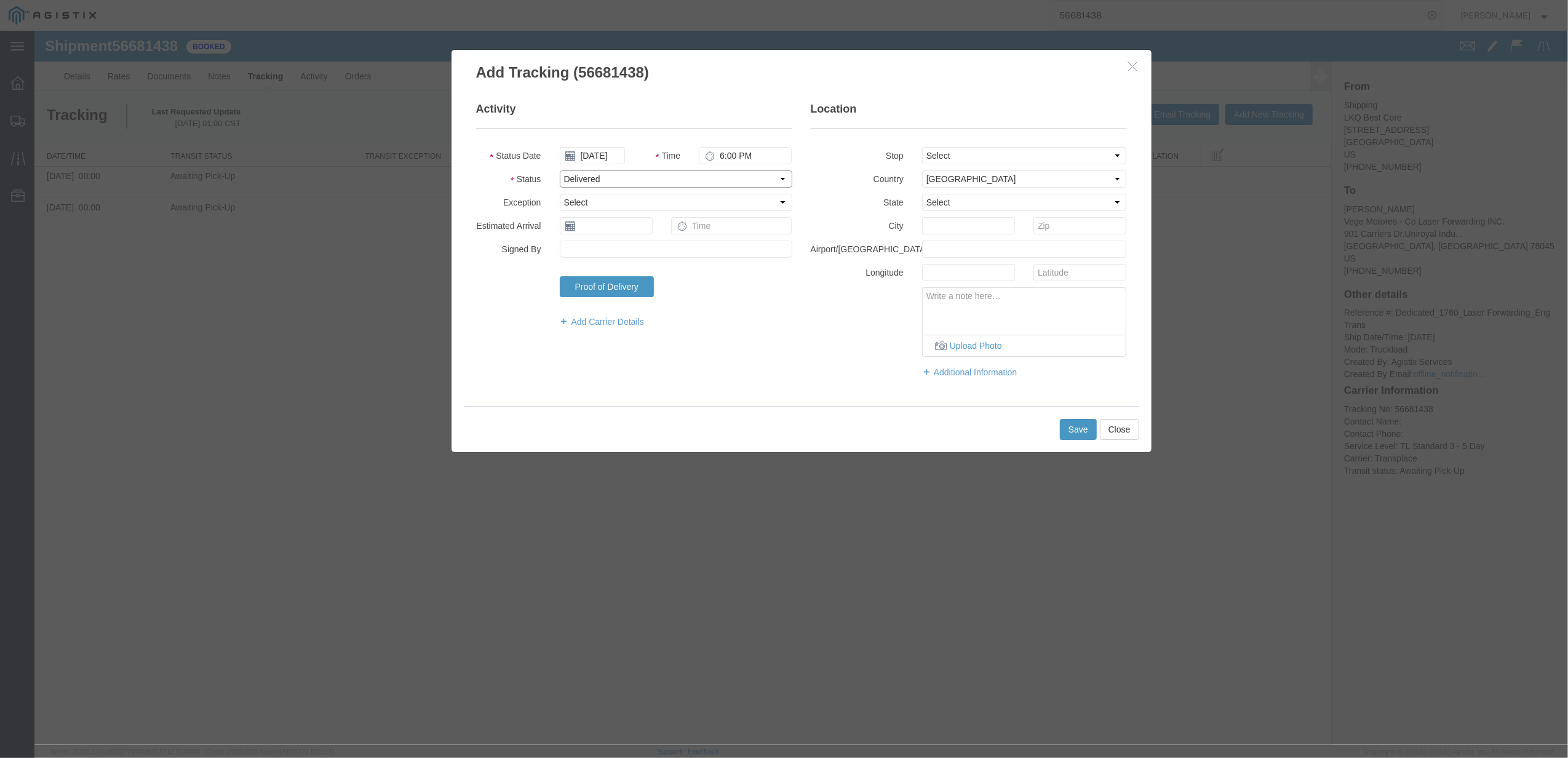
click at [560, 170] on select "Select Arrival Notice Available Arrival Notice Imported Arrive at Delivery Loca…" at bounding box center [676, 179] width 232 height 17
click at [593, 230] on input "text" at bounding box center [606, 226] width 93 height 17
click at [605, 302] on td "7" at bounding box center [606, 303] width 18 height 18
type input "[DATE]"
click at [720, 229] on input "text" at bounding box center [732, 226] width 121 height 17
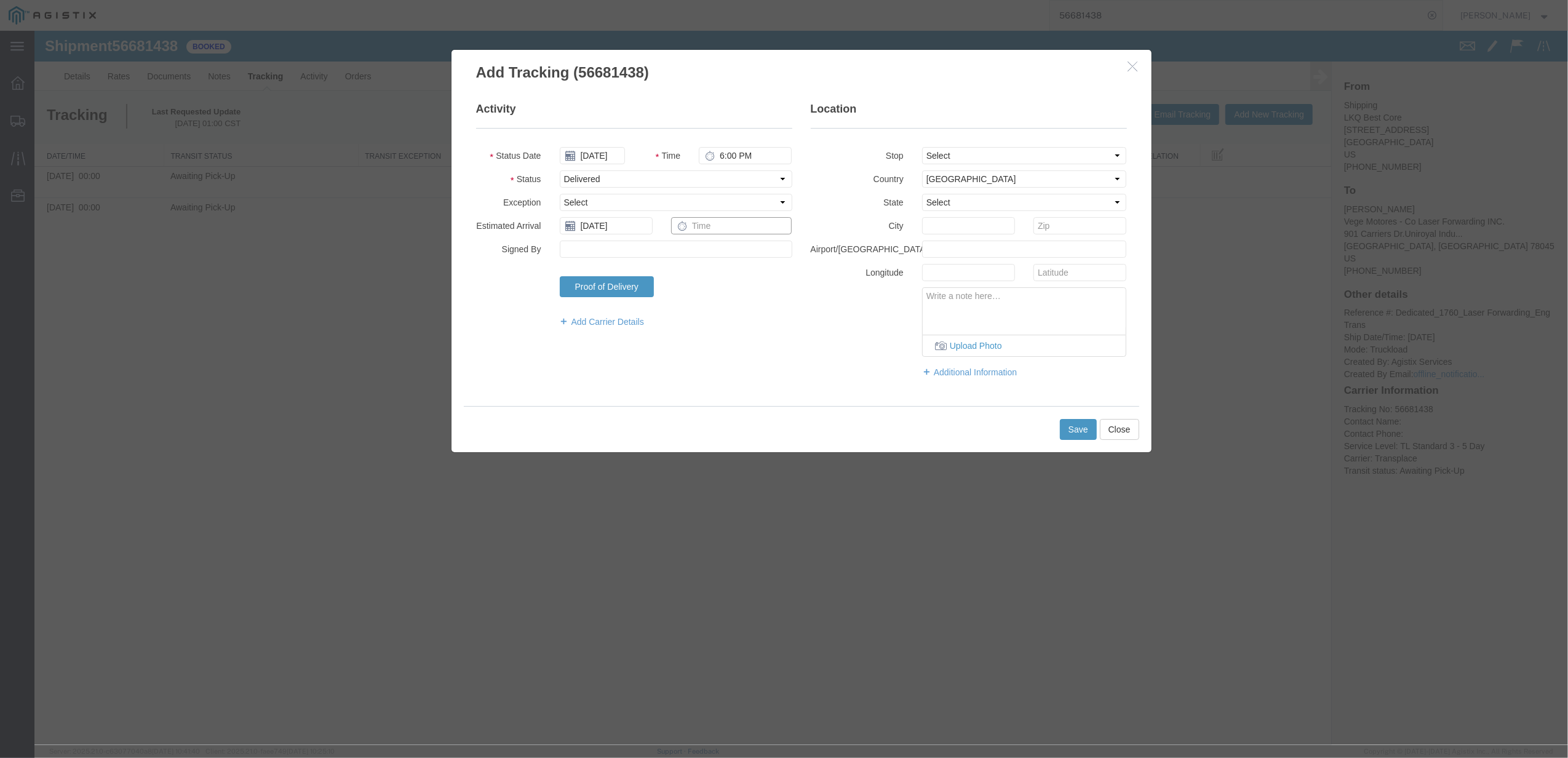
type input "8:00 AM"
click at [1079, 439] on button "Save" at bounding box center [1078, 429] width 37 height 21
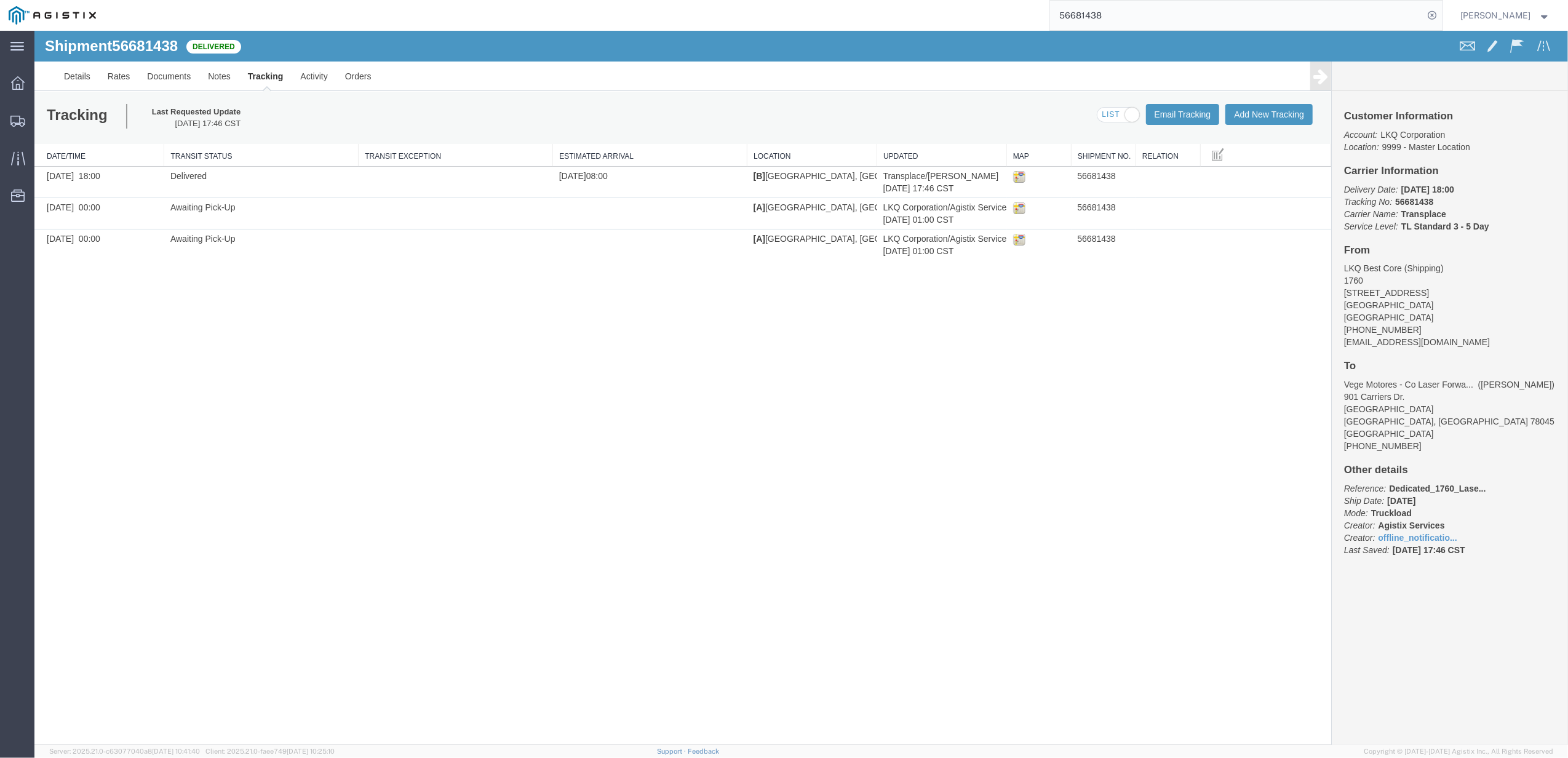
click at [1095, 11] on input "56681438" at bounding box center [1236, 15] width 374 height 29
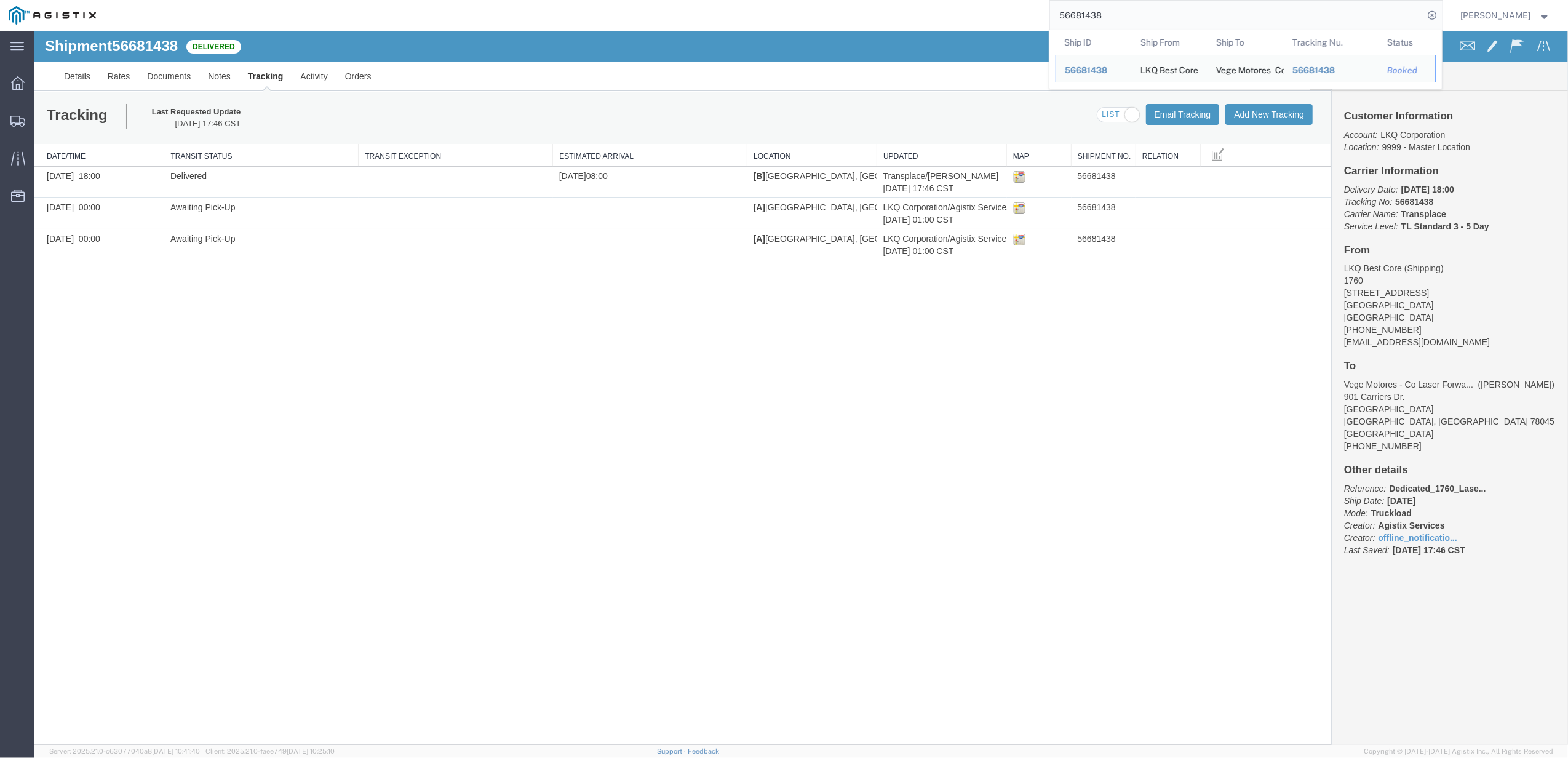
click at [1095, 11] on input "56681438" at bounding box center [1236, 15] width 374 height 29
paste input "712794"
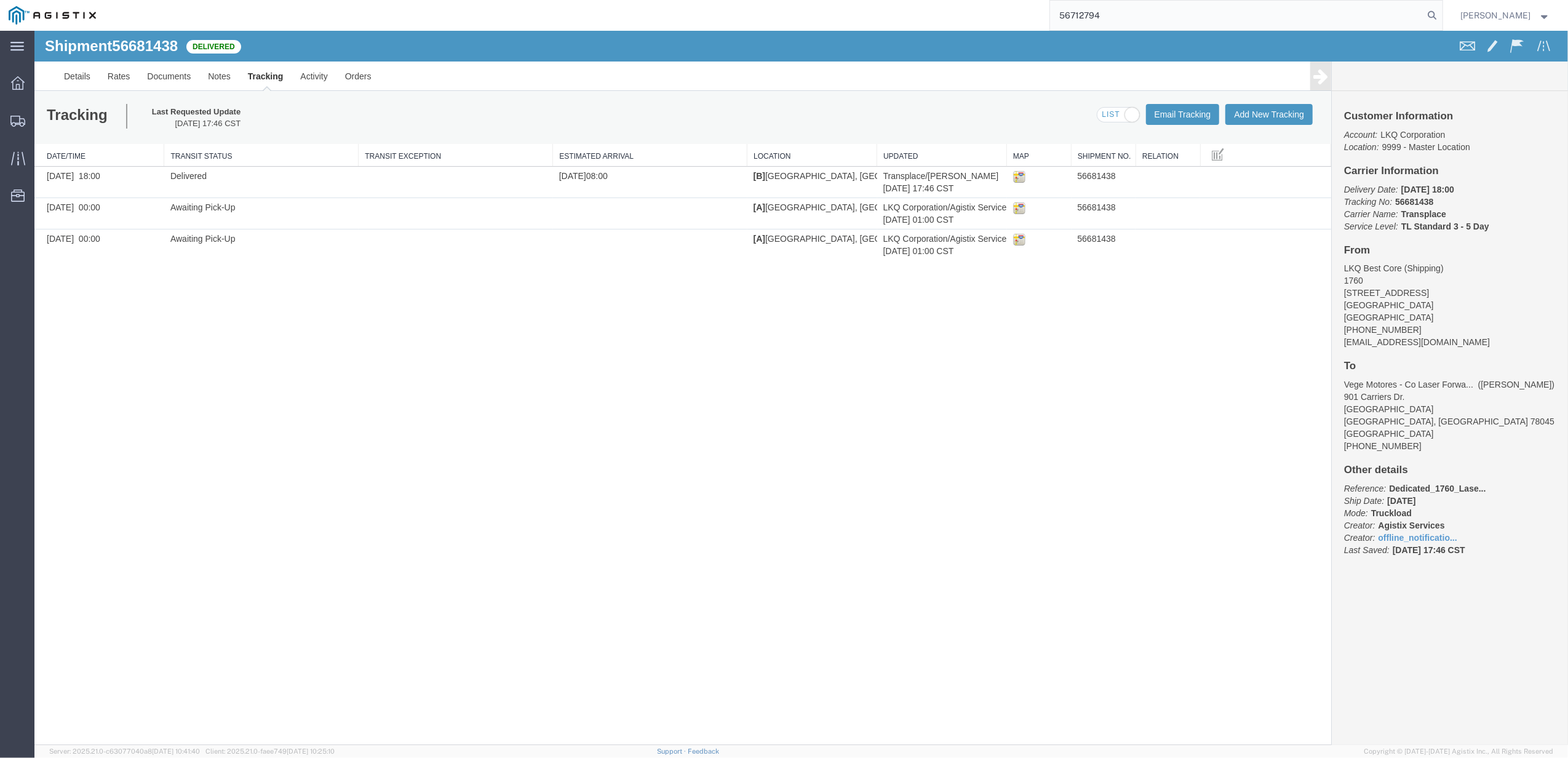
type input "56712794"
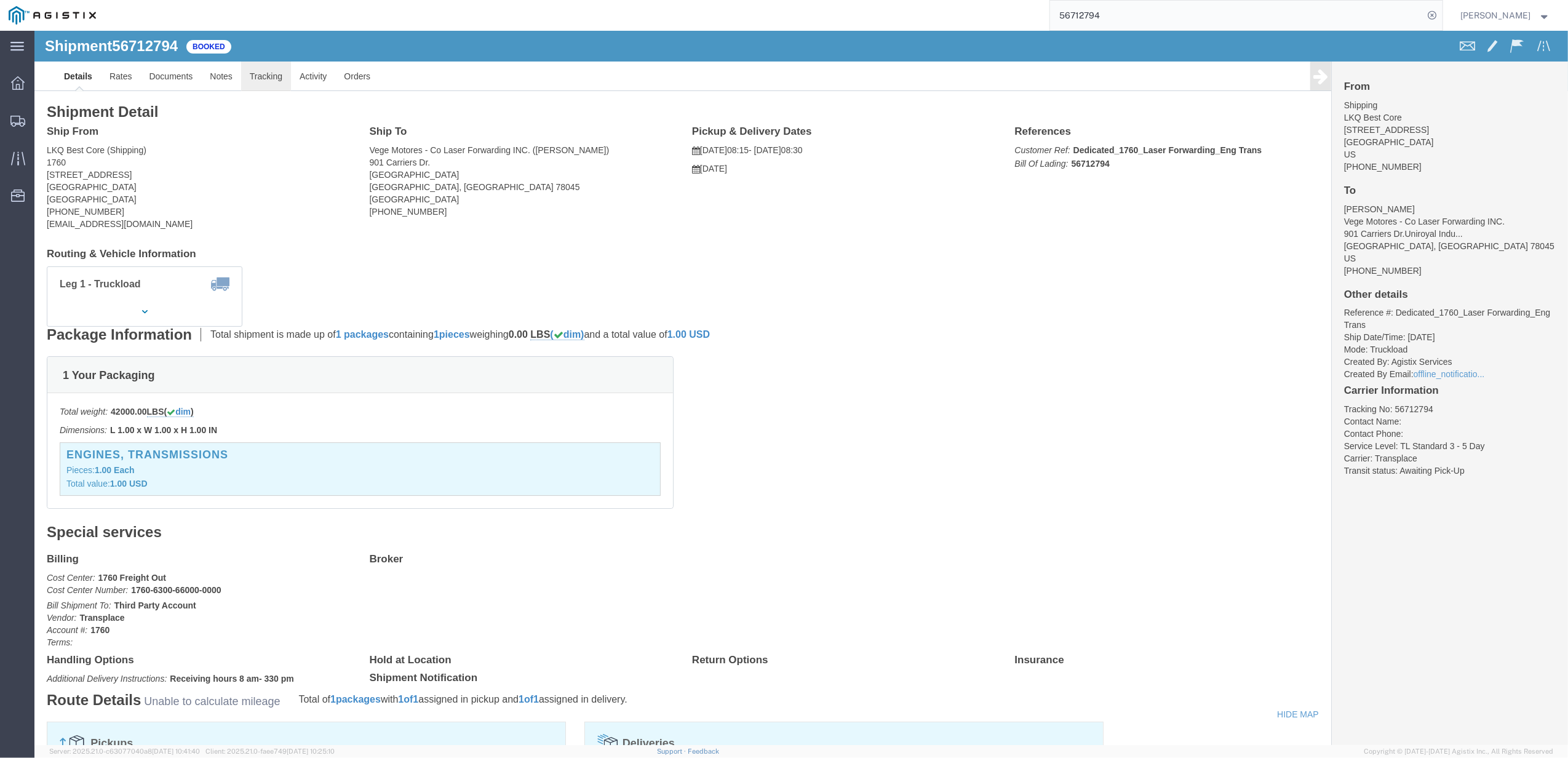
click link "Tracking"
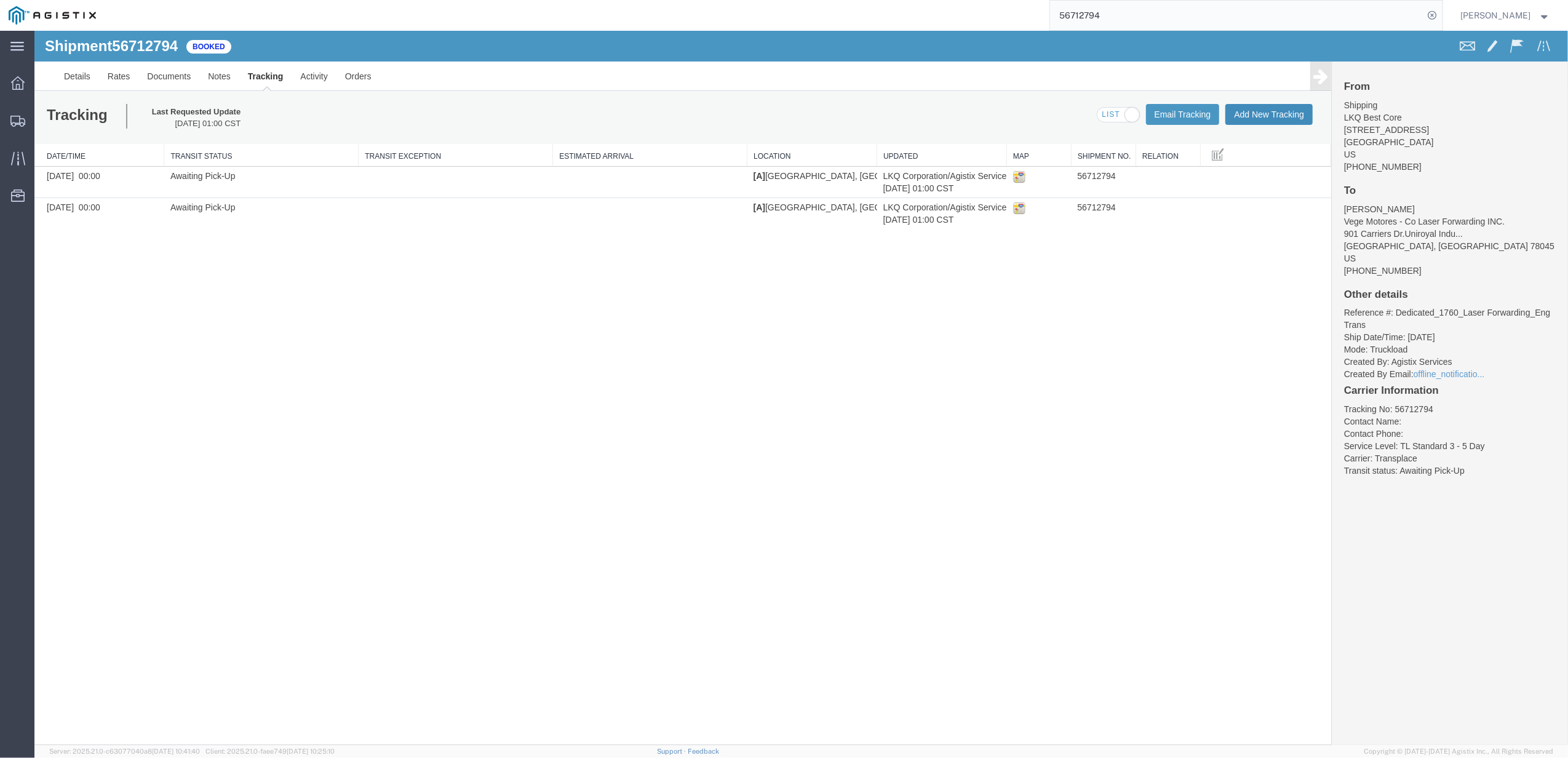
click at [1257, 121] on button "Add New Tracking" at bounding box center [1269, 114] width 87 height 21
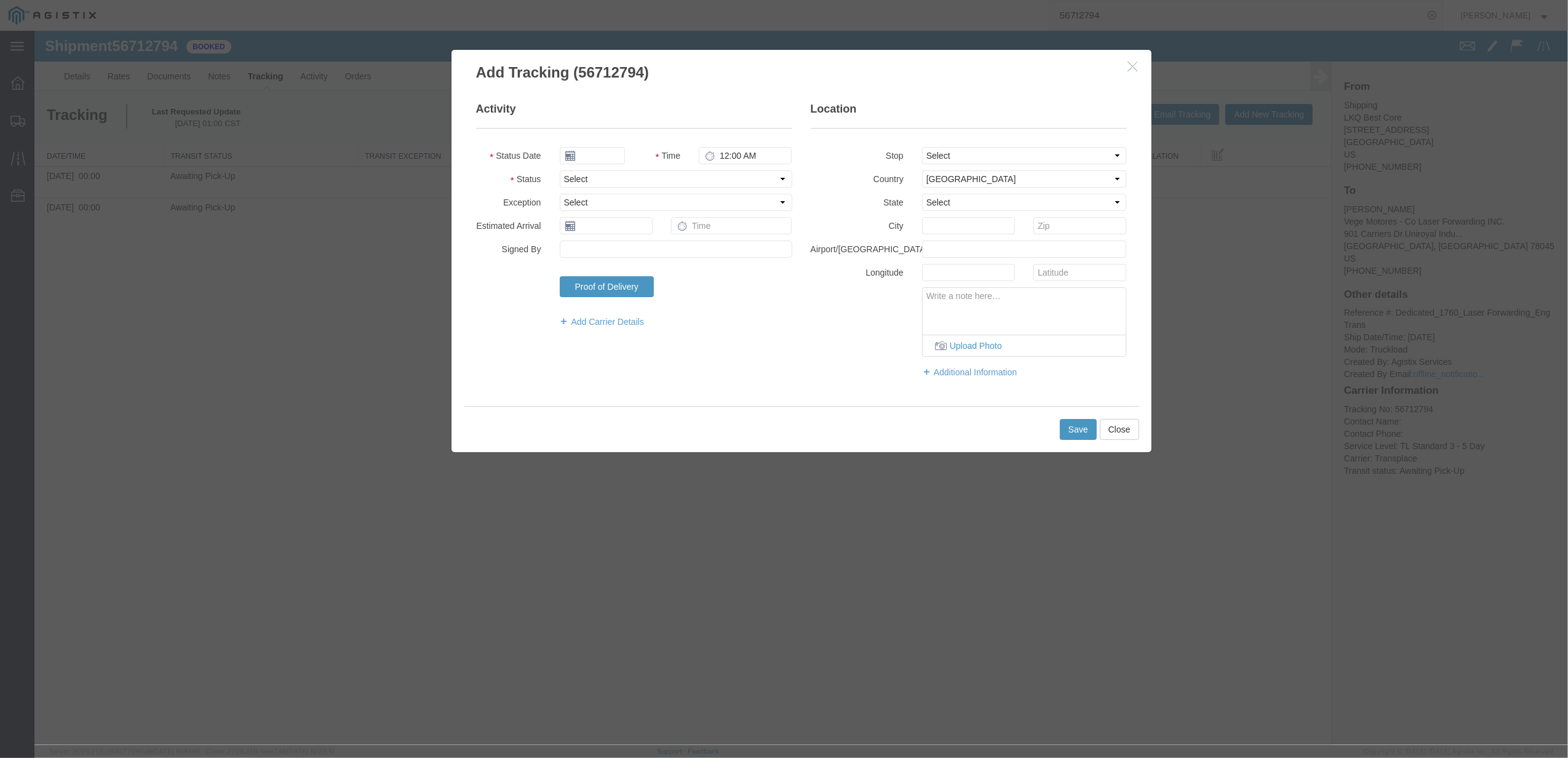
type input "[DATE]"
type input "6:00 PM"
click at [591, 185] on select "Select Arrival Notice Available Arrival Notice Imported Arrive at Delivery Loca…" at bounding box center [676, 179] width 232 height 17
select select "DELIVRED"
click at [560, 170] on select "Select Arrival Notice Available Arrival Notice Imported Arrive at Delivery Loca…" at bounding box center [676, 179] width 232 height 17
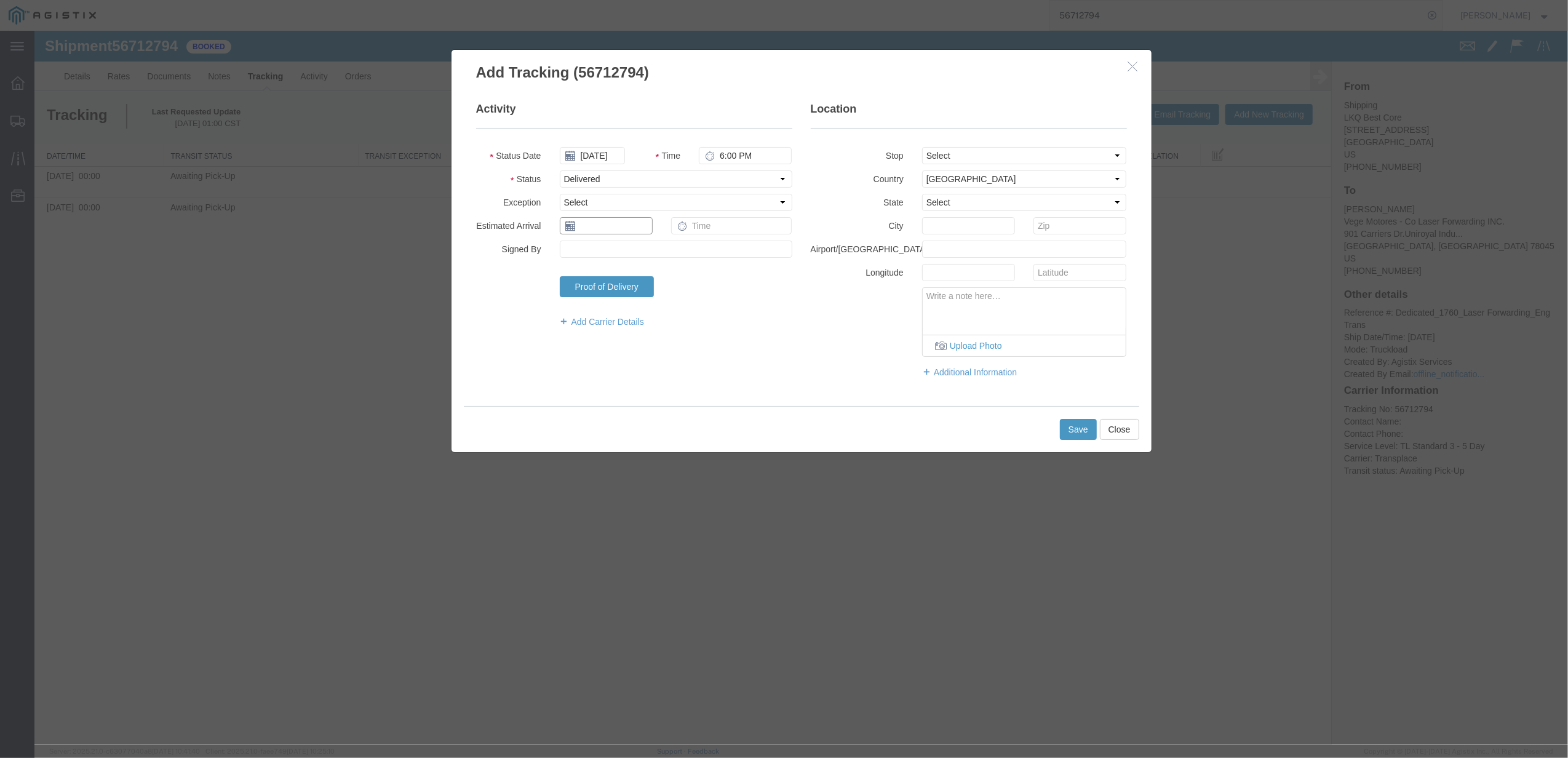
click at [630, 224] on input "text" at bounding box center [606, 226] width 93 height 17
click at [664, 301] on td "10" at bounding box center [661, 303] width 18 height 18
type input "[DATE]"
click at [714, 225] on input "text" at bounding box center [732, 226] width 121 height 17
type input "8:00 AM"
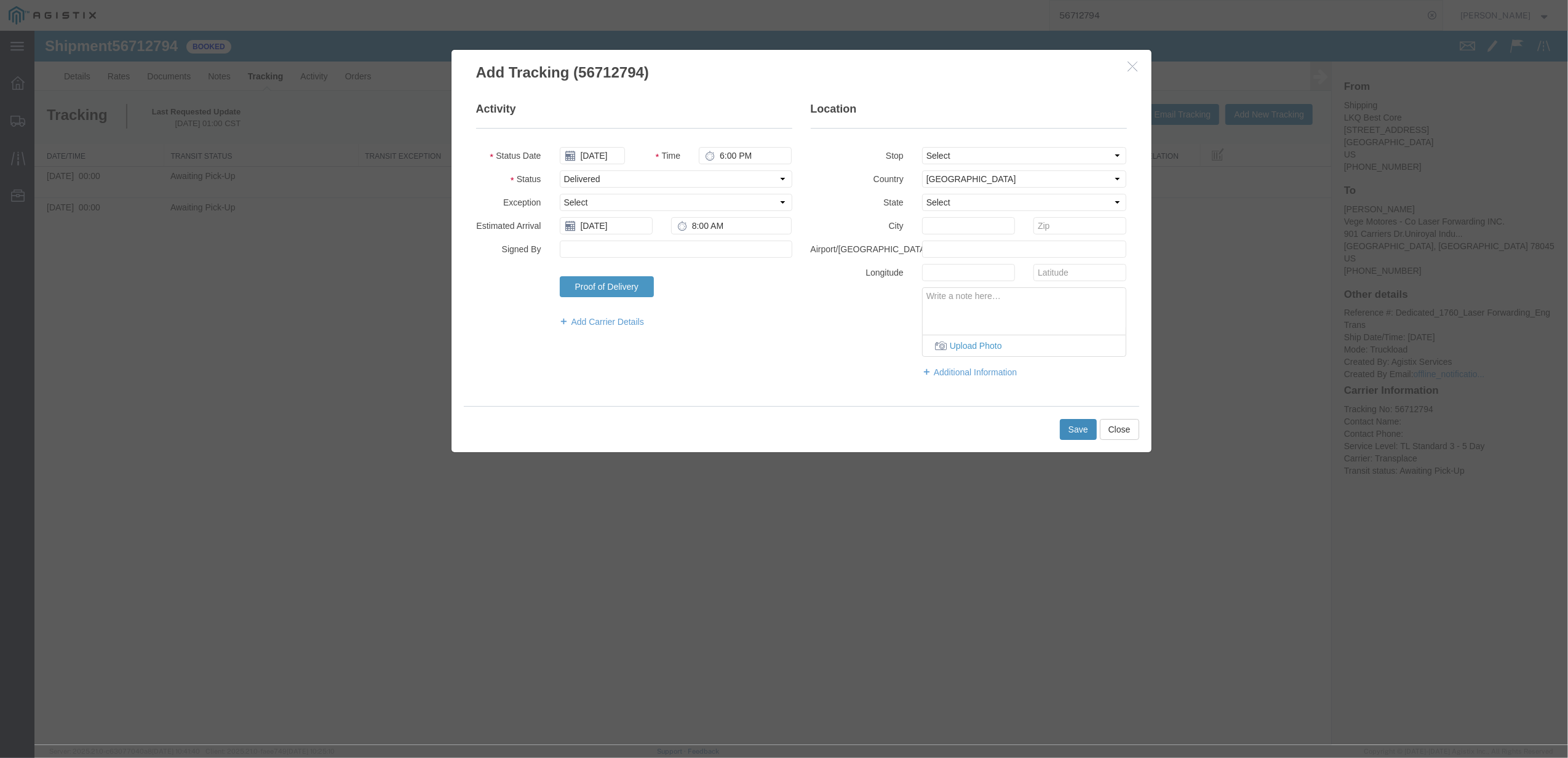
click at [1078, 428] on button "Save" at bounding box center [1078, 429] width 37 height 21
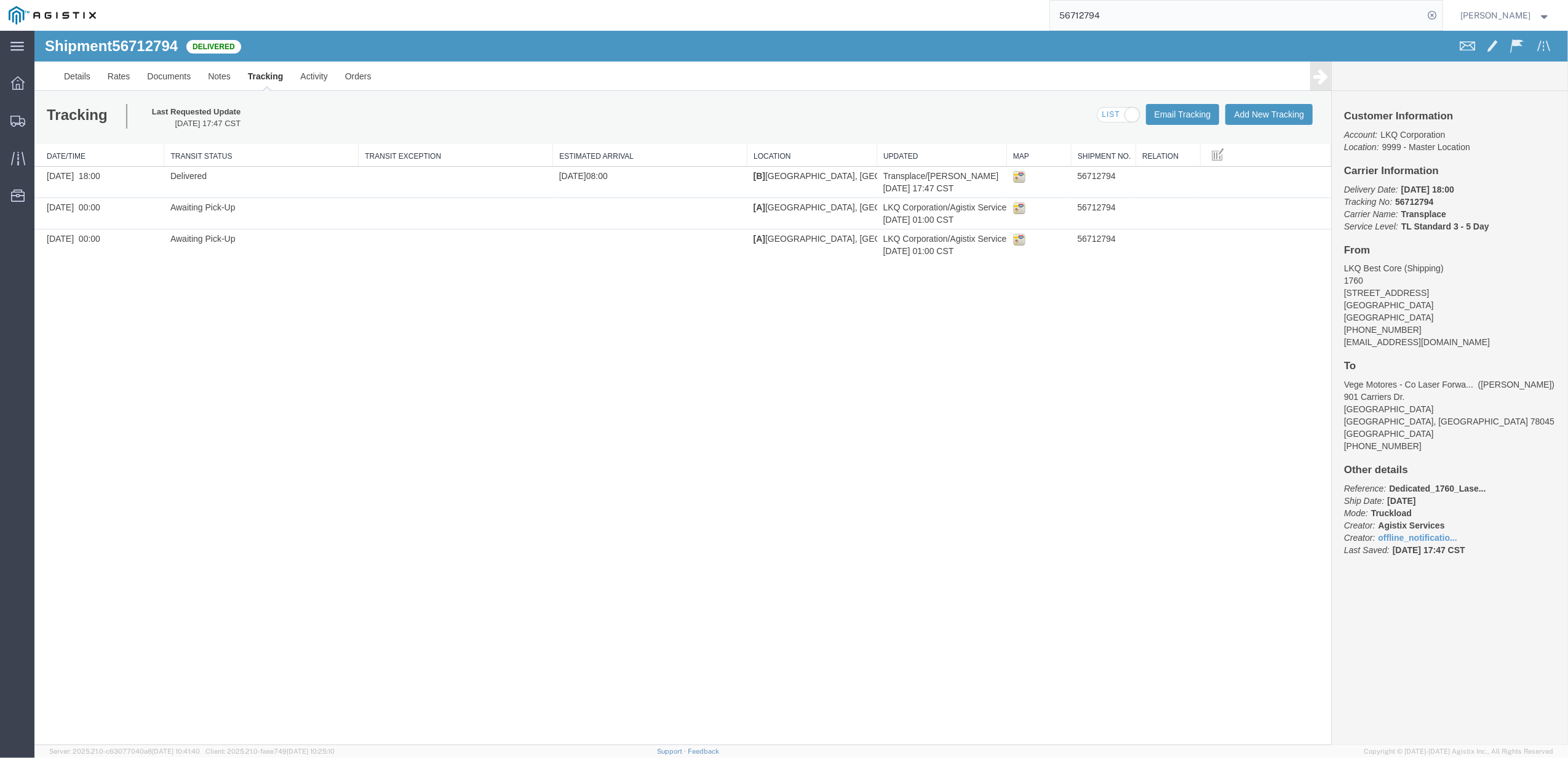
click at [1100, 8] on input "56712794" at bounding box center [1236, 15] width 374 height 29
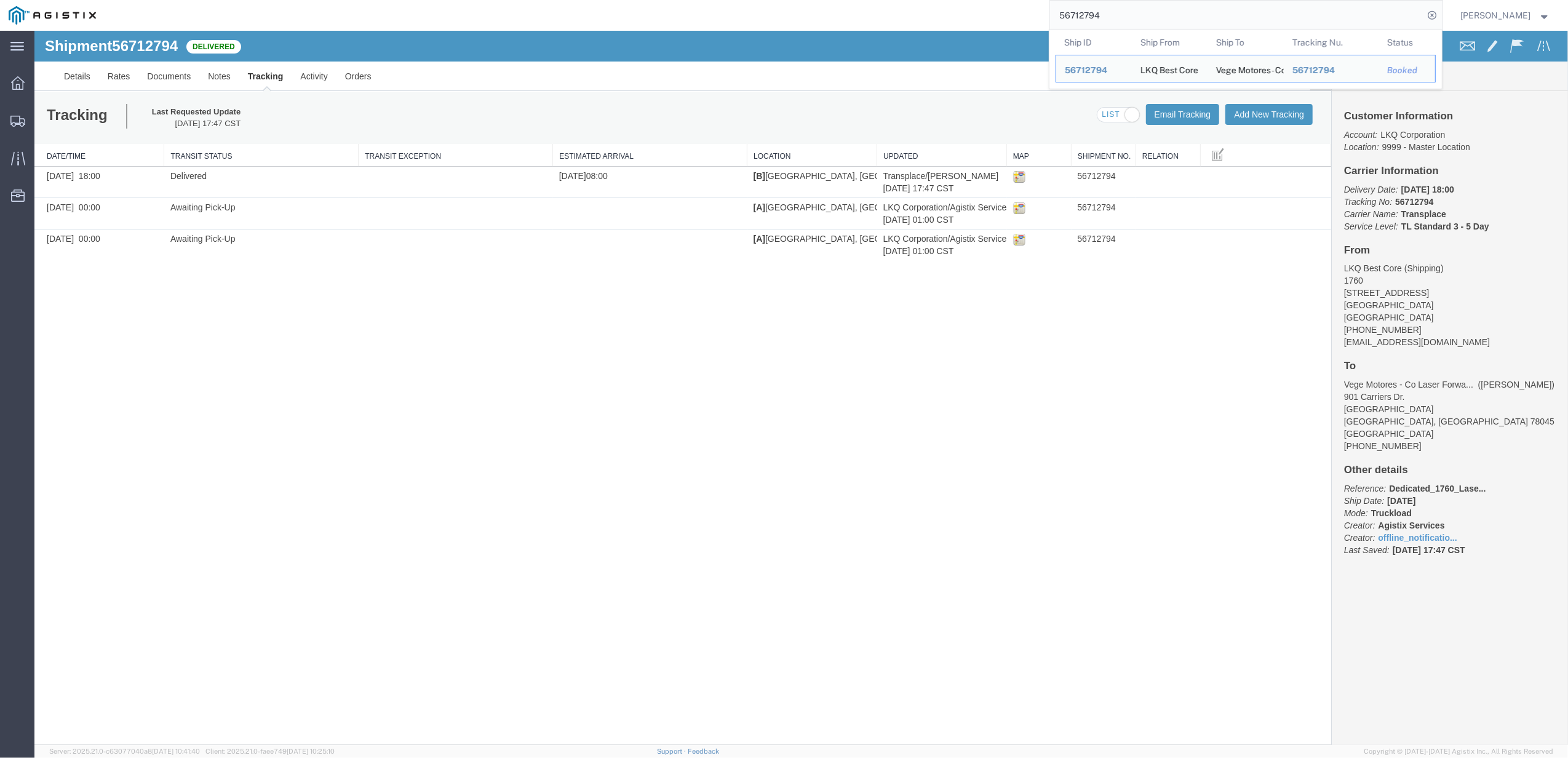
click at [1100, 8] on input "56712794" at bounding box center [1236, 15] width 374 height 29
paste input "" 56729134""
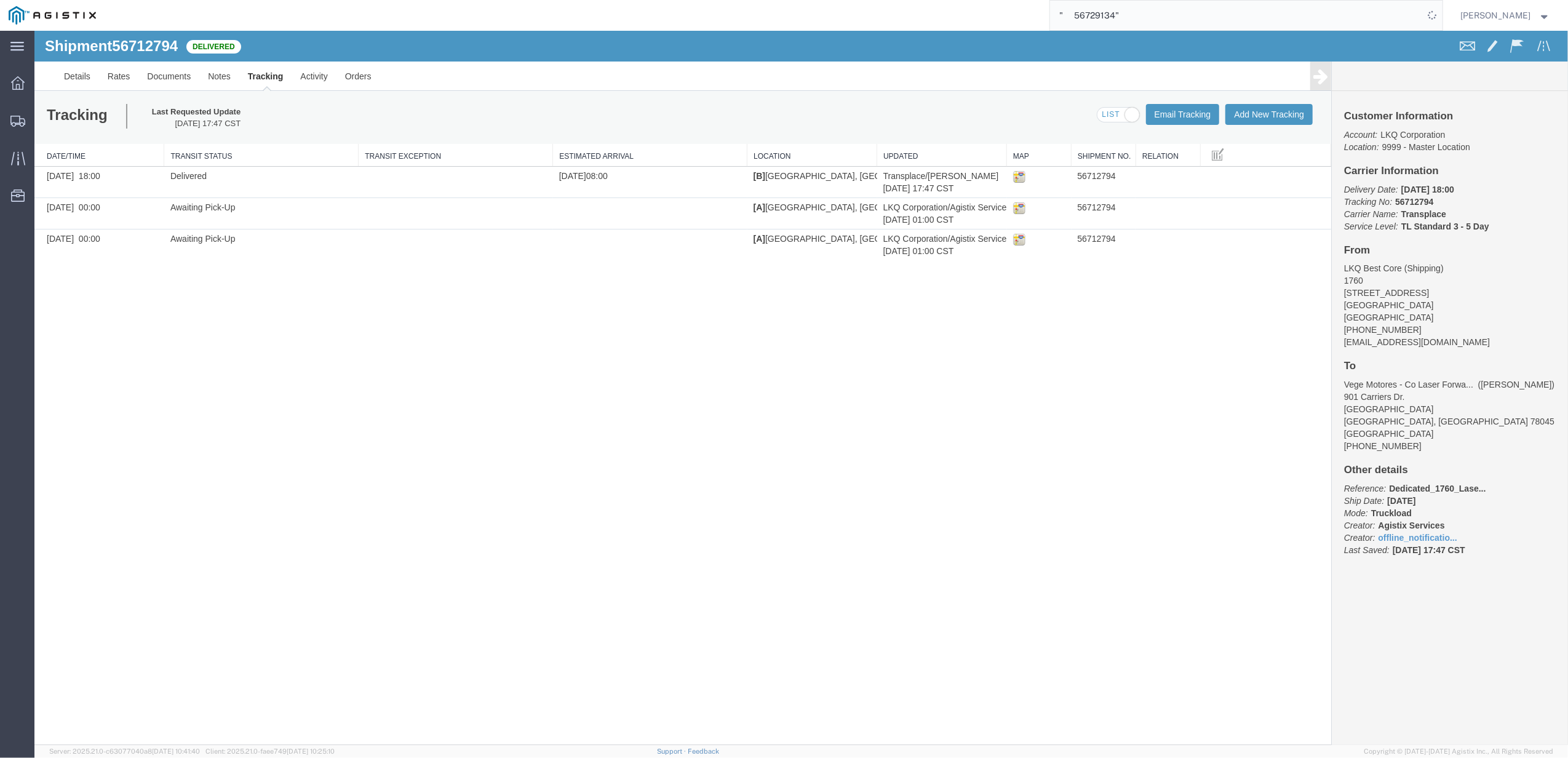
click at [1150, 15] on input "" 56729134"" at bounding box center [1236, 15] width 374 height 29
drag, startPoint x: 1086, startPoint y: 15, endPoint x: 997, endPoint y: 20, distance: 89.1
click at [1027, 25] on div "" 56729134" at bounding box center [773, 15] width 1338 height 31
type input "56729134"
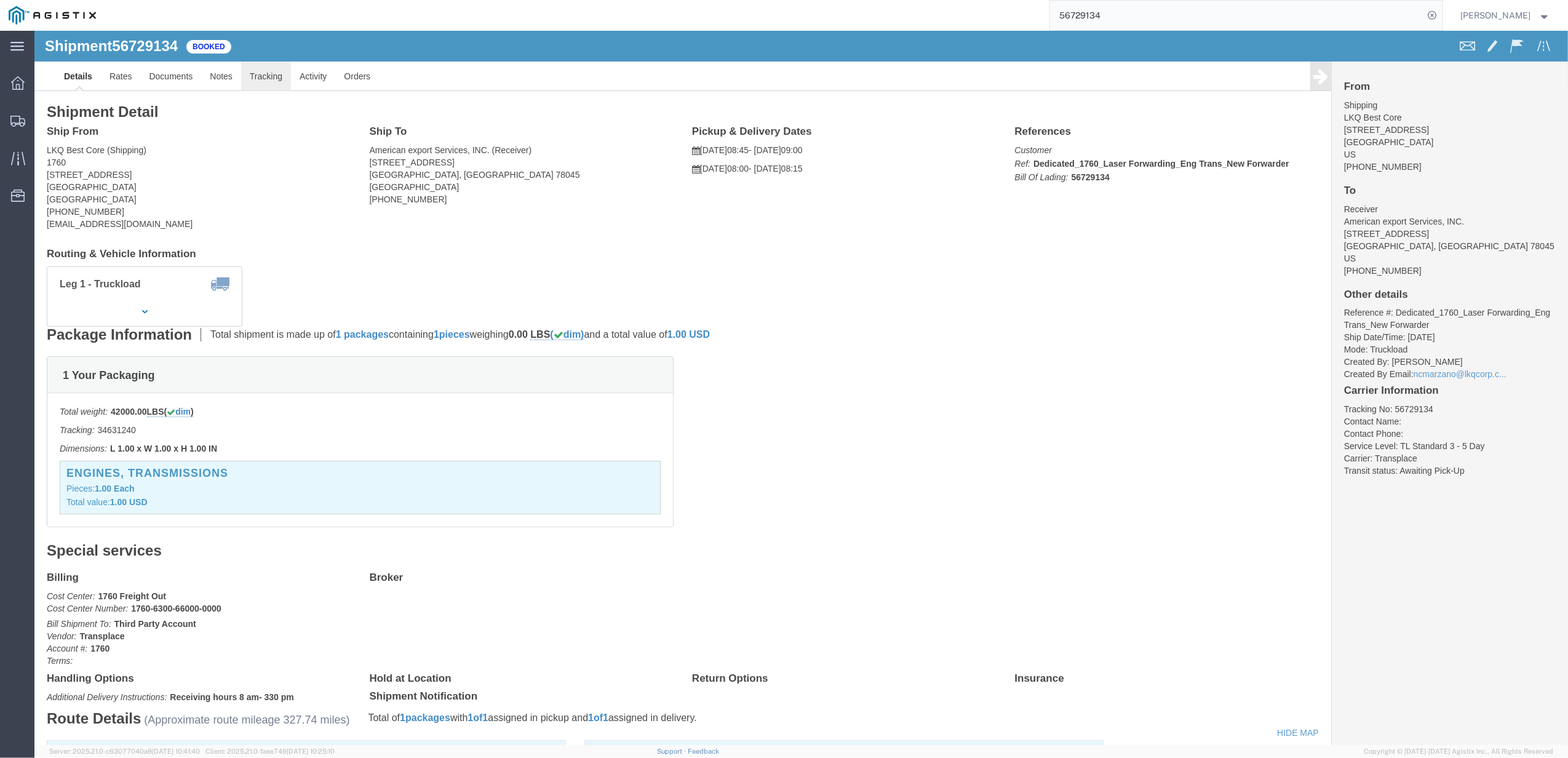
click link "Tracking"
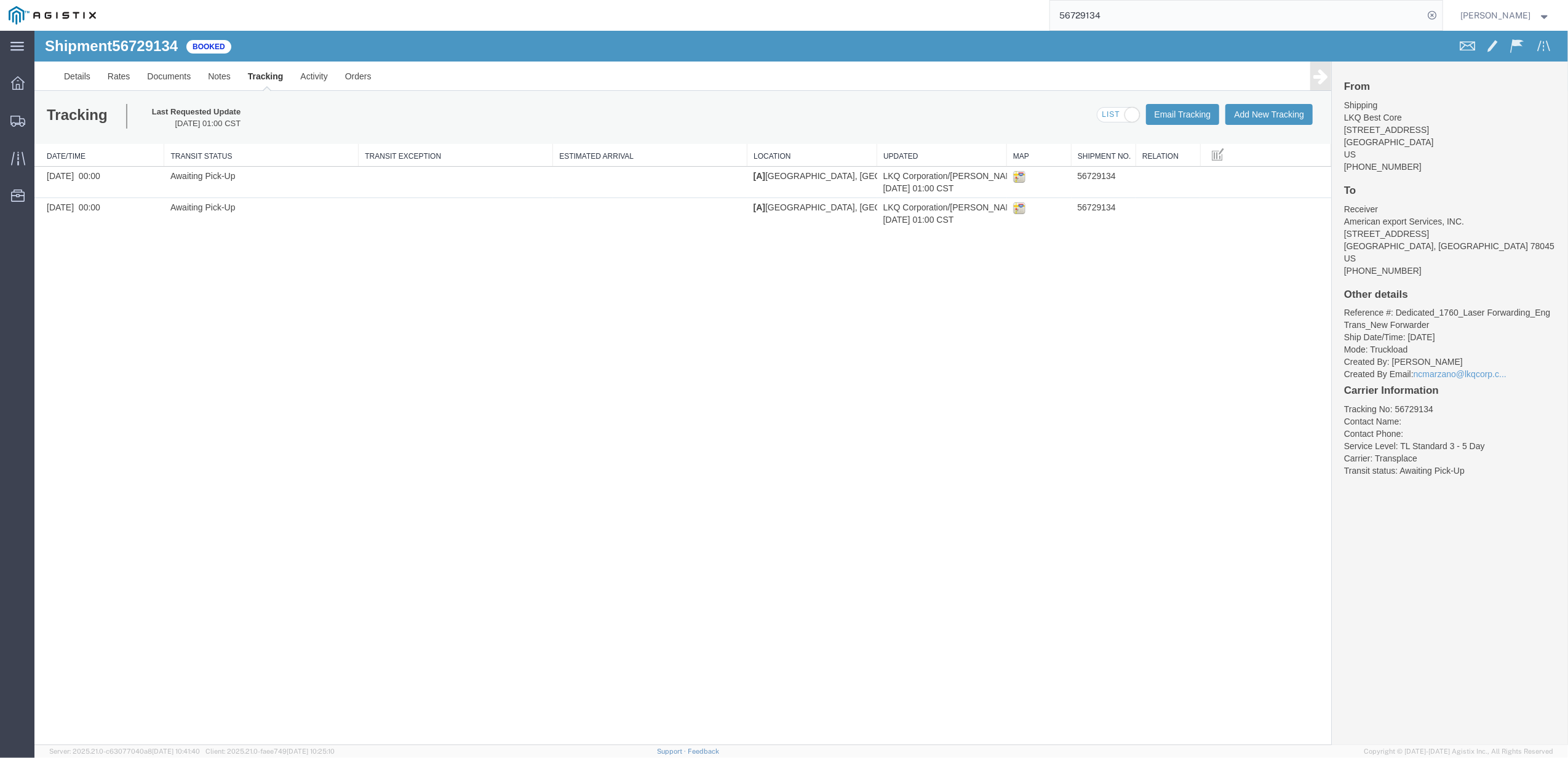
click at [1276, 102] on div "Tracking Last Requested Update [DATE] 01:00 CST Email Tracking Add New Tracking…" at bounding box center [683, 117] width 1296 height 52
click at [1276, 104] on button "Add New Tracking" at bounding box center [1269, 114] width 87 height 21
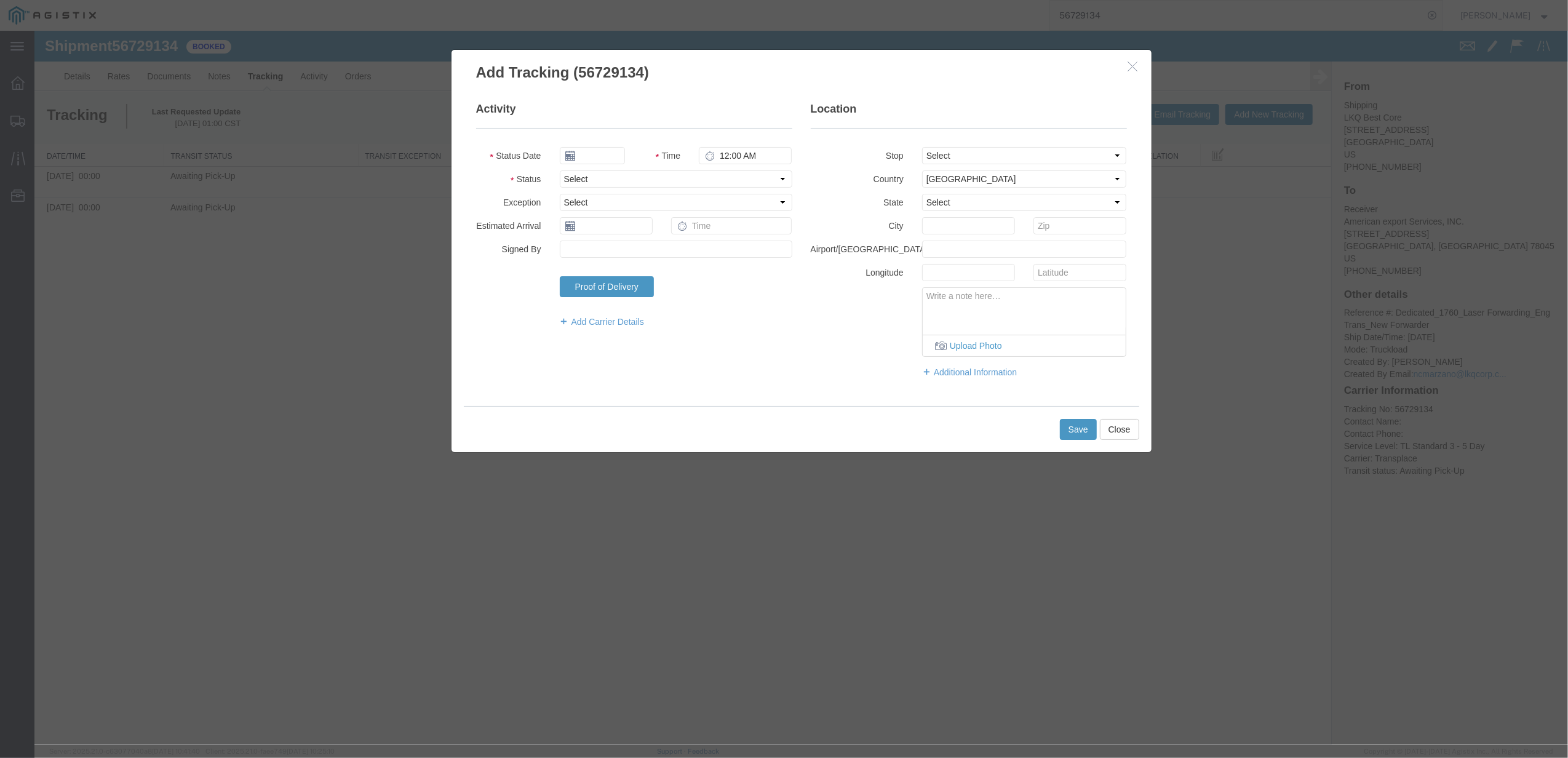
type input "[DATE]"
type input "6:00 PM"
click at [588, 228] on input "text" at bounding box center [606, 226] width 93 height 17
click at [589, 322] on td "13" at bounding box center [588, 321] width 18 height 18
type input "[DATE]"
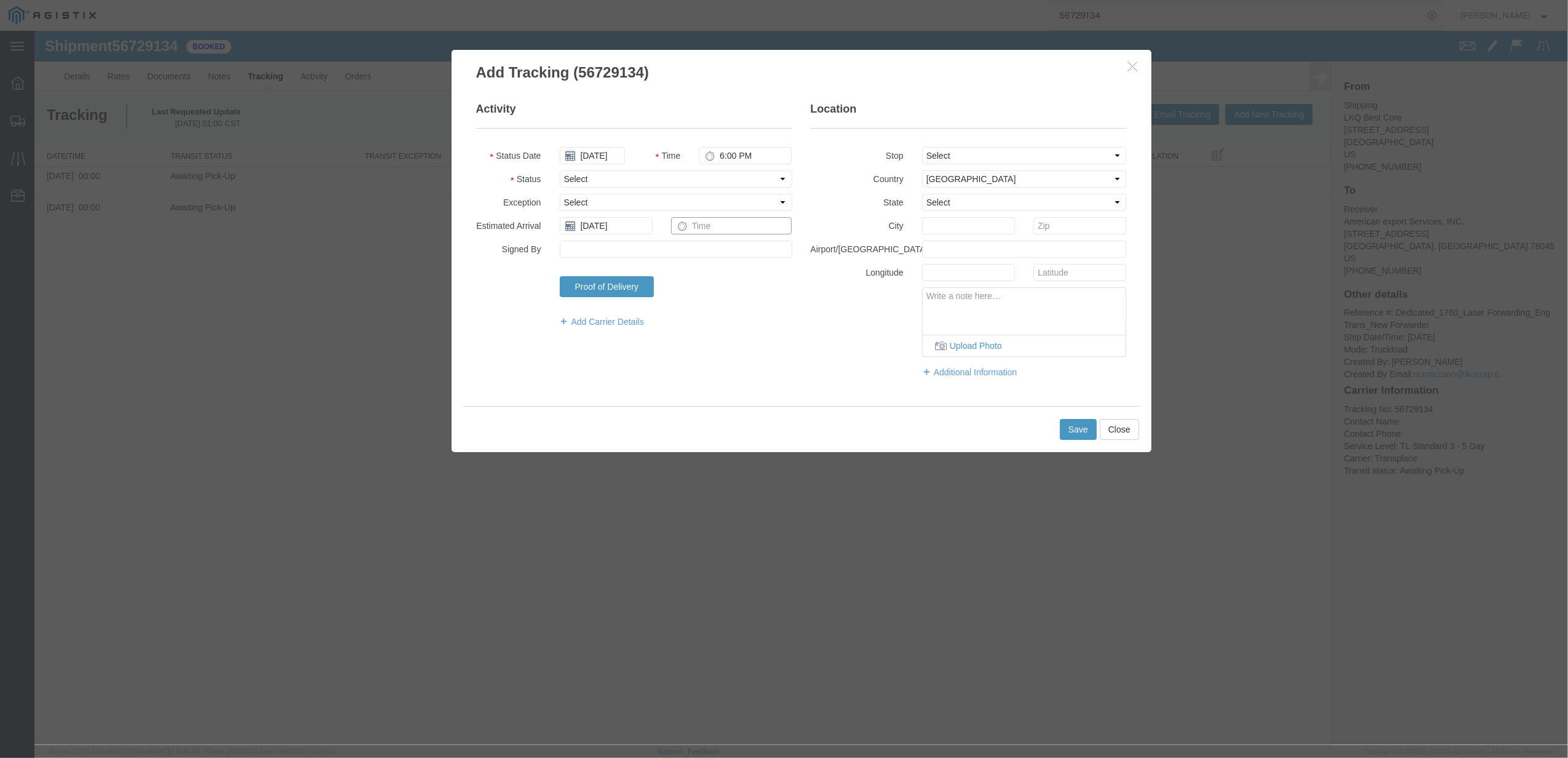
click at [746, 222] on input "text" at bounding box center [732, 226] width 121 height 17
type input "8:00 AM"
click at [581, 175] on select "Select Arrival Notice Available Arrival Notice Imported Arrive at Delivery Loca…" at bounding box center [676, 179] width 232 height 17
select select "DELIVRED"
click at [560, 170] on select "Select Arrival Notice Available Arrival Notice Imported Arrive at Delivery Loca…" at bounding box center [676, 179] width 232 height 17
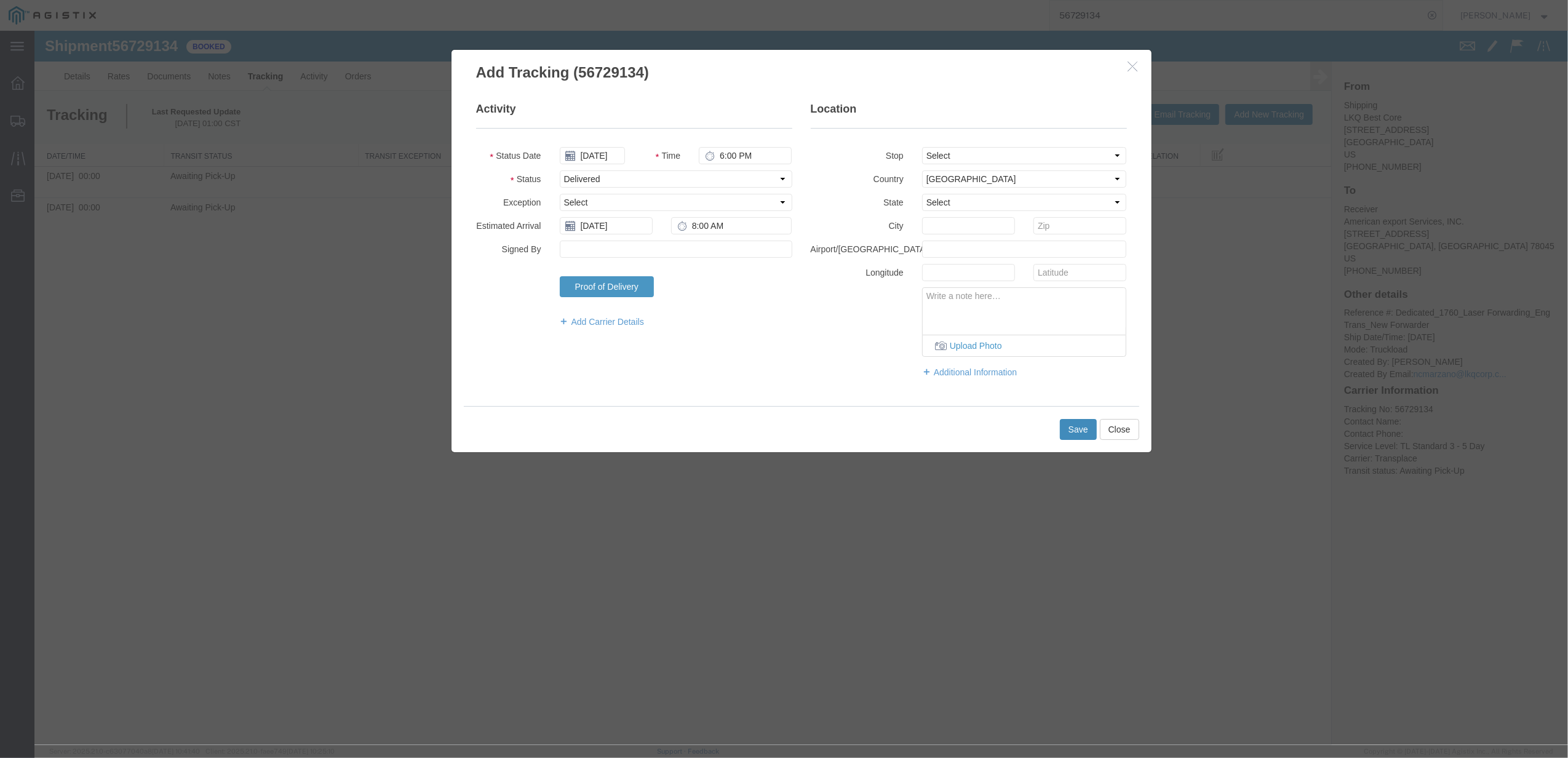
click at [1078, 427] on button "Save" at bounding box center [1078, 429] width 37 height 21
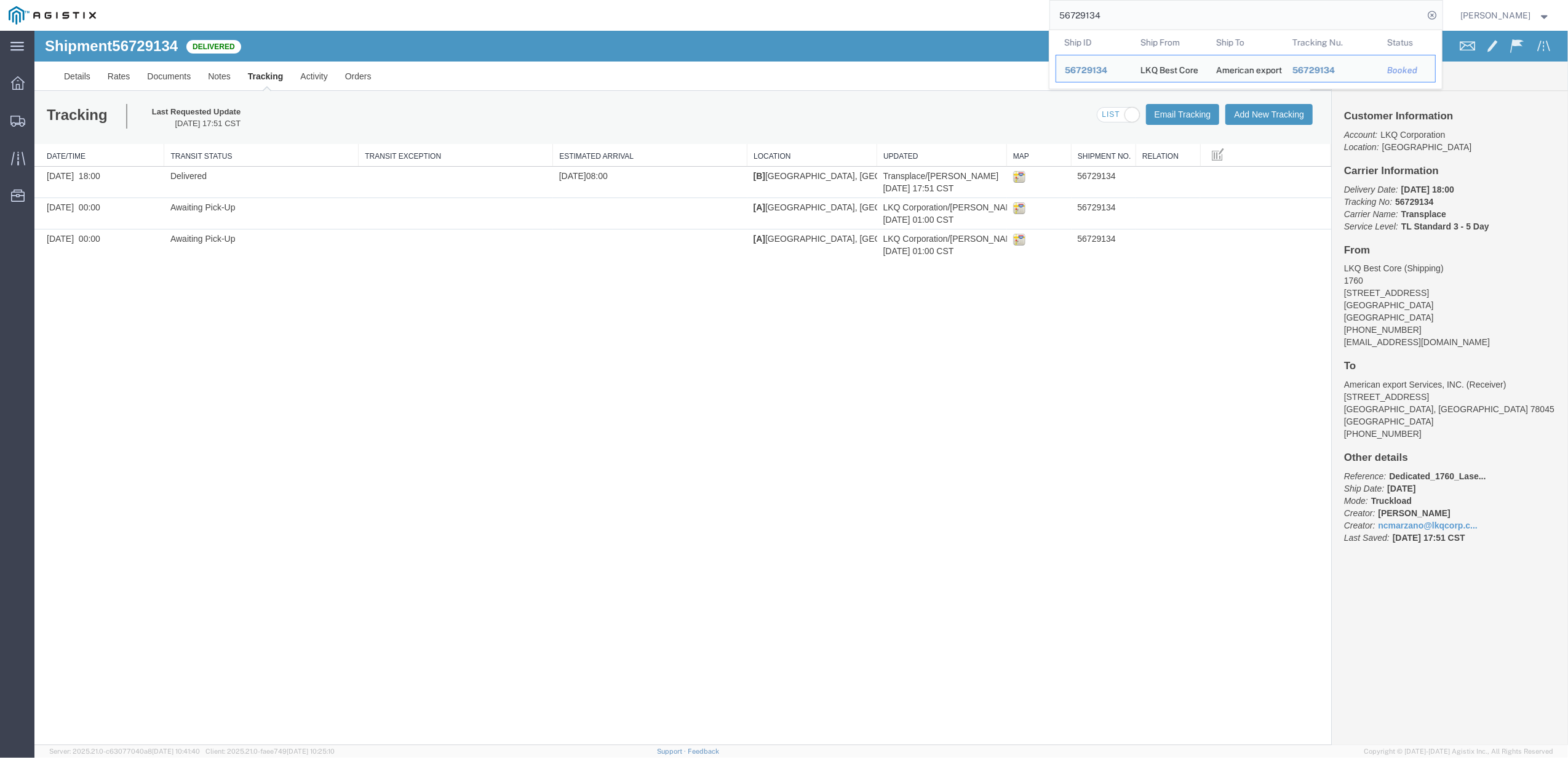
click at [1111, 16] on input "56729134" at bounding box center [1236, 15] width 374 height 29
paste input "" 56729125""
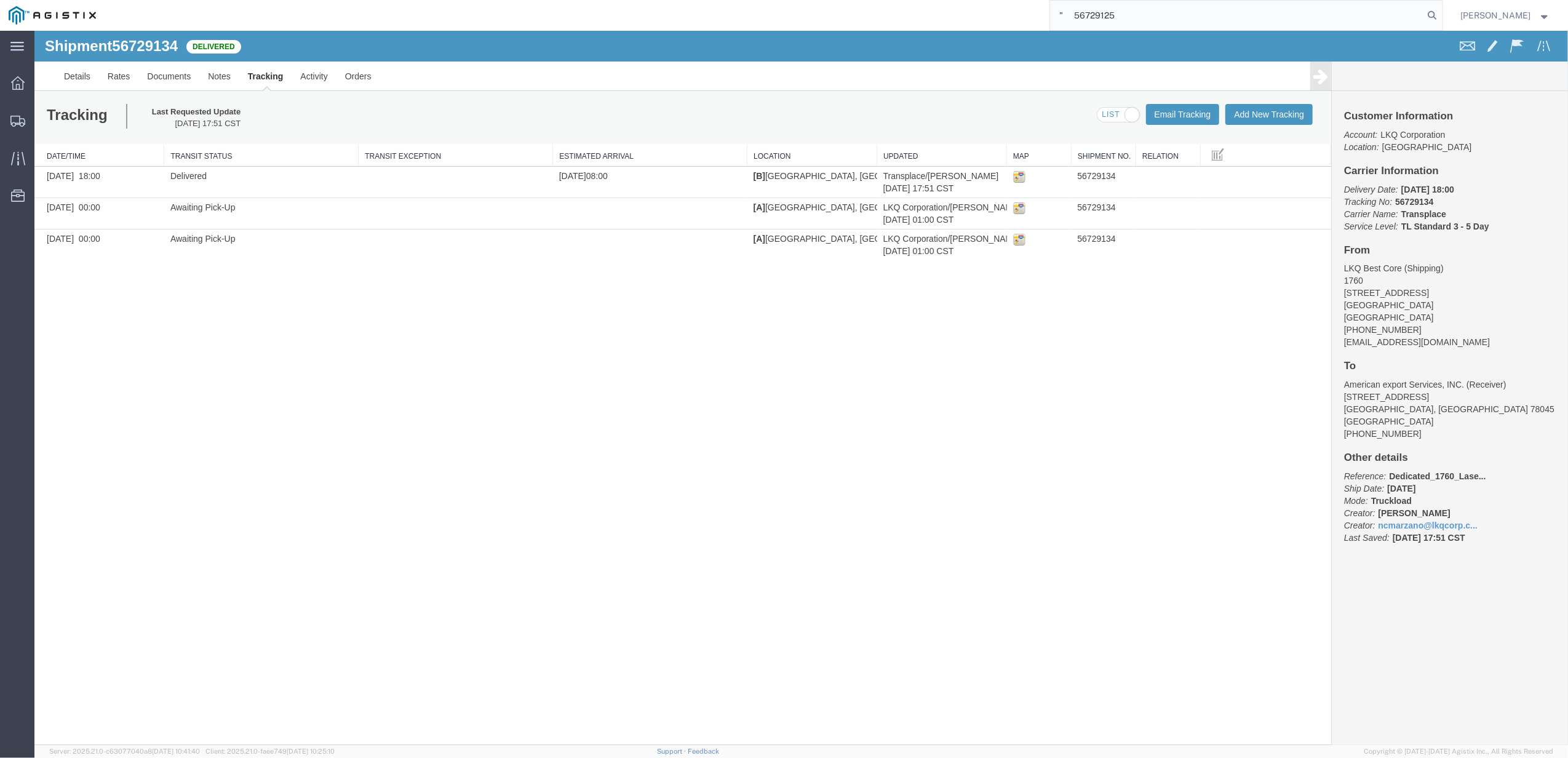
drag, startPoint x: 1089, startPoint y: 15, endPoint x: 905, endPoint y: 30, distance: 184.6
click at [907, 30] on div "" 56729125" at bounding box center [773, 15] width 1338 height 31
type input "56729125"
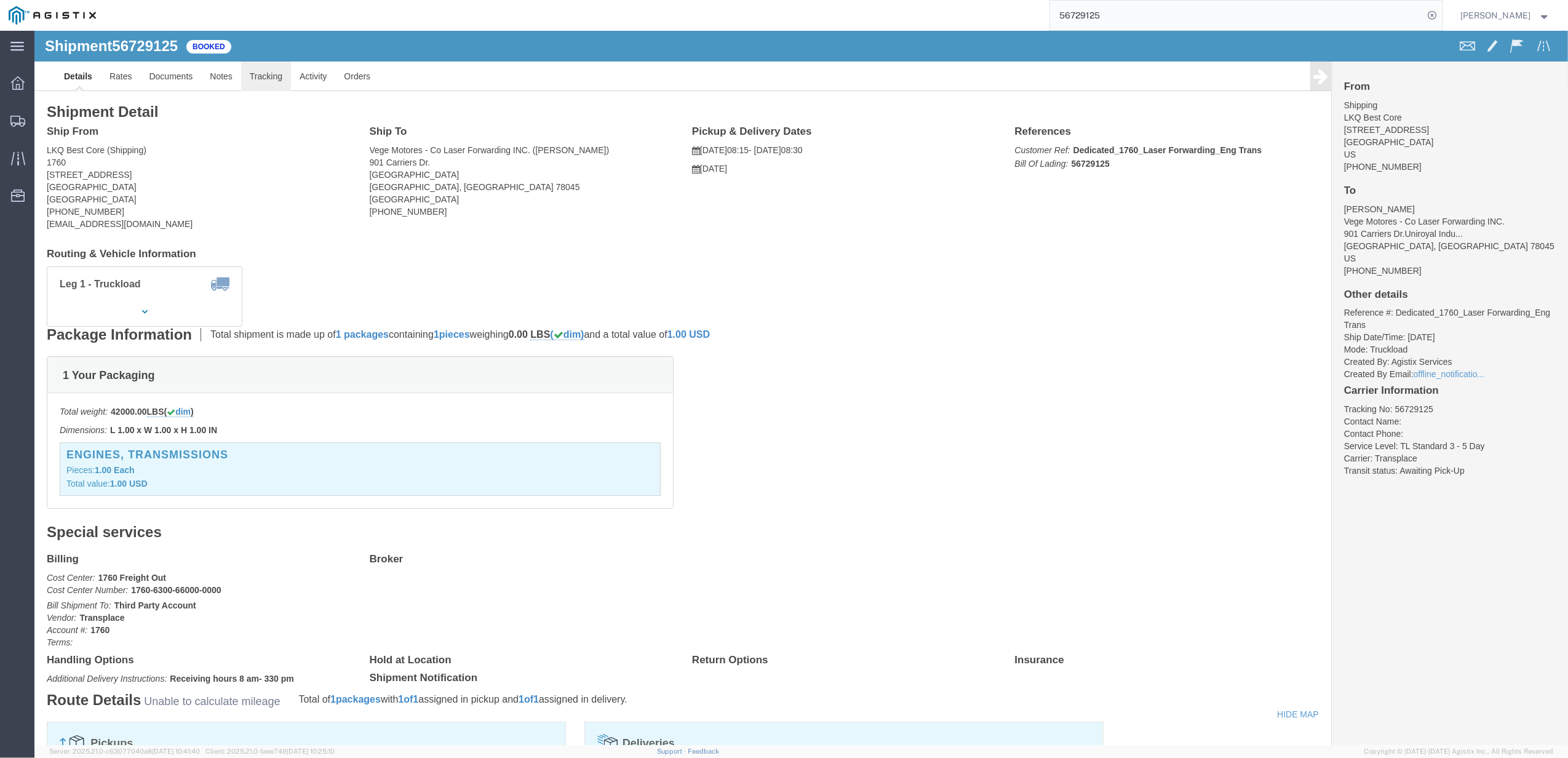
click link "Tracking"
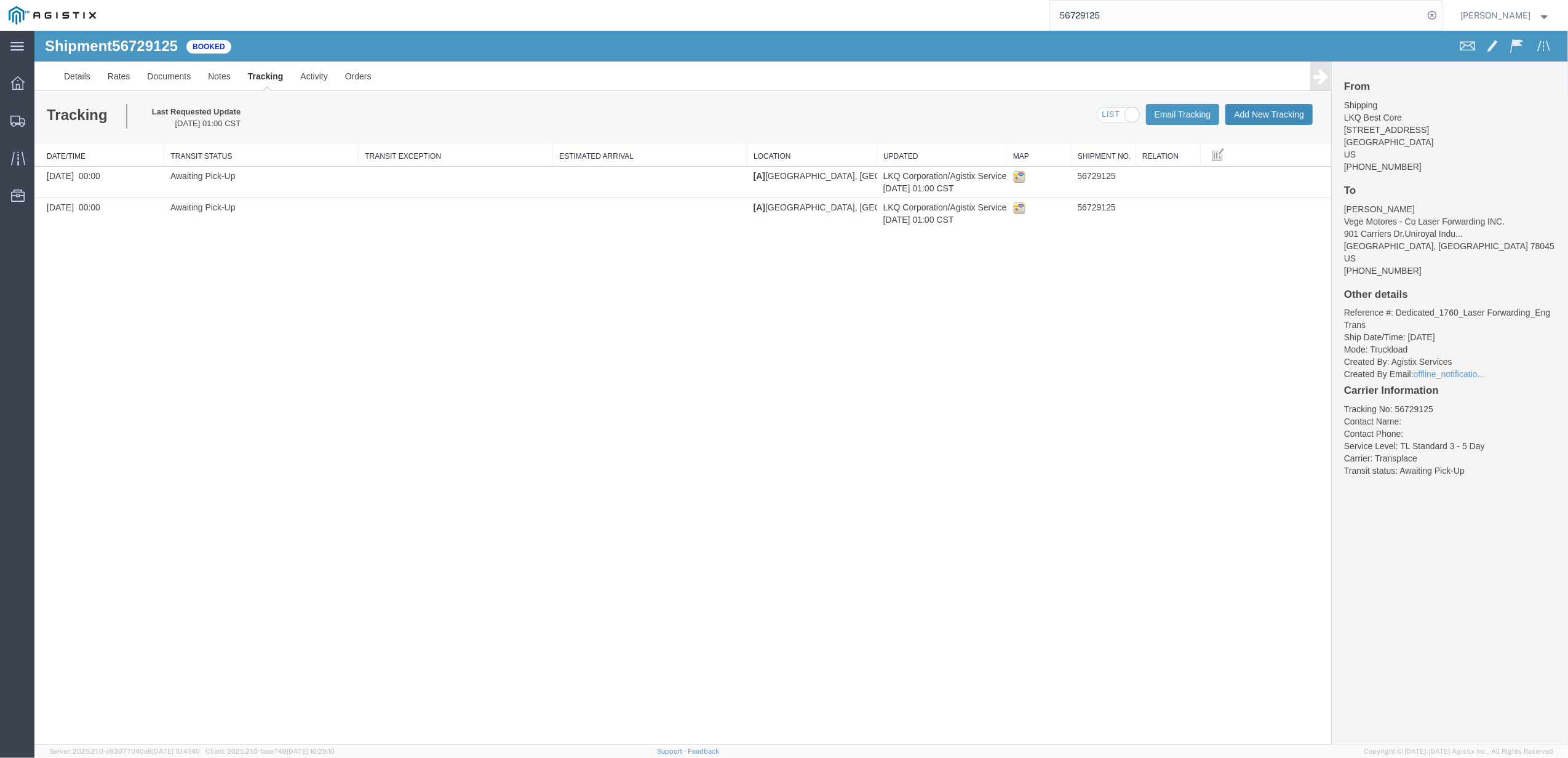
click at [1270, 114] on button "Add New Tracking" at bounding box center [1269, 114] width 87 height 21
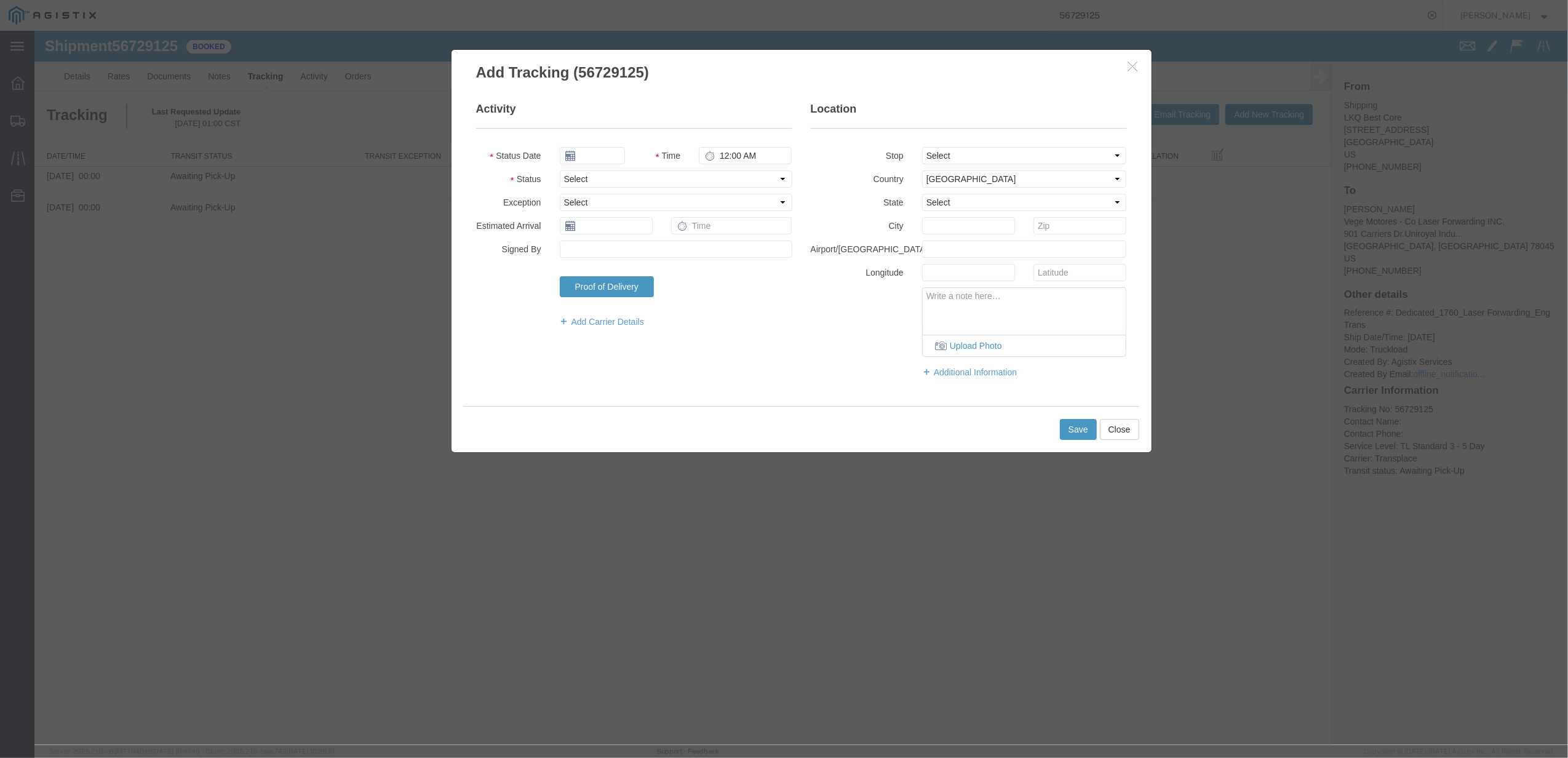
type input "[DATE]"
type input "6:00 PM"
click at [589, 178] on select "Select Arrival Notice Available Arrival Notice Imported Arrive at Delivery Loca…" at bounding box center [676, 179] width 232 height 17
select select "DELIVRED"
click at [560, 170] on select "Select Arrival Notice Available Arrival Notice Imported Arrive at Delivery Loca…" at bounding box center [676, 179] width 232 height 17
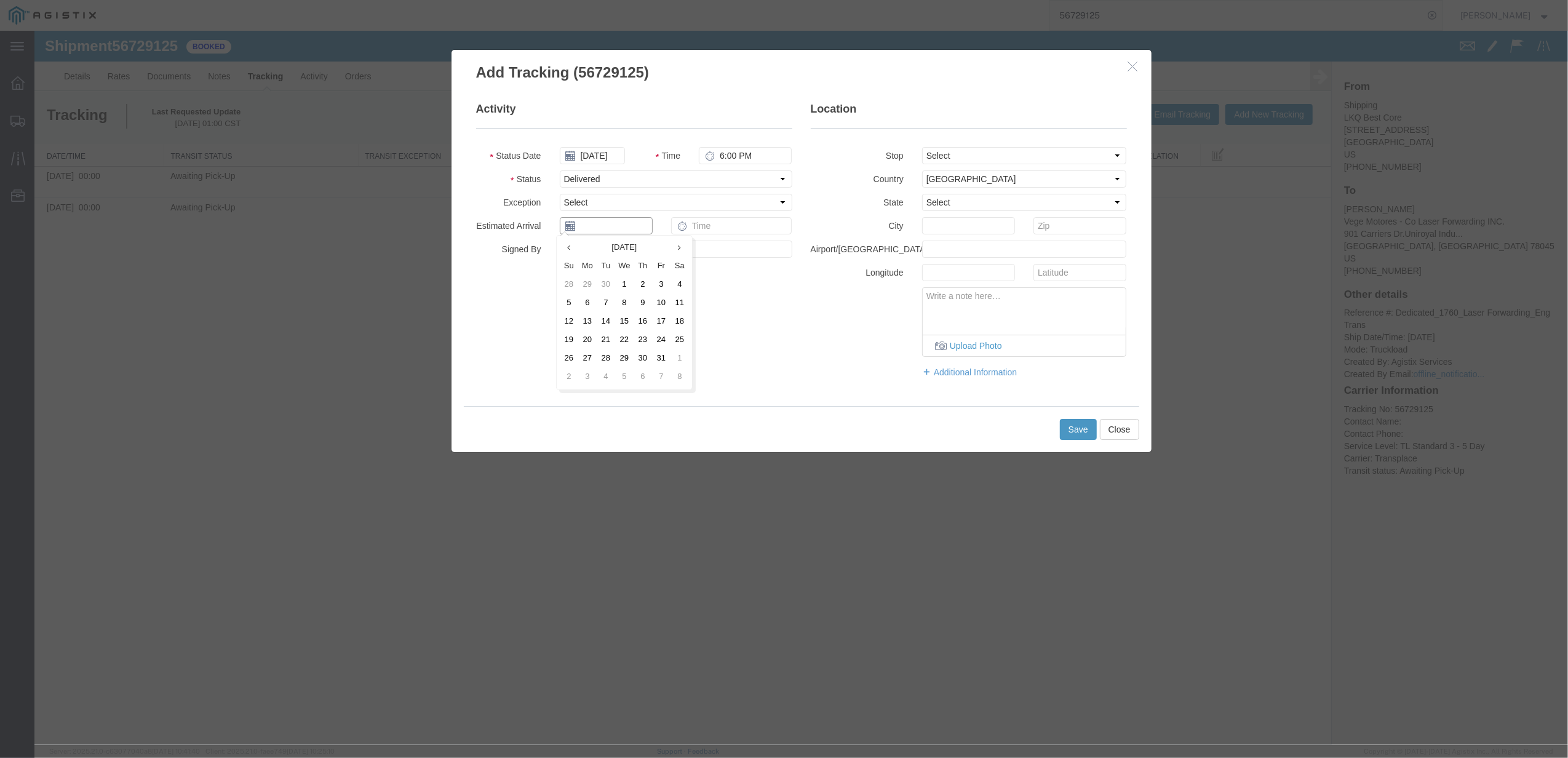
click at [622, 222] on input "text" at bounding box center [606, 226] width 93 height 17
click at [591, 318] on td "13" at bounding box center [588, 321] width 18 height 18
type input "[DATE]"
click at [726, 232] on input "text" at bounding box center [732, 226] width 121 height 17
type input "8:00 AM"
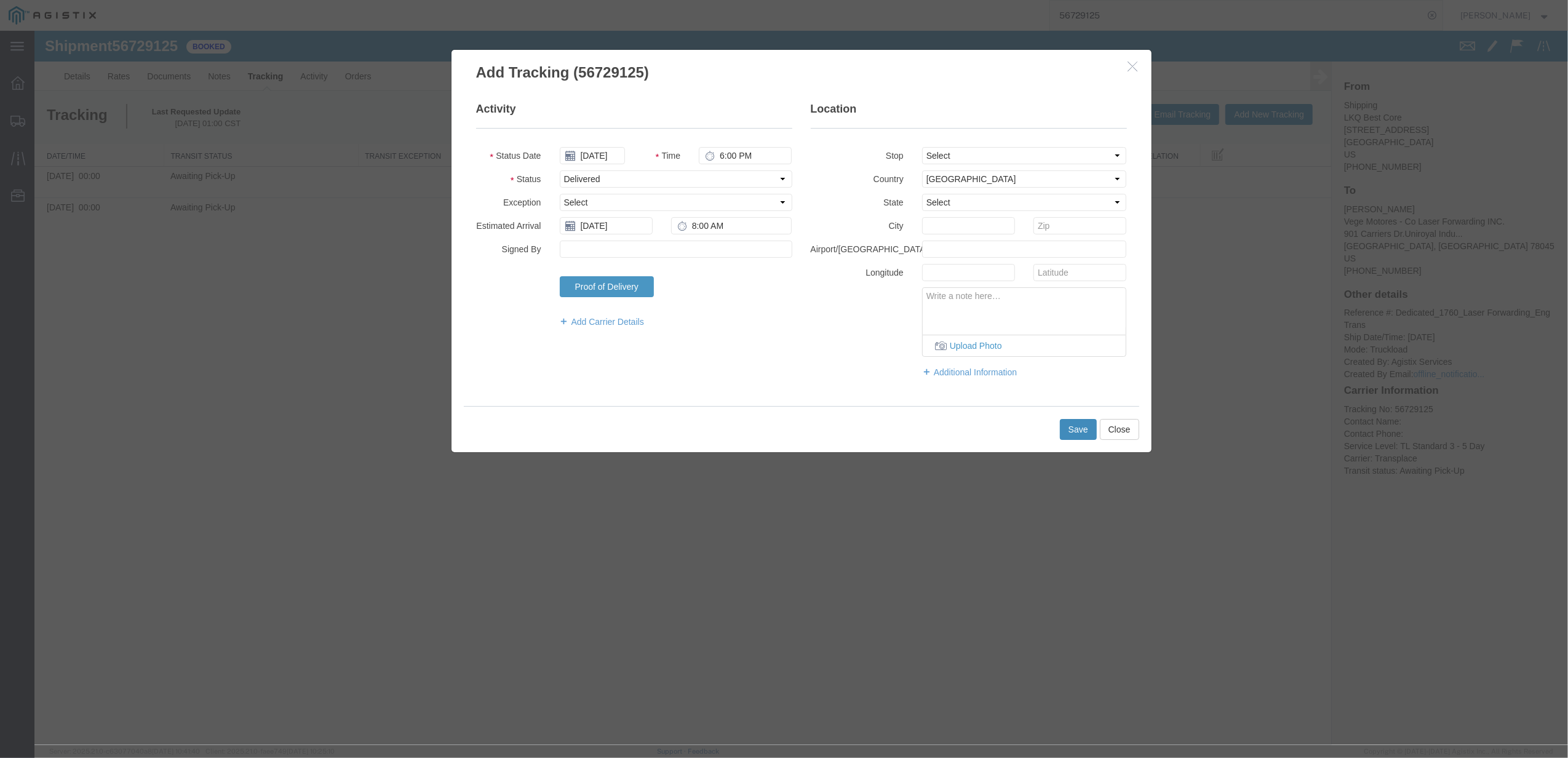
click at [1076, 422] on button "Save" at bounding box center [1078, 429] width 37 height 21
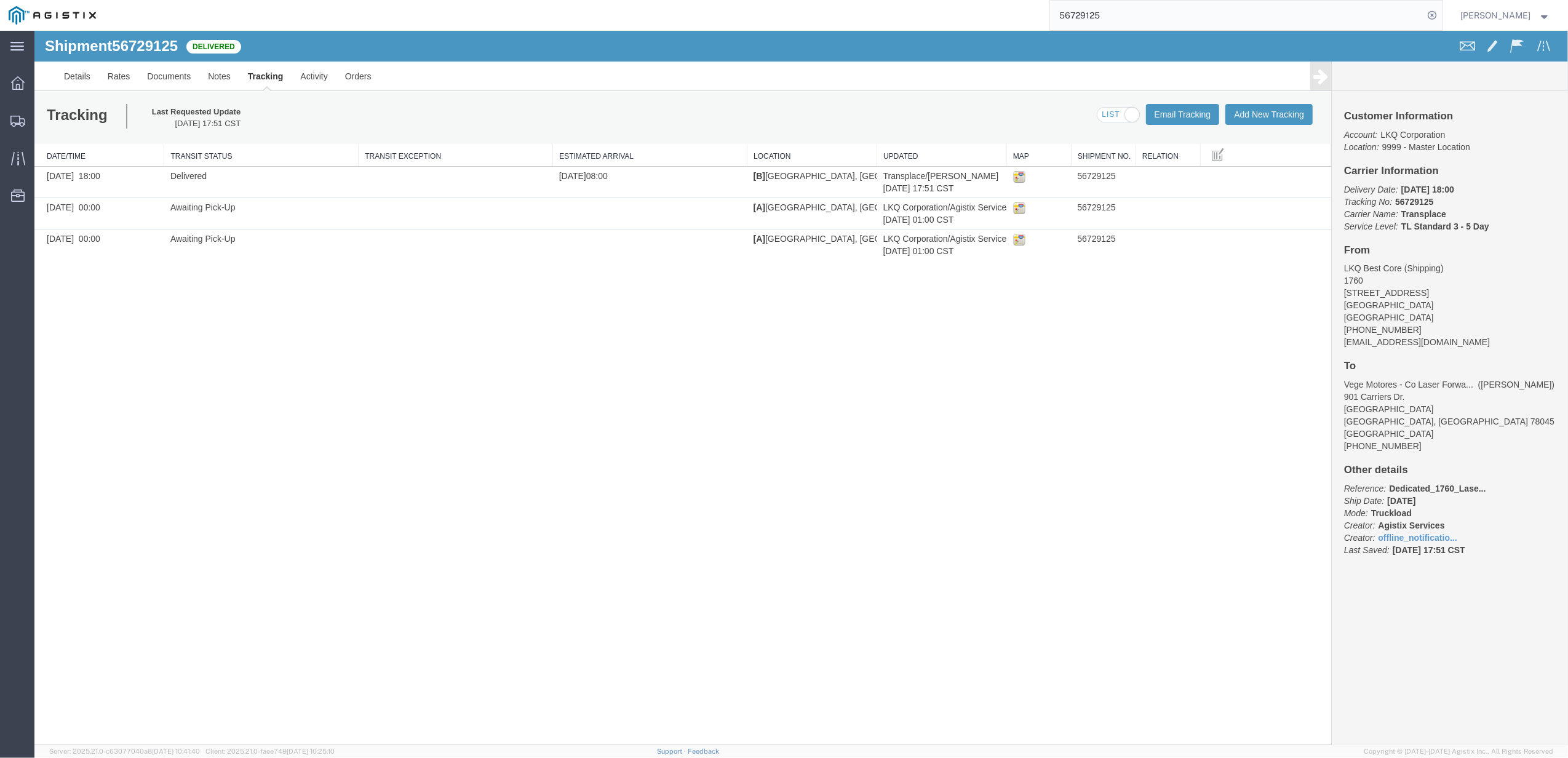
click at [1109, 18] on input "56729125" at bounding box center [1236, 15] width 374 height 29
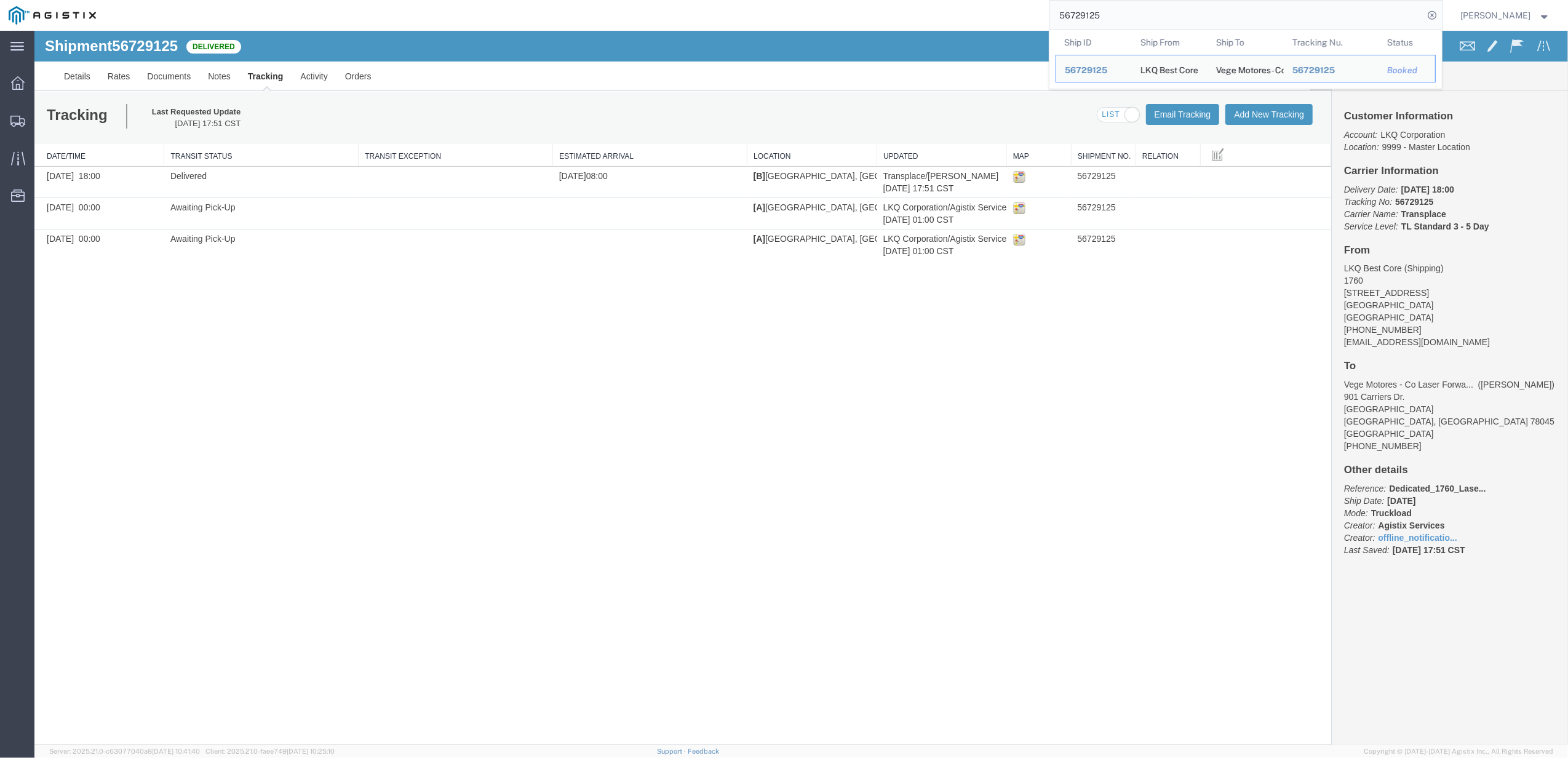
click at [1109, 18] on input "56729125" at bounding box center [1236, 15] width 374 height 29
paste input "" 56729129""
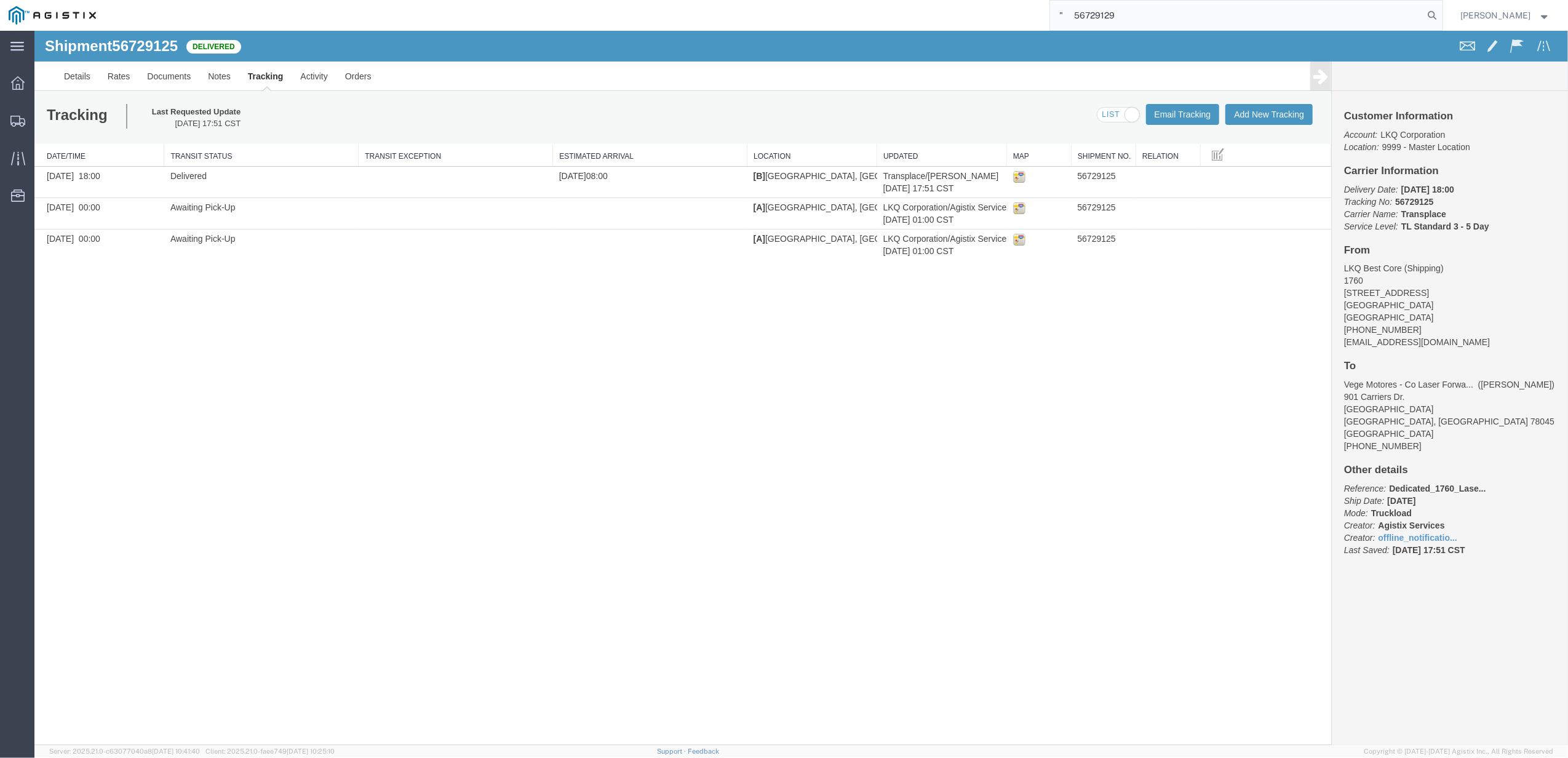
drag, startPoint x: 1086, startPoint y: 15, endPoint x: 944, endPoint y: 23, distance: 142.2
click at [944, 23] on div "" 56729129" at bounding box center [773, 15] width 1338 height 31
type input "56729129"
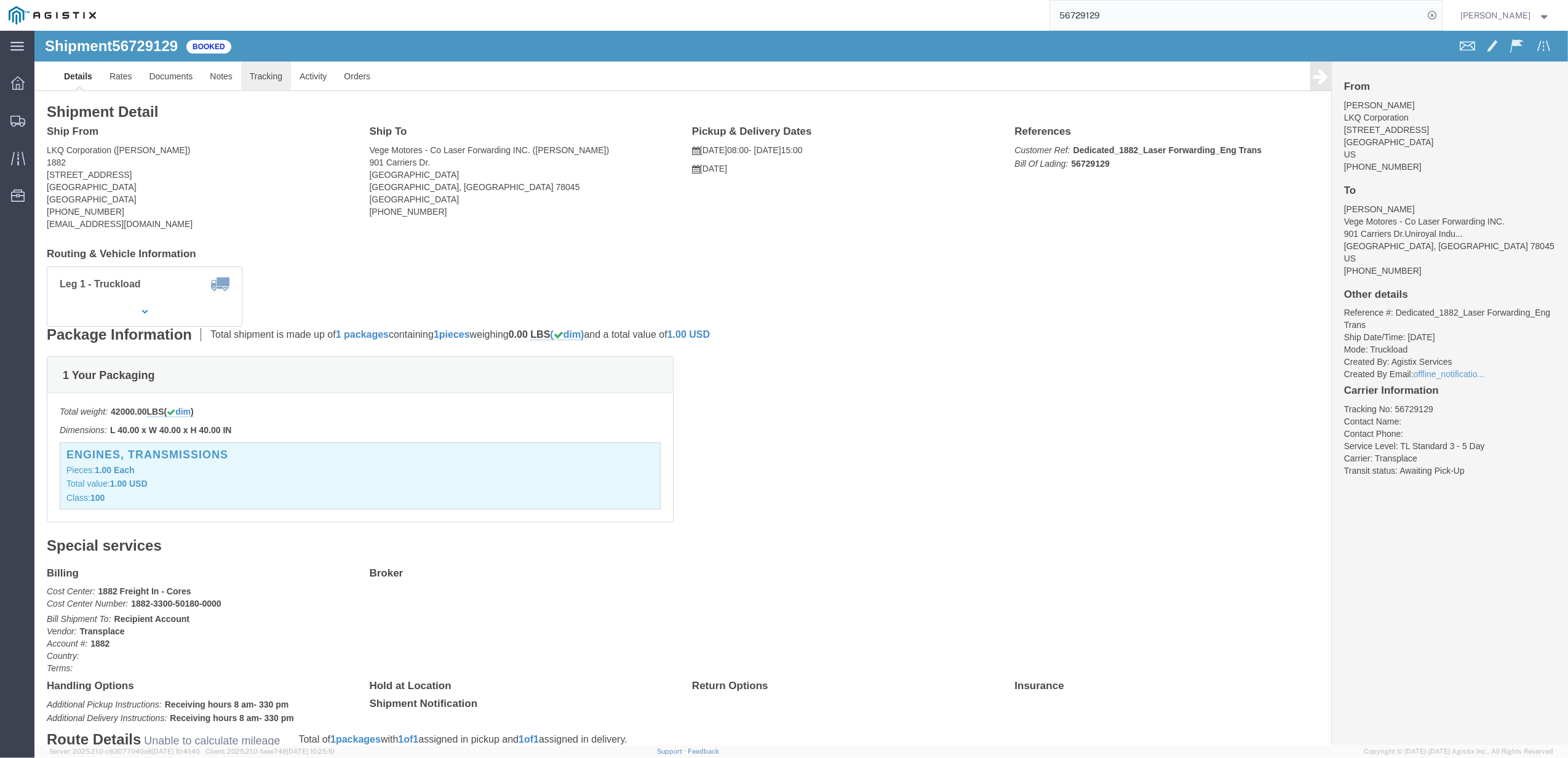
click link "Tracking"
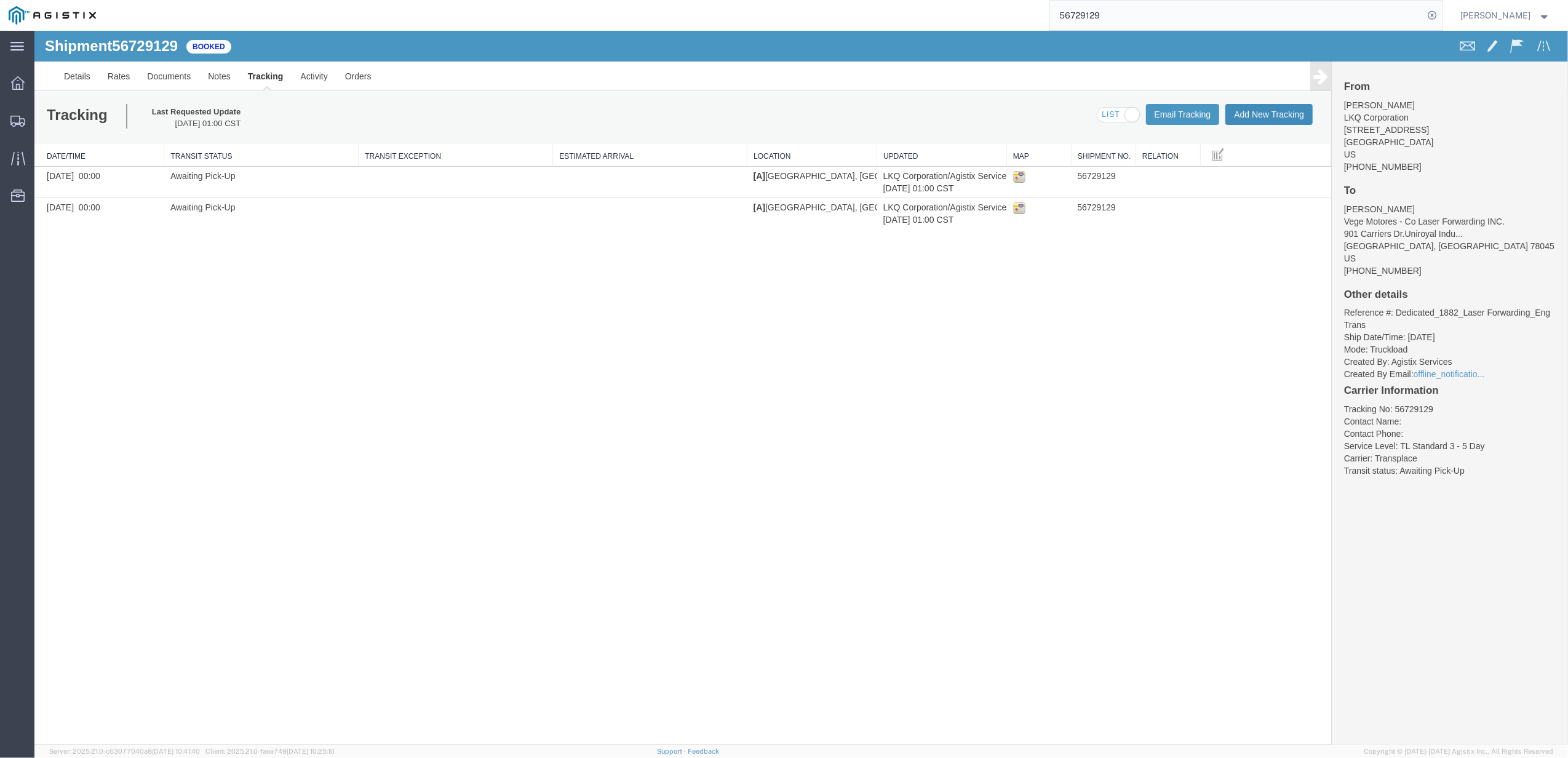
click at [1273, 109] on button "Add New Tracking" at bounding box center [1269, 114] width 87 height 21
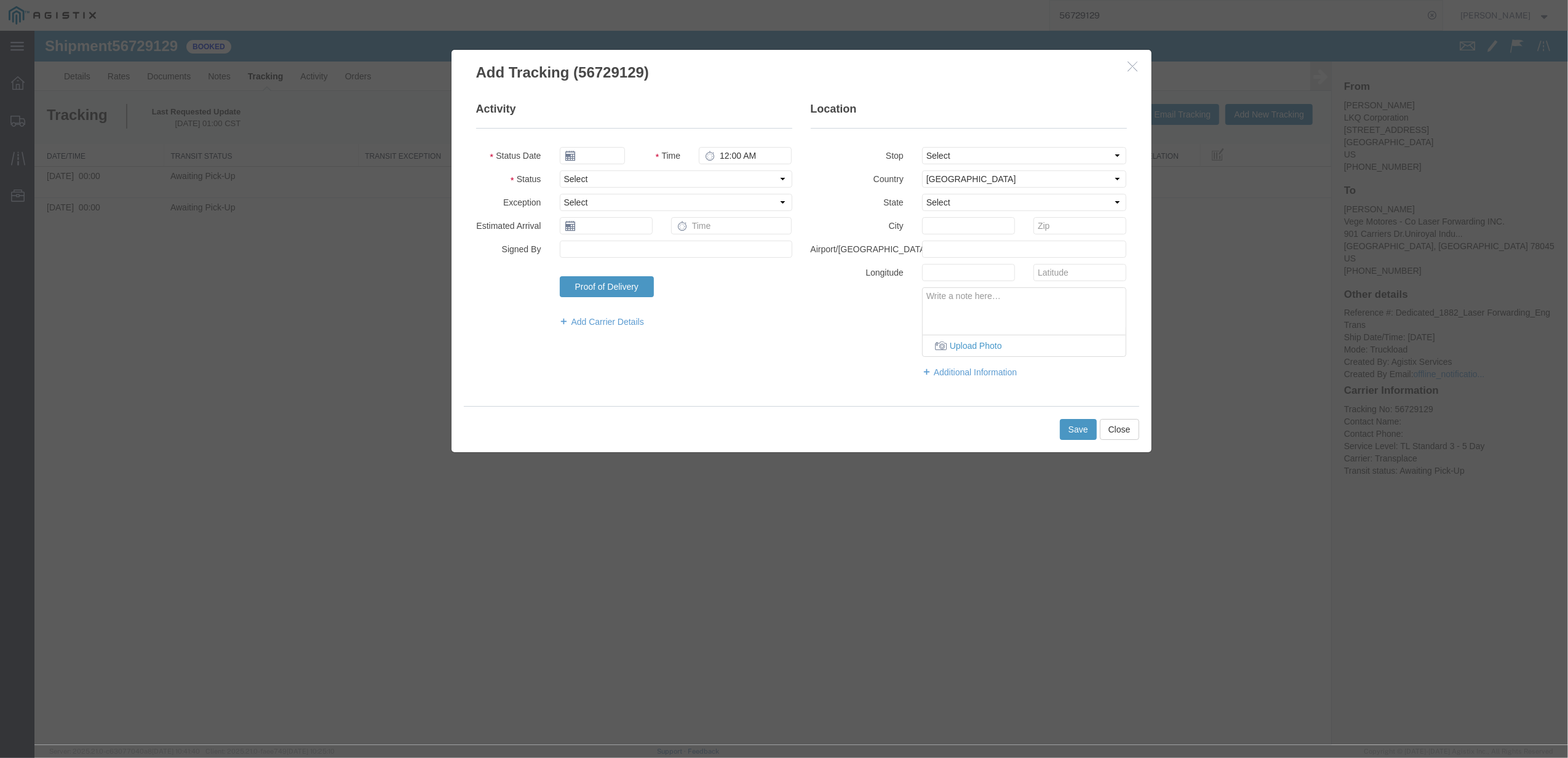
type input "[DATE]"
type input "6:00 PM"
click at [604, 178] on select "Select Arrival Notice Available Arrival Notice Imported Arrive at Delivery Loca…" at bounding box center [676, 179] width 232 height 17
select select "DELIVRED"
click at [560, 170] on select "Select Arrival Notice Available Arrival Notice Imported Arrive at Delivery Loca…" at bounding box center [676, 179] width 232 height 17
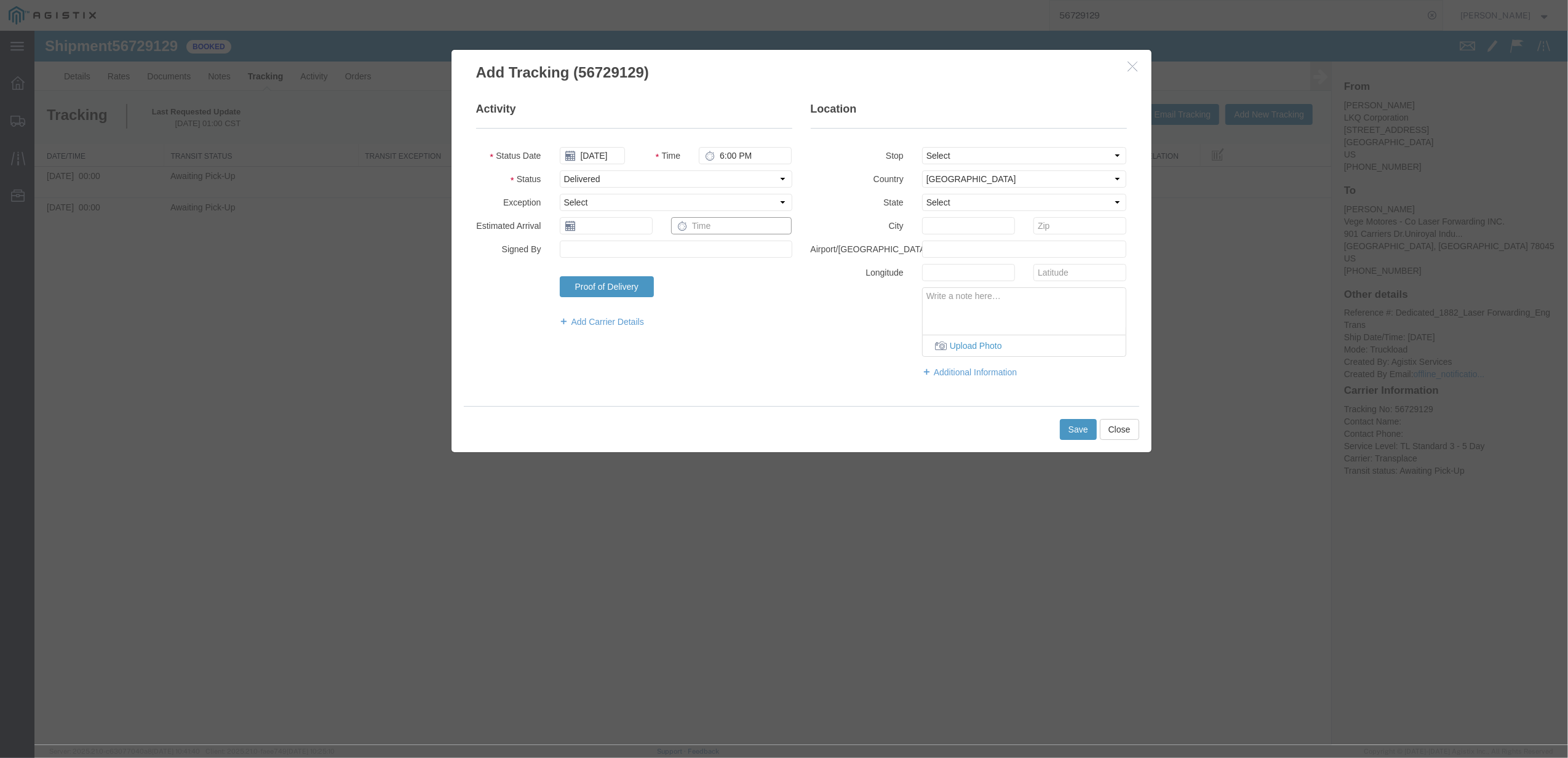
drag, startPoint x: 719, startPoint y: 220, endPoint x: 726, endPoint y: 224, distance: 8.1
click at [719, 220] on input "text" at bounding box center [732, 226] width 121 height 17
type input "8:00 AM"
click at [822, 348] on div "Upload Photo" at bounding box center [969, 321] width 334 height 70
click at [647, 235] on fieldset "Activity Status Date [DATE] Time 6:00 PM Status Select Arrival Notice Available…" at bounding box center [634, 220] width 316 height 239
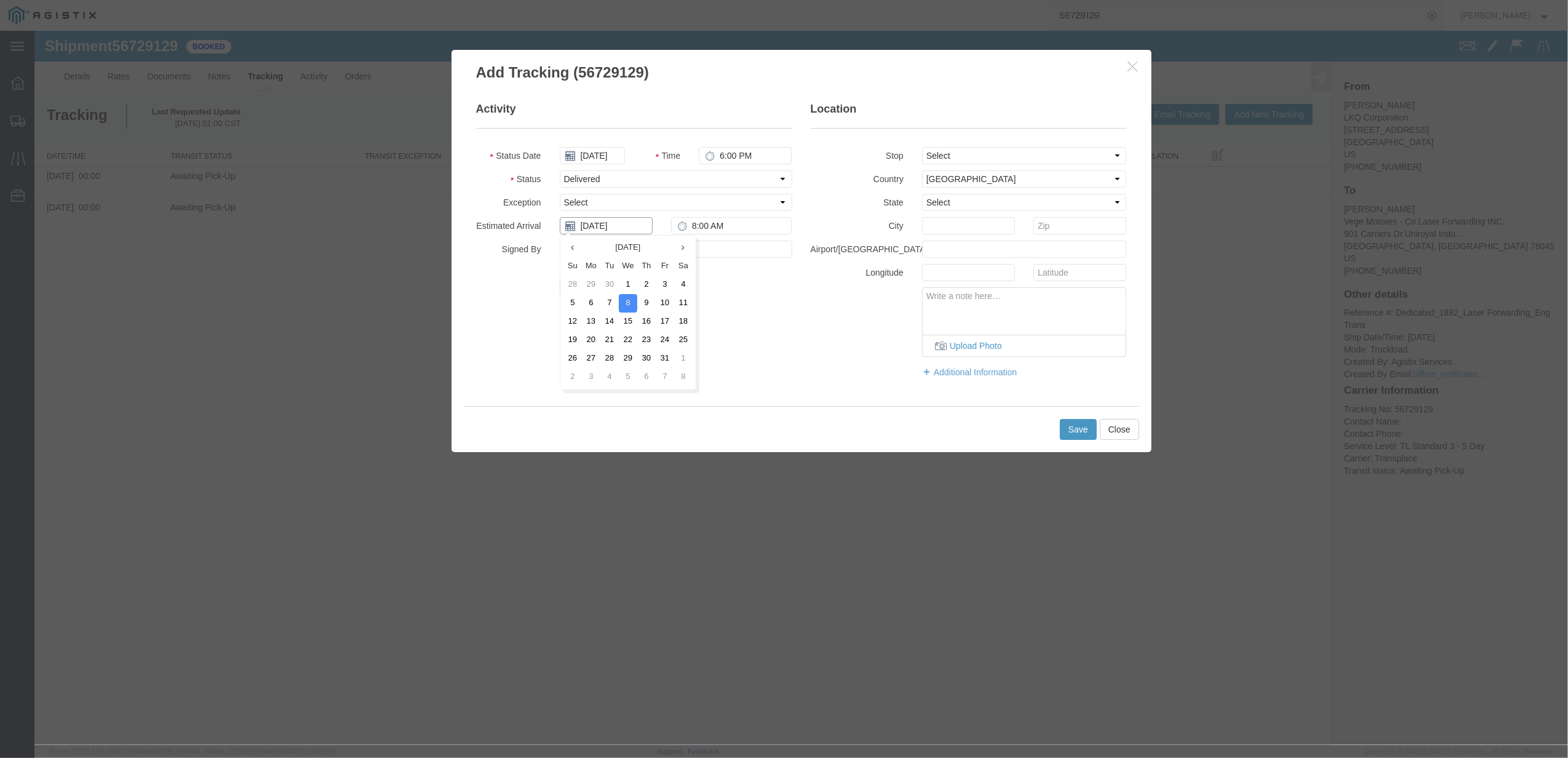
click at [634, 225] on input "[DATE]" at bounding box center [606, 226] width 93 height 17
click at [594, 322] on td "13" at bounding box center [591, 321] width 18 height 18
type input "[DATE]"
click at [1081, 424] on button "Save" at bounding box center [1078, 429] width 37 height 21
